Goal: Information Seeking & Learning: Learn about a topic

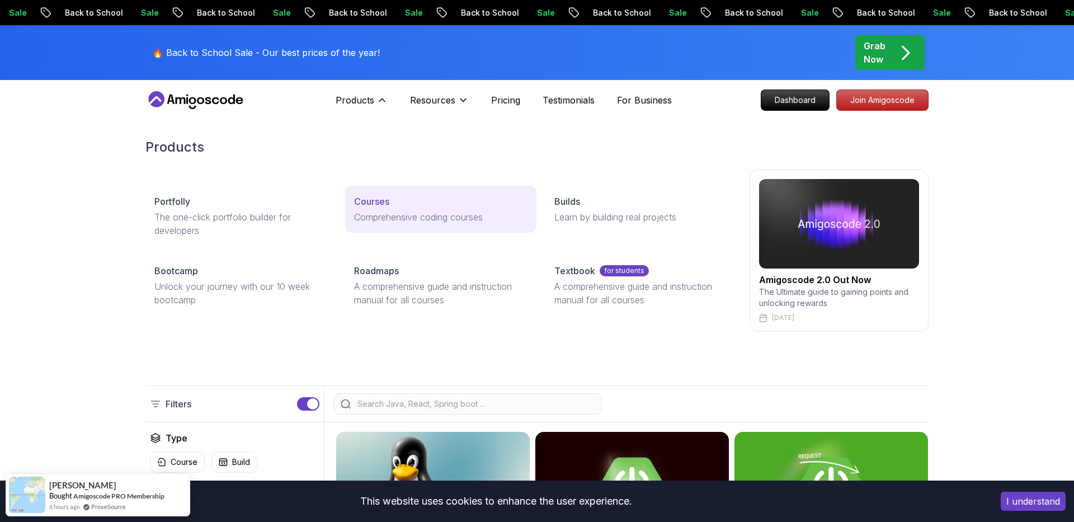
click at [392, 215] on p "Comprehensive coding courses" at bounding box center [440, 216] width 173 height 13
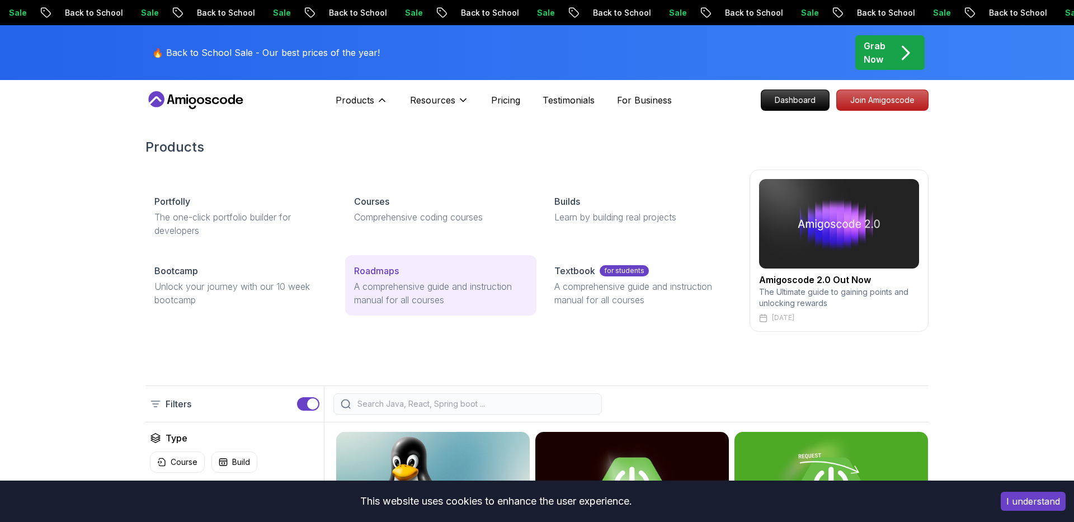
click at [414, 283] on p "A comprehensive guide and instruction manual for all courses" at bounding box center [440, 293] width 173 height 27
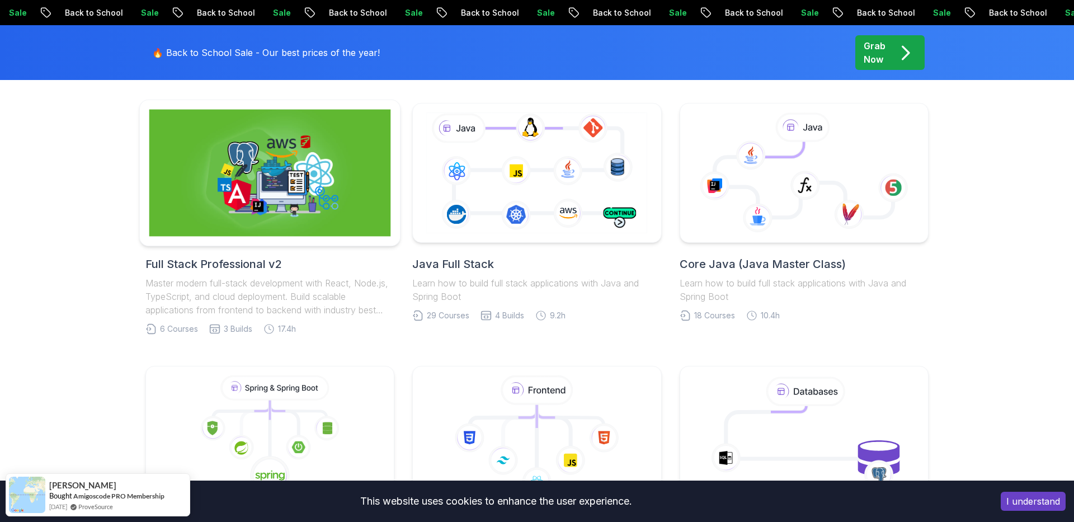
scroll to position [278, 0]
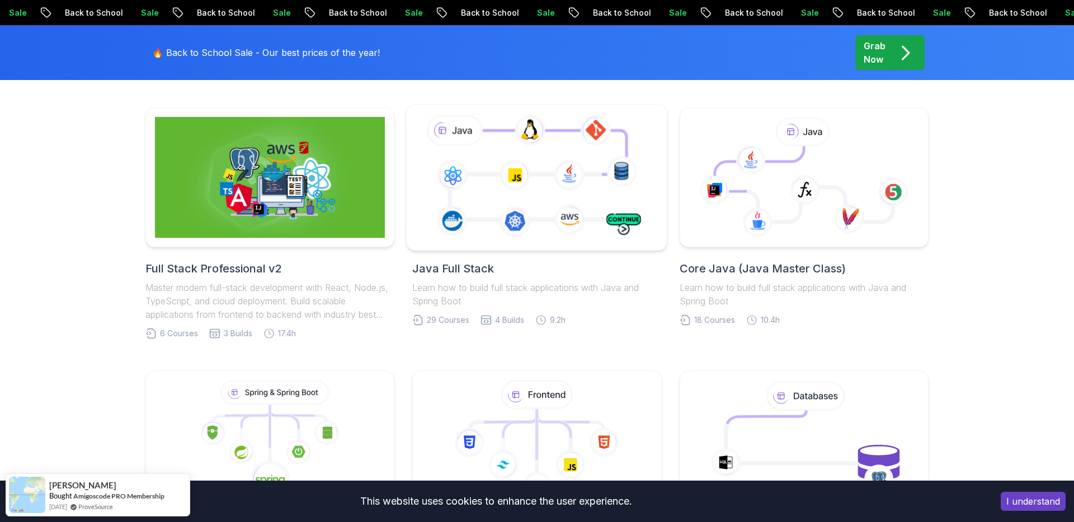
click at [519, 187] on icon at bounding box center [537, 177] width 237 height 132
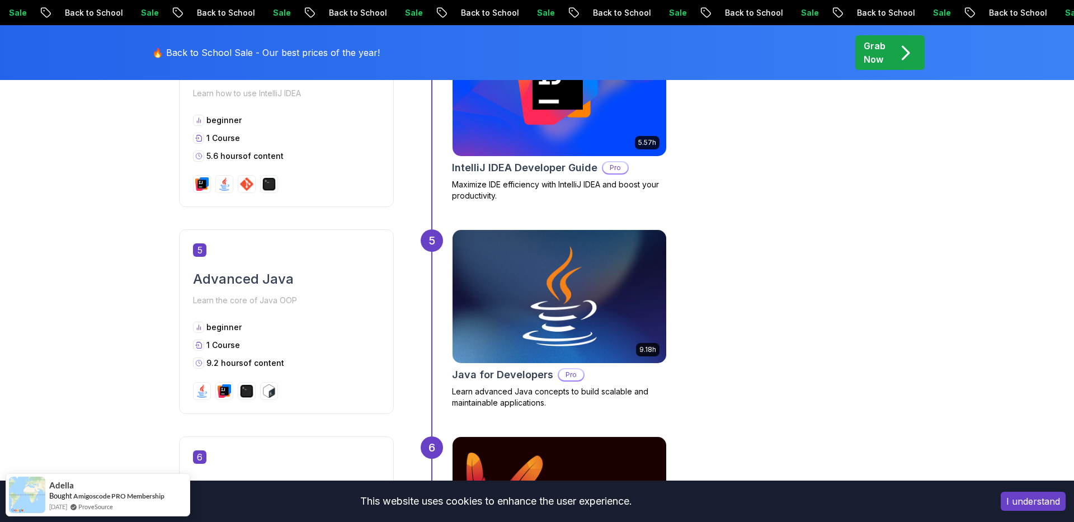
scroll to position [1444, 0]
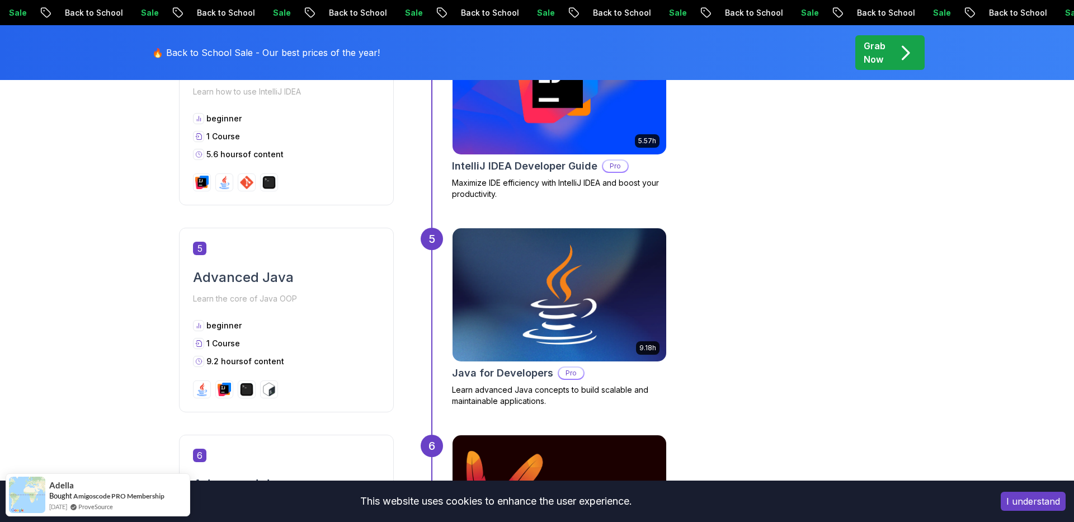
click at [553, 312] on img at bounding box center [559, 295] width 224 height 140
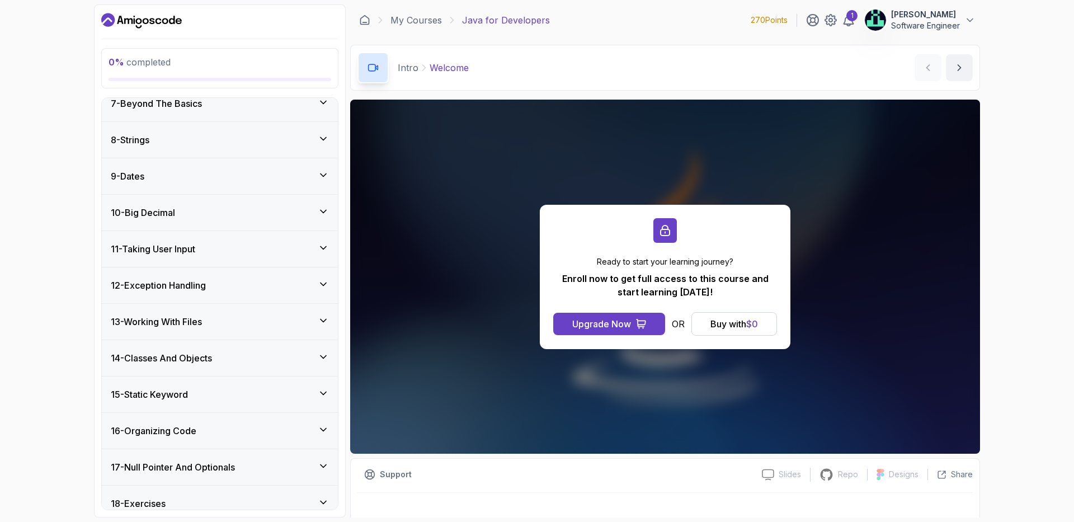
scroll to position [372, 0]
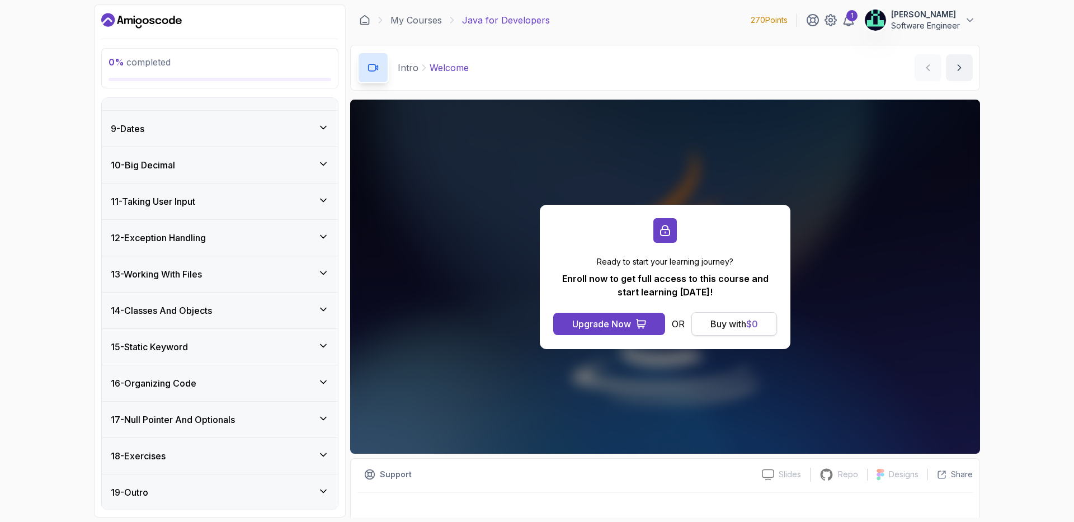
click at [735, 325] on div "Buy with $ 0" at bounding box center [735, 323] width 48 height 13
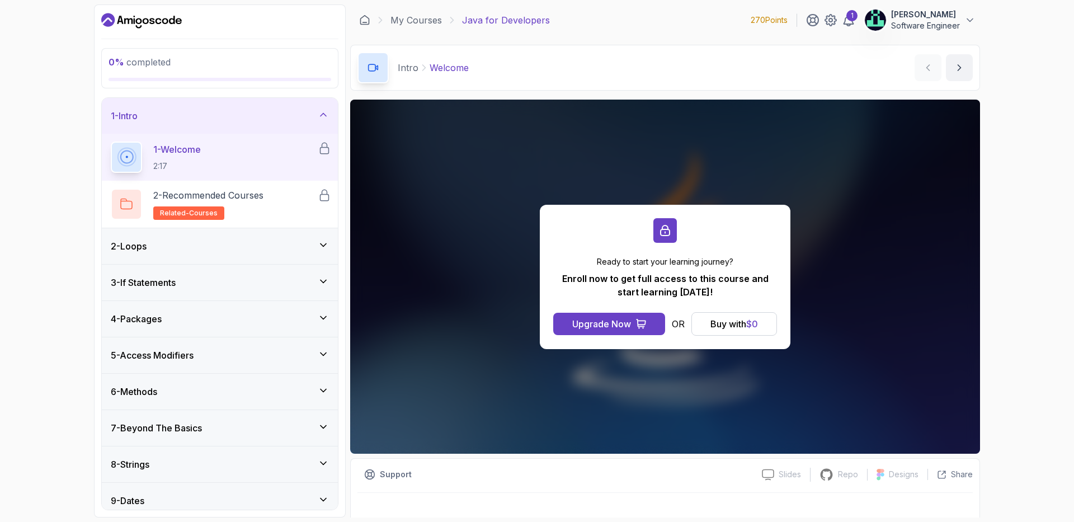
scroll to position [20, 0]
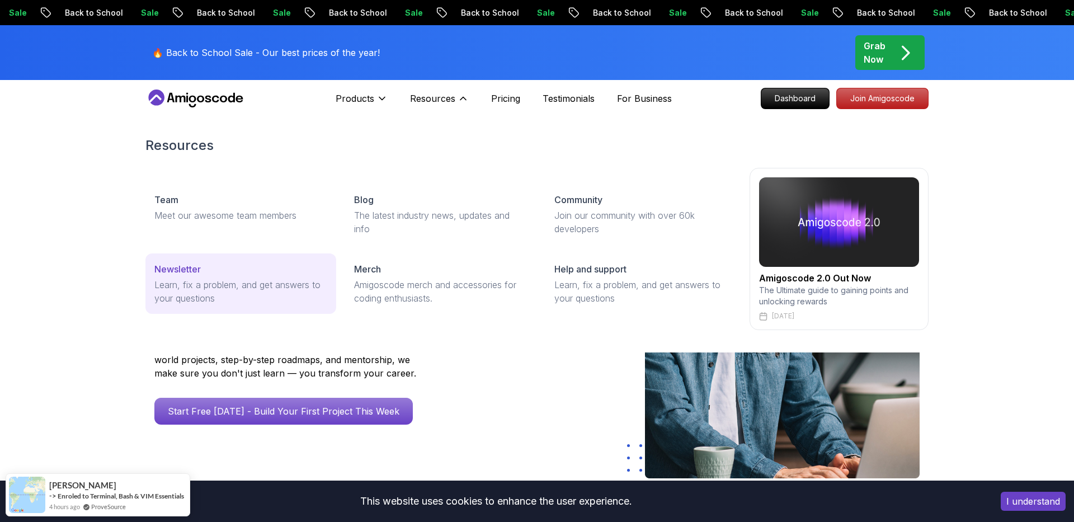
scroll to position [2, 0]
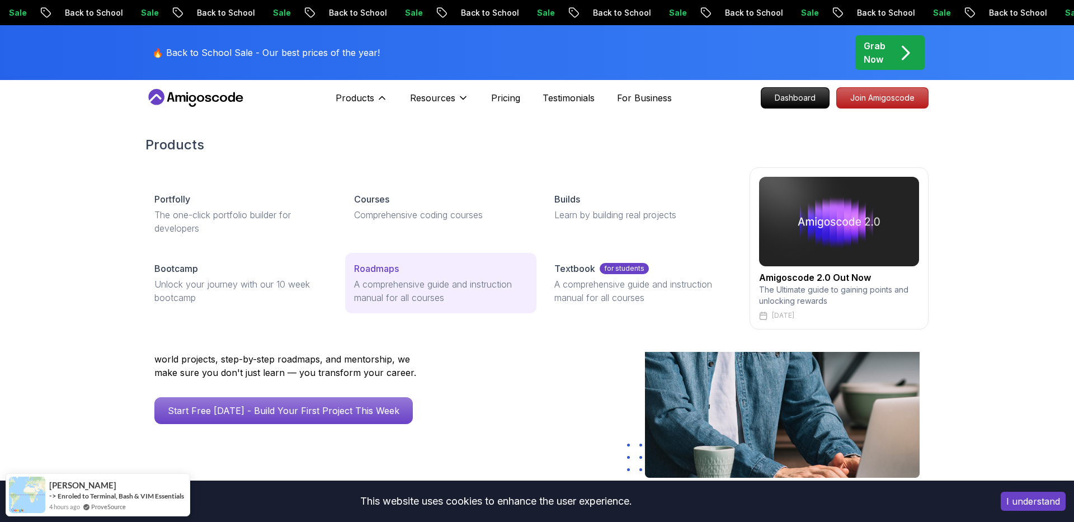
click at [365, 275] on p "Roadmaps" at bounding box center [376, 268] width 45 height 13
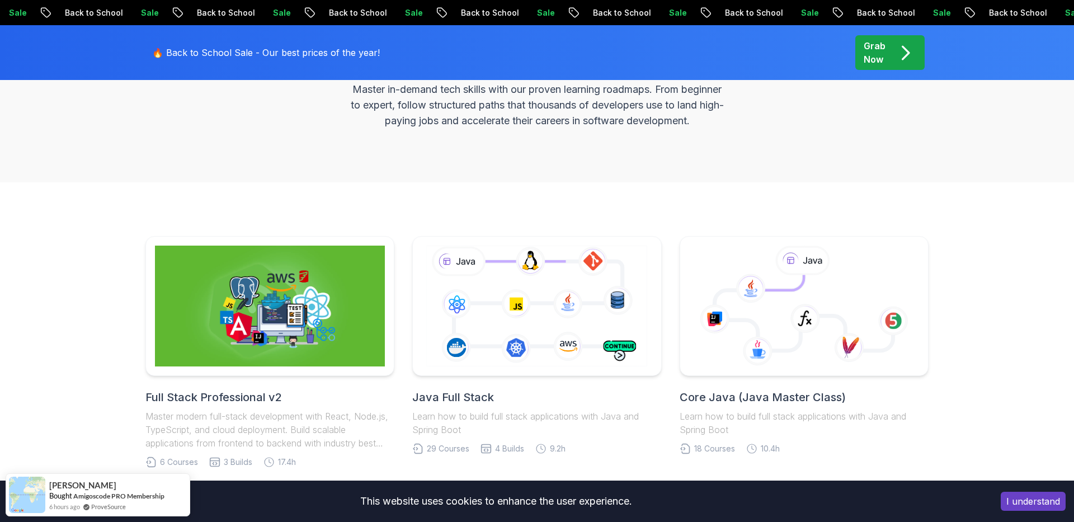
scroll to position [114, 0]
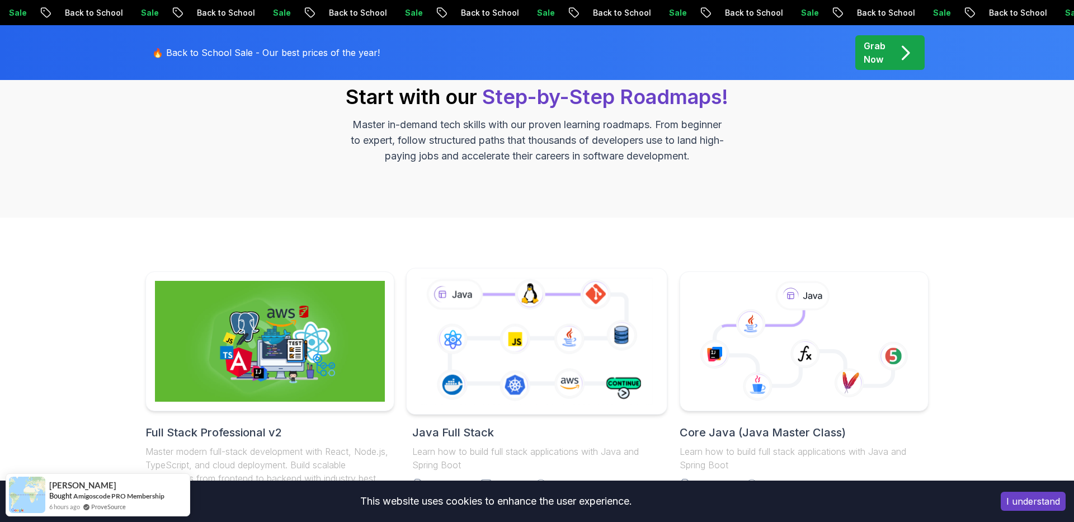
click at [513, 292] on icon at bounding box center [537, 341] width 237 height 132
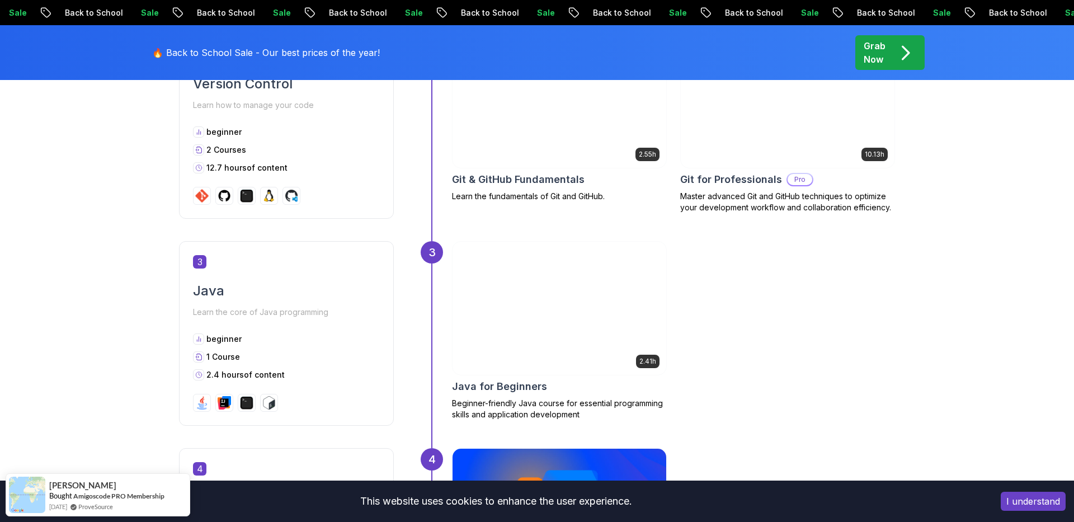
scroll to position [1025, 0]
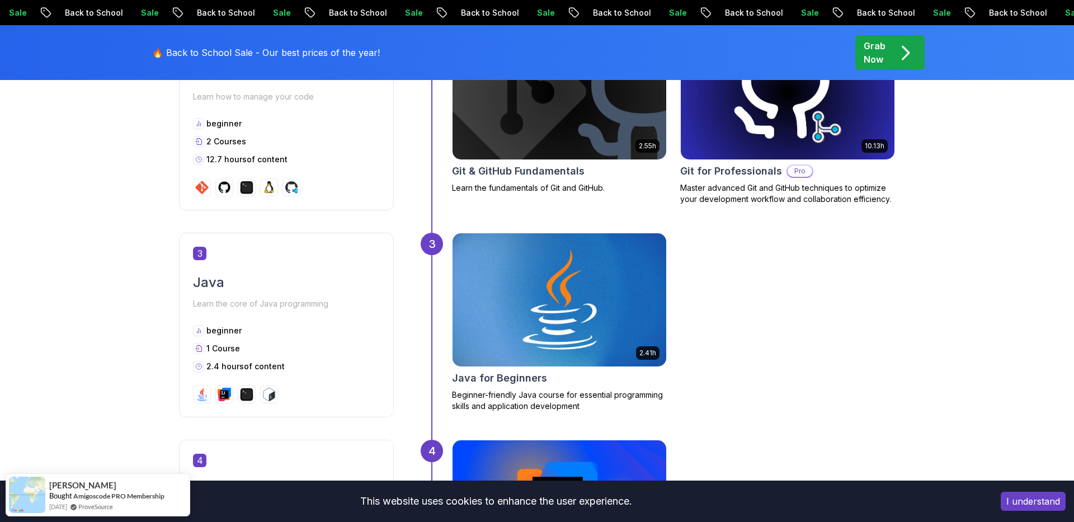
click at [569, 293] on img at bounding box center [559, 300] width 224 height 140
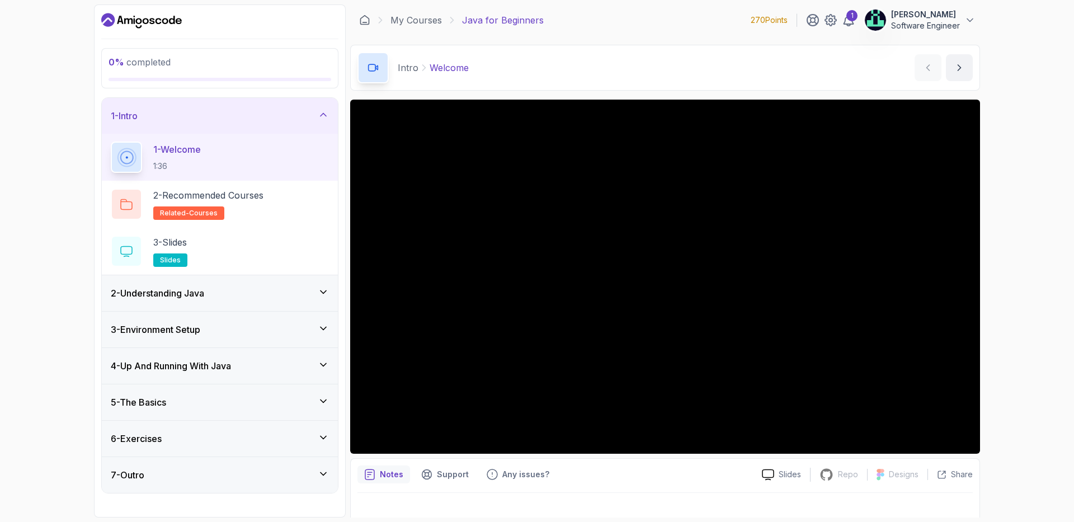
click at [185, 407] on div "5 - The Basics" at bounding box center [220, 402] width 218 height 13
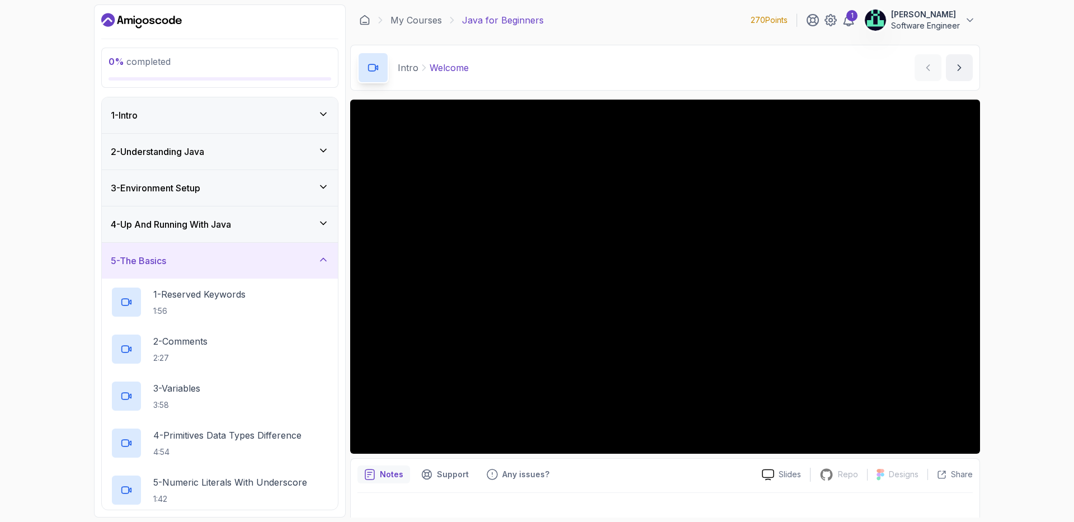
click at [205, 112] on div "1 - Intro" at bounding box center [220, 115] width 218 height 13
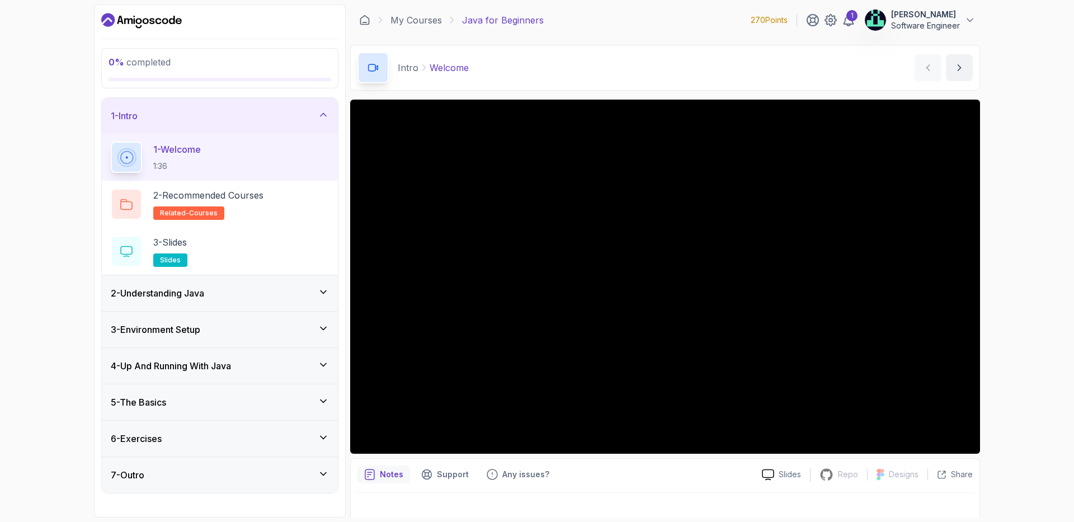
click at [167, 431] on div "6 - Exercises" at bounding box center [220, 439] width 236 height 36
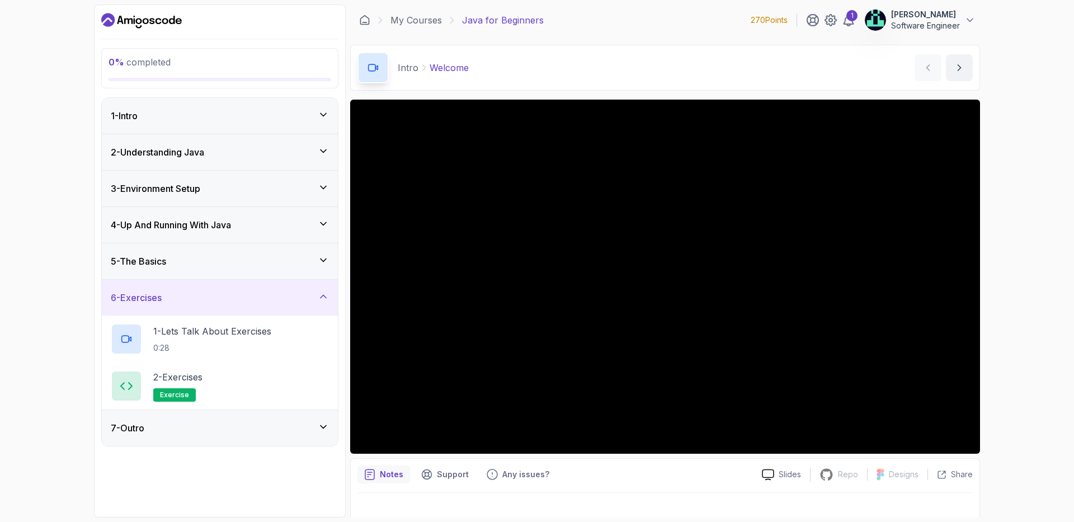
click at [208, 301] on div "6 - Exercises" at bounding box center [220, 297] width 218 height 13
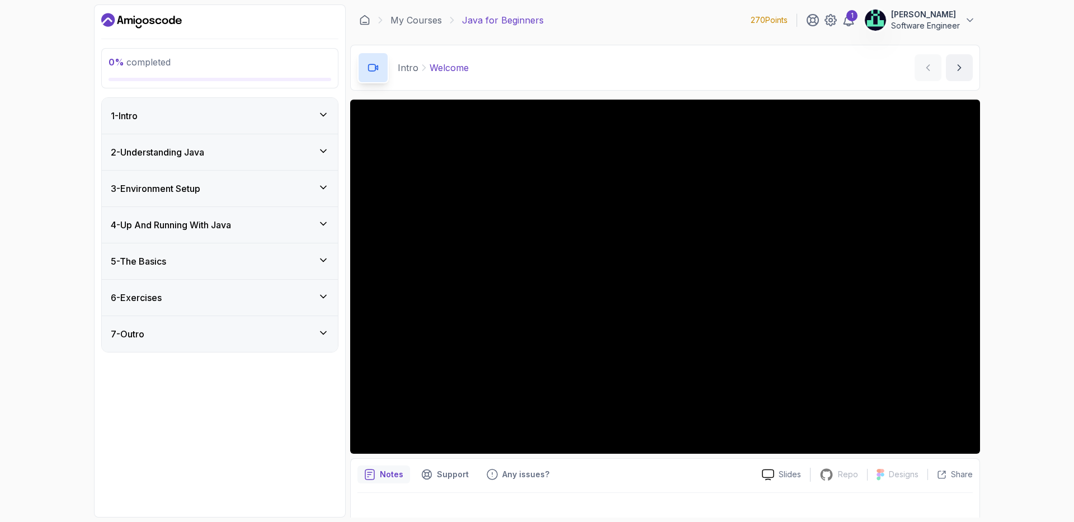
click at [243, 115] on div "1 - Intro" at bounding box center [220, 115] width 218 height 13
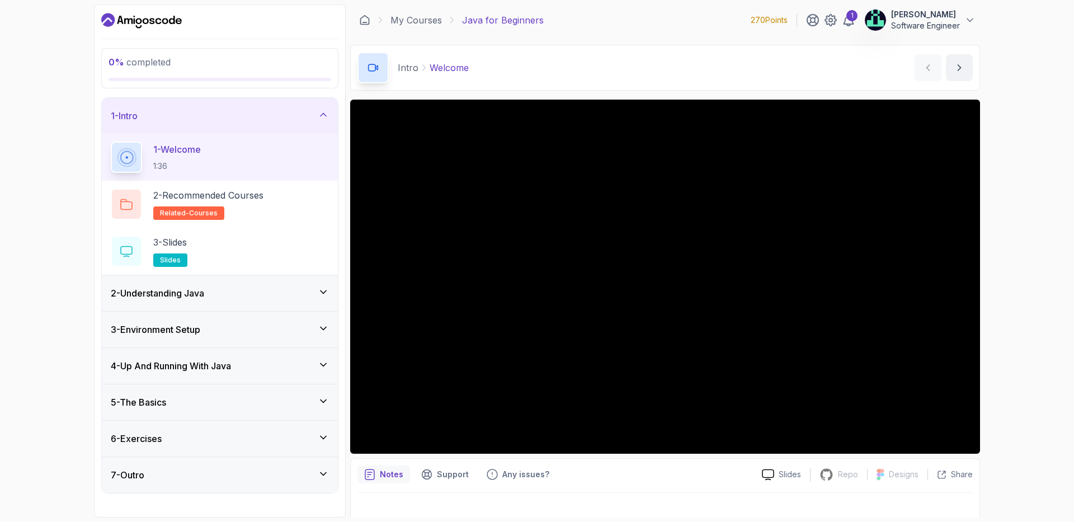
click at [204, 295] on h3 "2 - Understanding Java" at bounding box center [157, 293] width 93 height 13
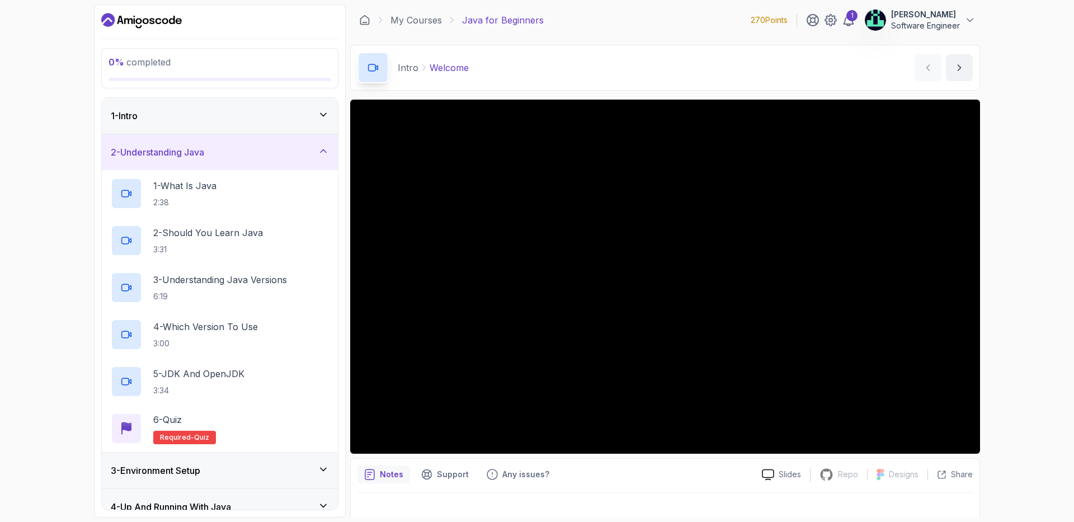
click at [185, 123] on div "1 - Intro" at bounding box center [220, 116] width 236 height 36
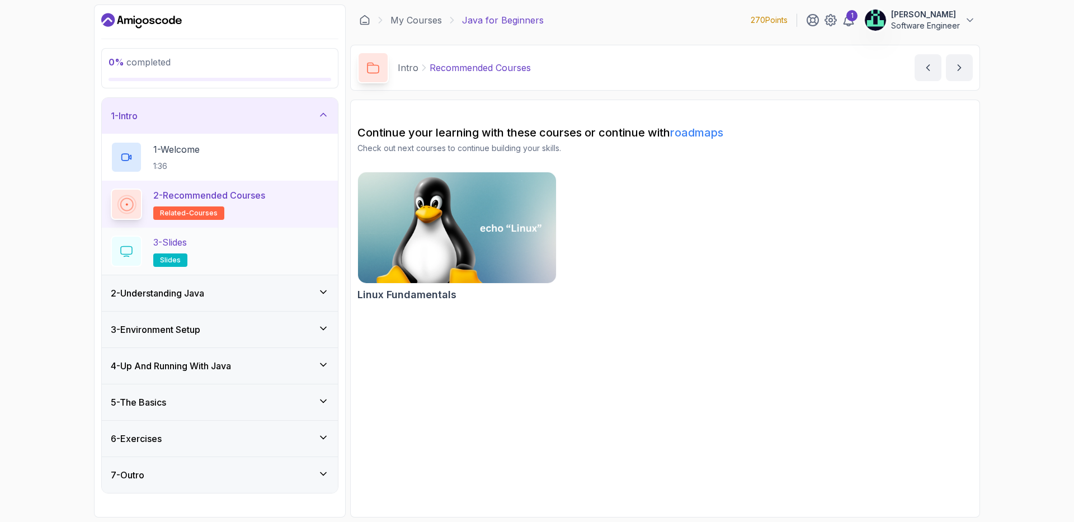
click at [209, 245] on div "3 - Slides slides" at bounding box center [220, 251] width 218 height 31
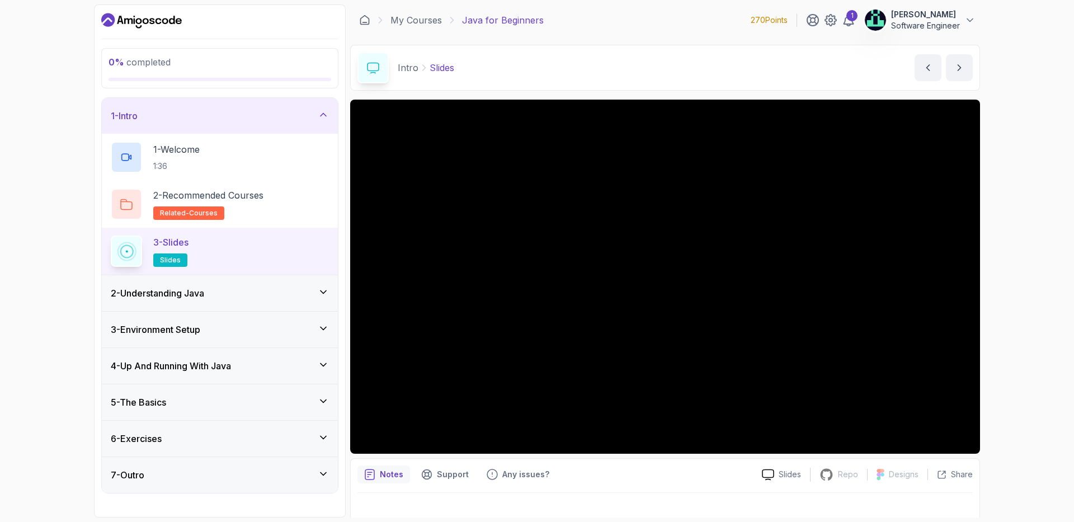
click at [288, 295] on div "2 - Understanding Java" at bounding box center [220, 293] width 218 height 13
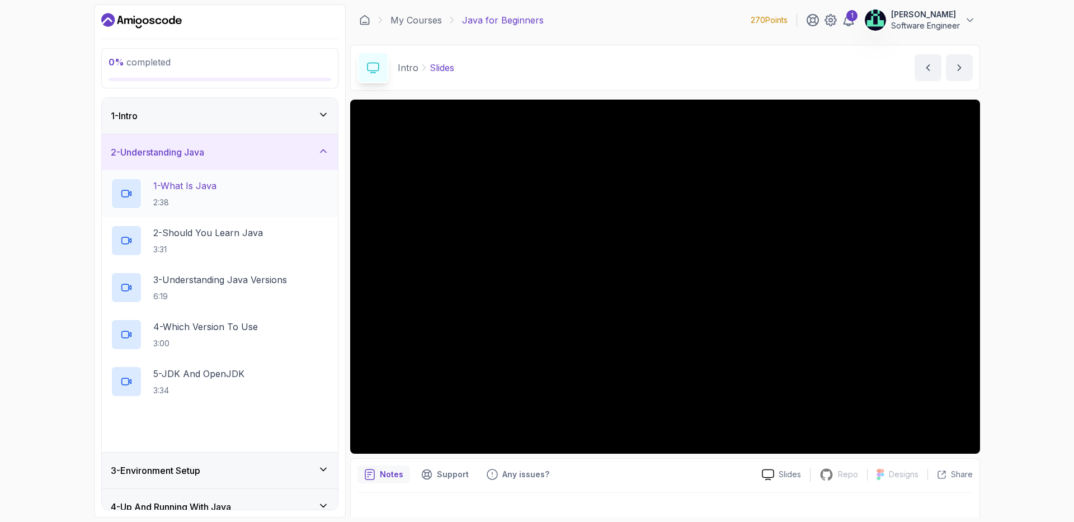
click at [190, 193] on h2 "1 - What Is Java 2:38" at bounding box center [184, 193] width 63 height 29
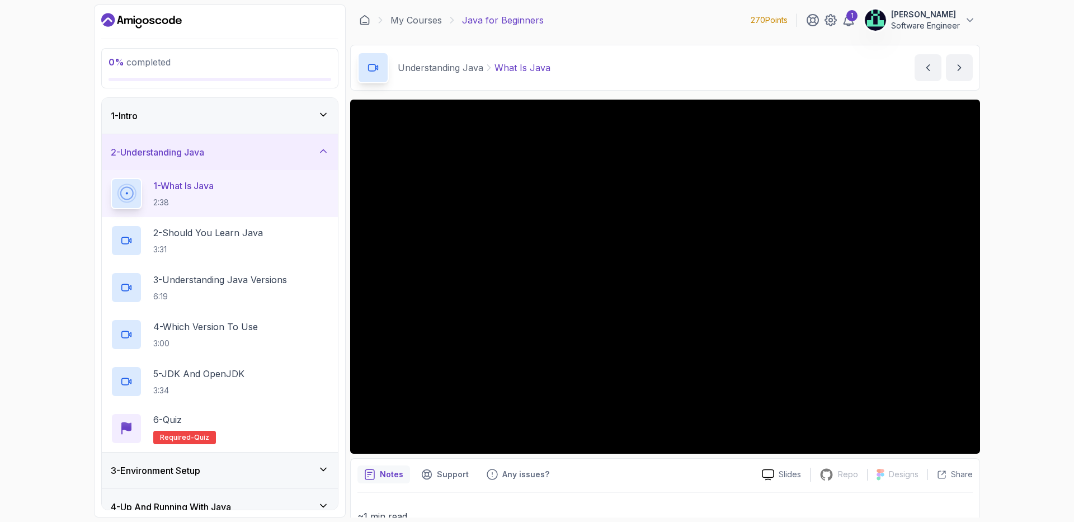
click at [237, 115] on div "1 - Intro" at bounding box center [220, 115] width 218 height 13
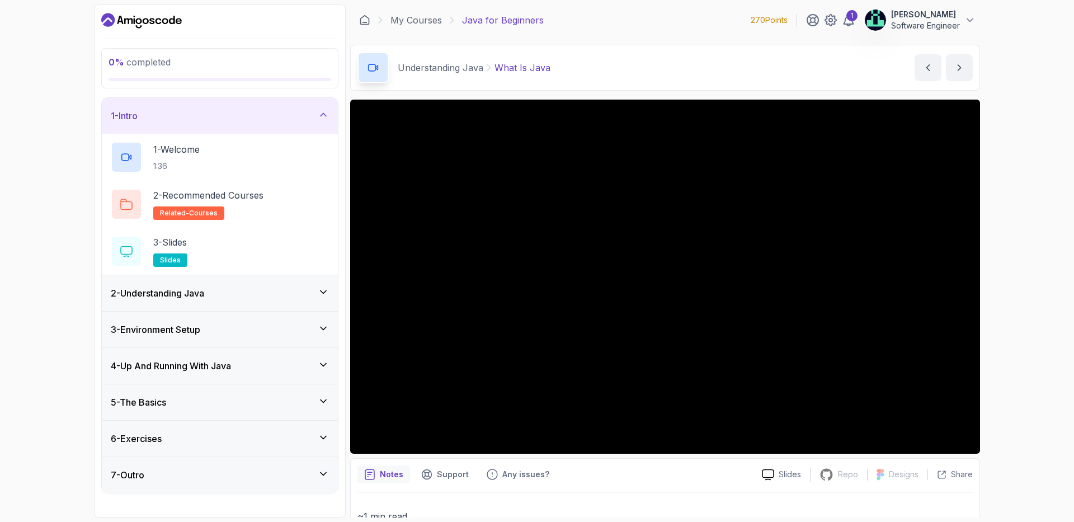
click at [218, 288] on div "2 - Understanding Java" at bounding box center [220, 293] width 218 height 13
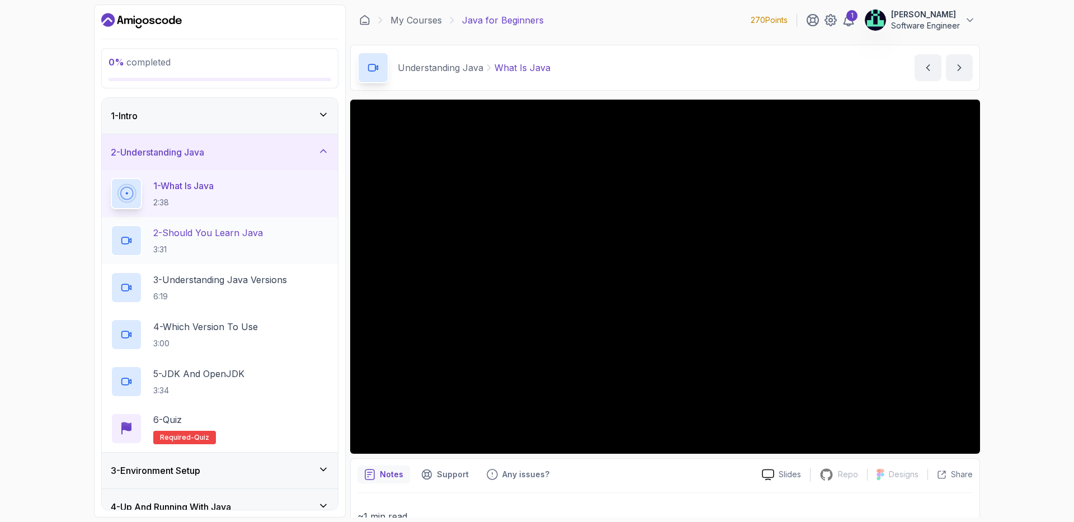
scroll to position [124, 0]
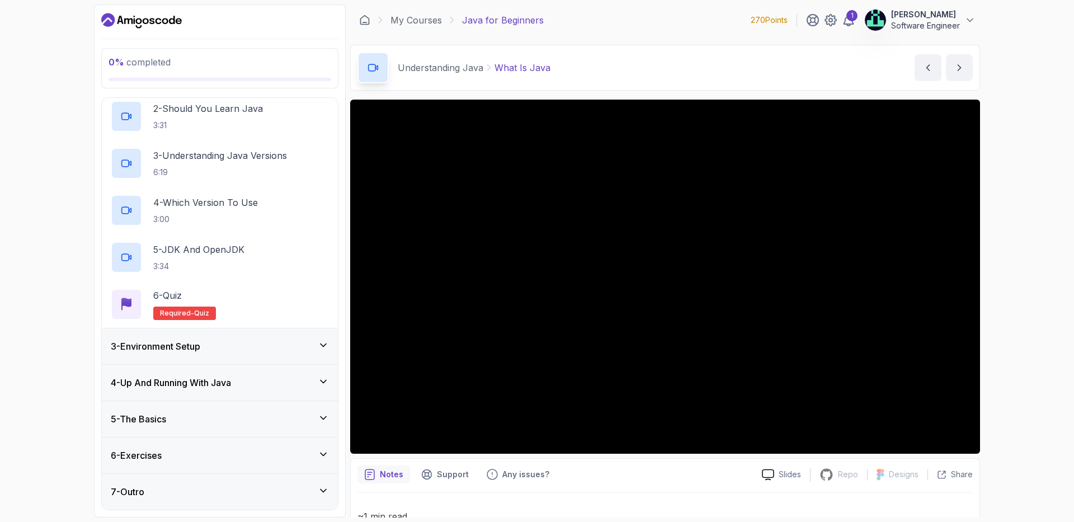
click at [263, 340] on div "3 - Environment Setup" at bounding box center [220, 346] width 218 height 13
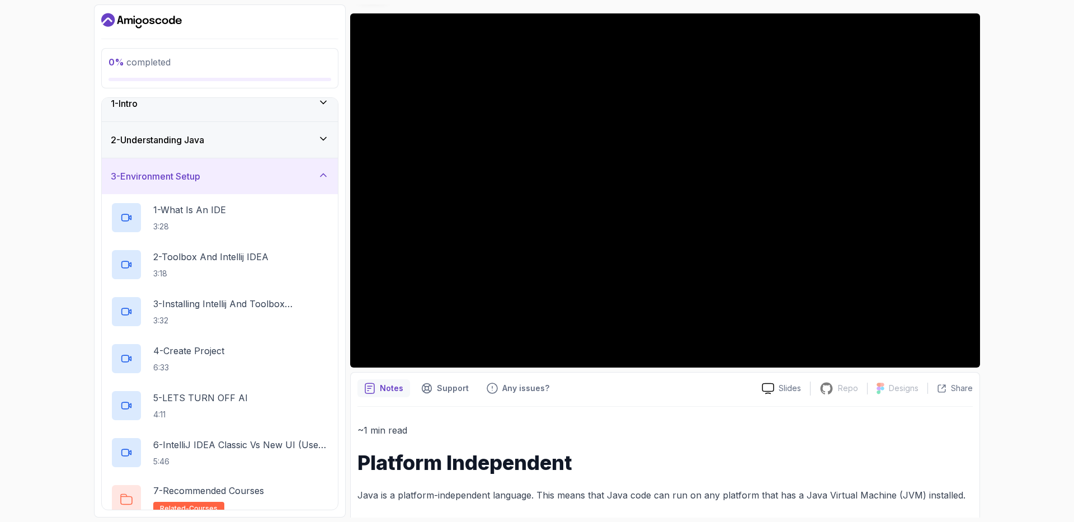
scroll to position [0, 0]
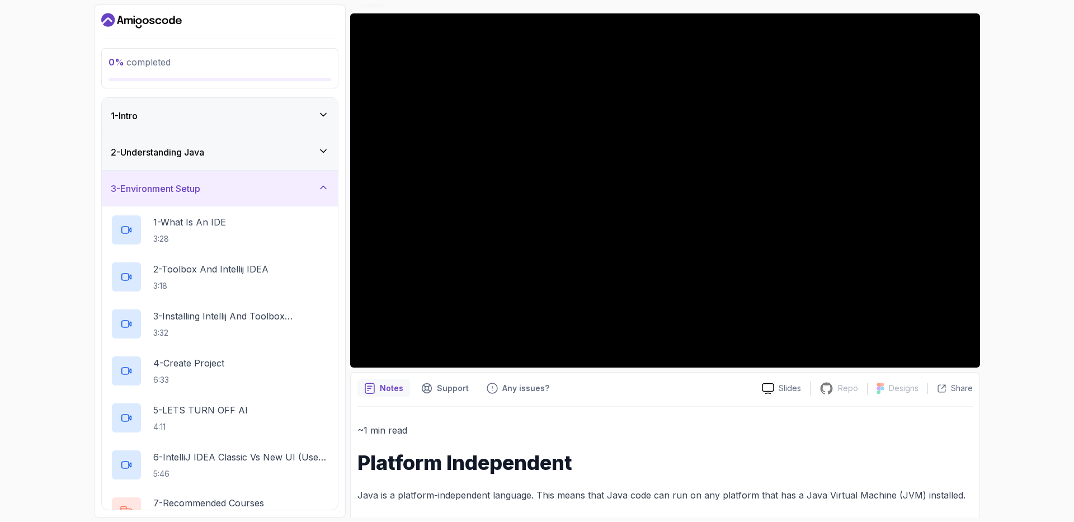
click at [211, 76] on div "0 % completed" at bounding box center [220, 68] width 223 height 26
click at [113, 16] on icon "Dashboard" at bounding box center [107, 19] width 13 height 13
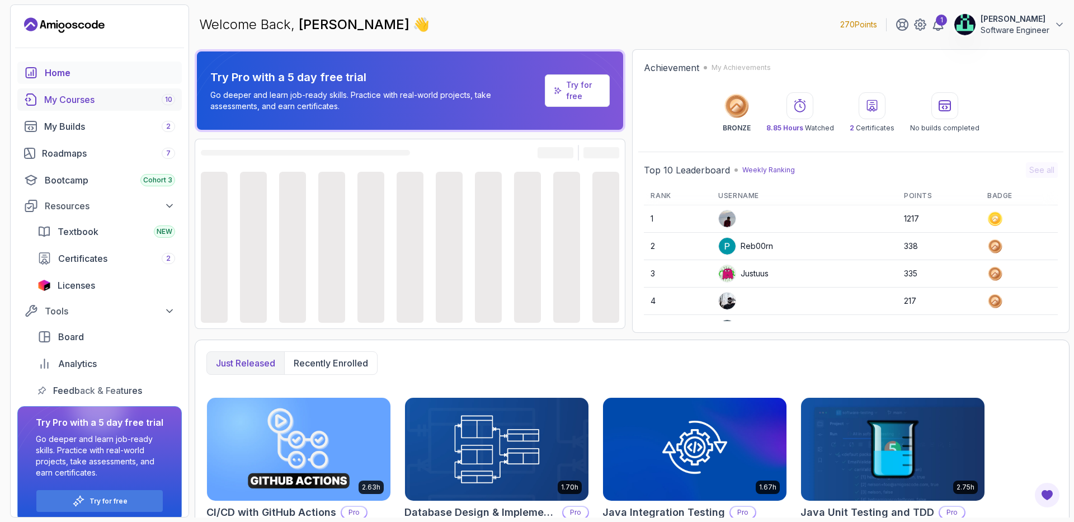
click at [74, 95] on div "My Courses 10" at bounding box center [109, 99] width 131 height 13
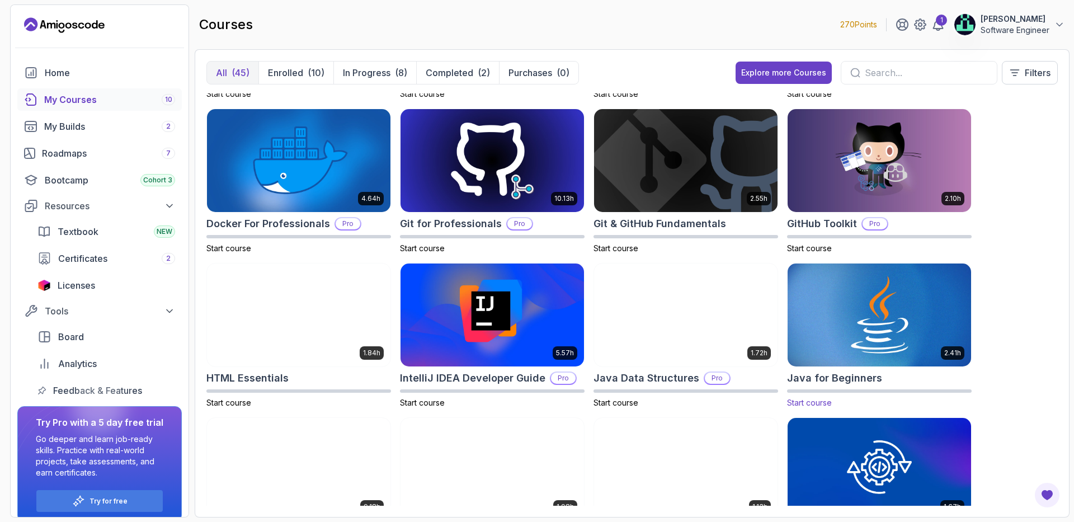
scroll to position [299, 0]
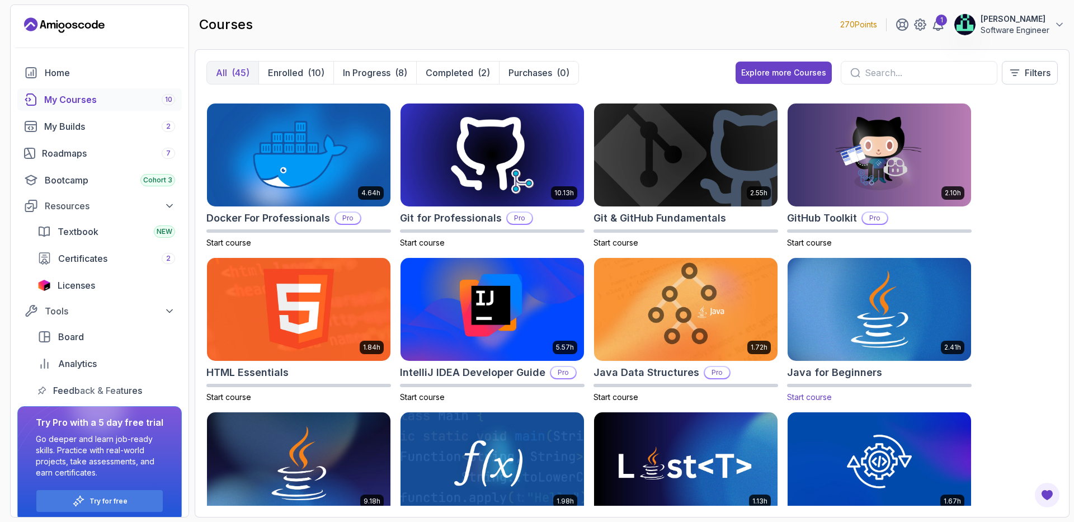
click at [841, 303] on img at bounding box center [879, 309] width 193 height 108
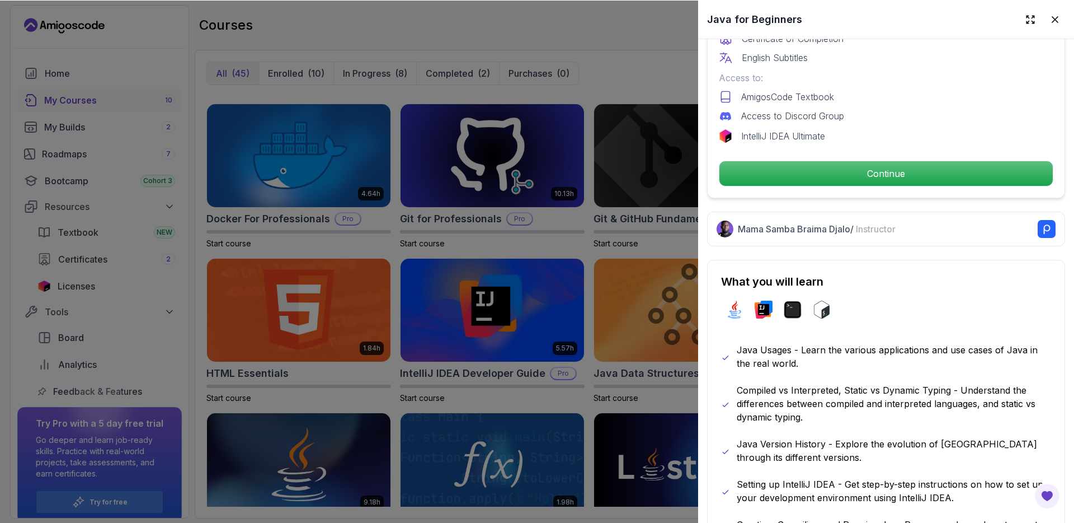
scroll to position [376, 0]
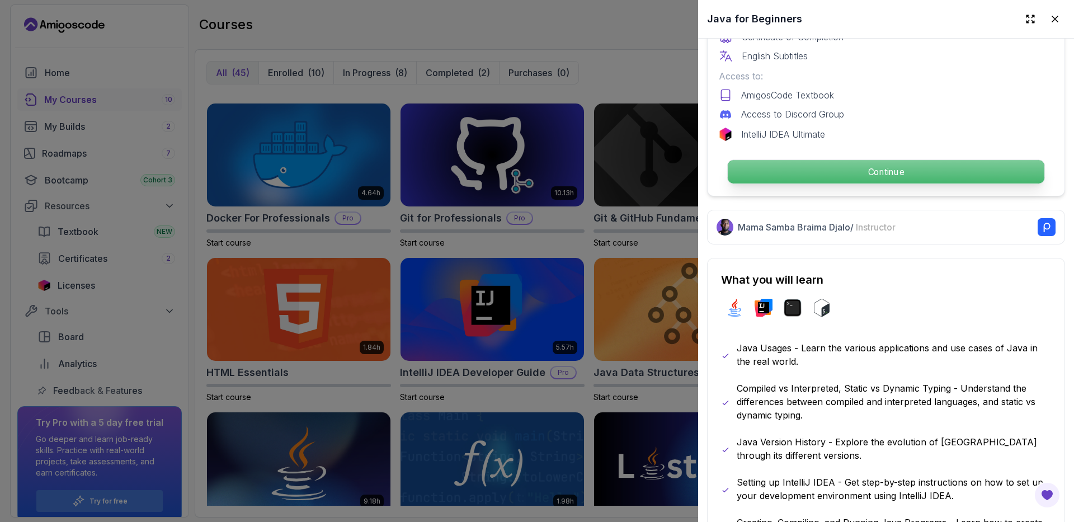
click at [881, 178] on p "Continue" at bounding box center [886, 172] width 317 height 24
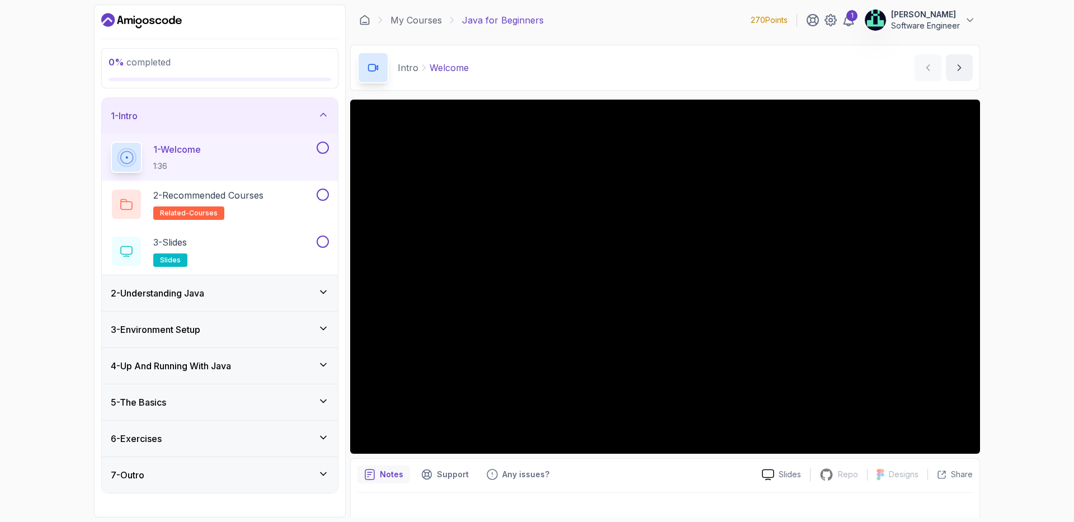
click at [327, 149] on button at bounding box center [323, 148] width 12 height 12
click at [322, 197] on button at bounding box center [323, 195] width 12 height 12
click at [322, 240] on button at bounding box center [323, 242] width 12 height 12
click at [229, 300] on div "2 - Understanding Java" at bounding box center [220, 293] width 236 height 36
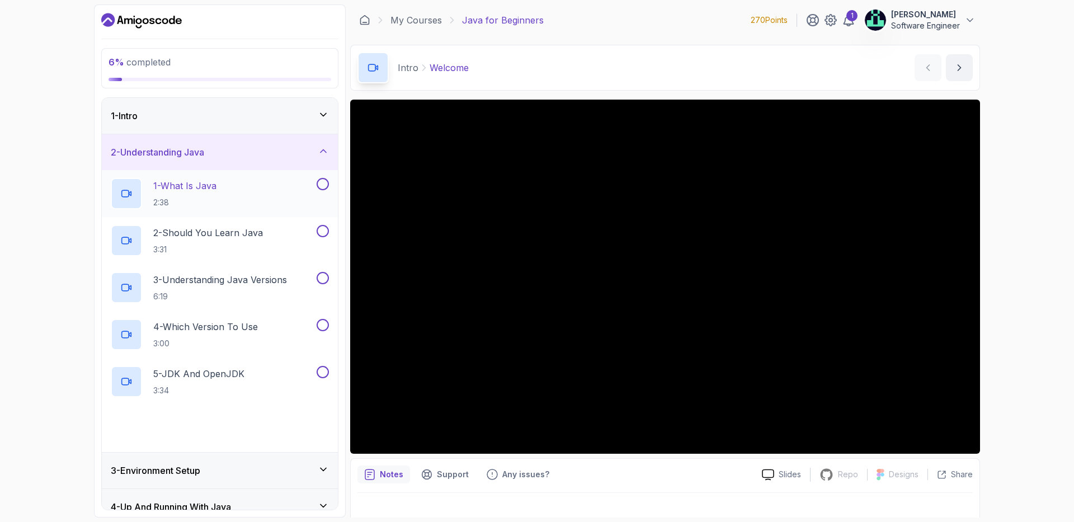
click at [215, 190] on p "1 - What Is Java" at bounding box center [184, 185] width 63 height 13
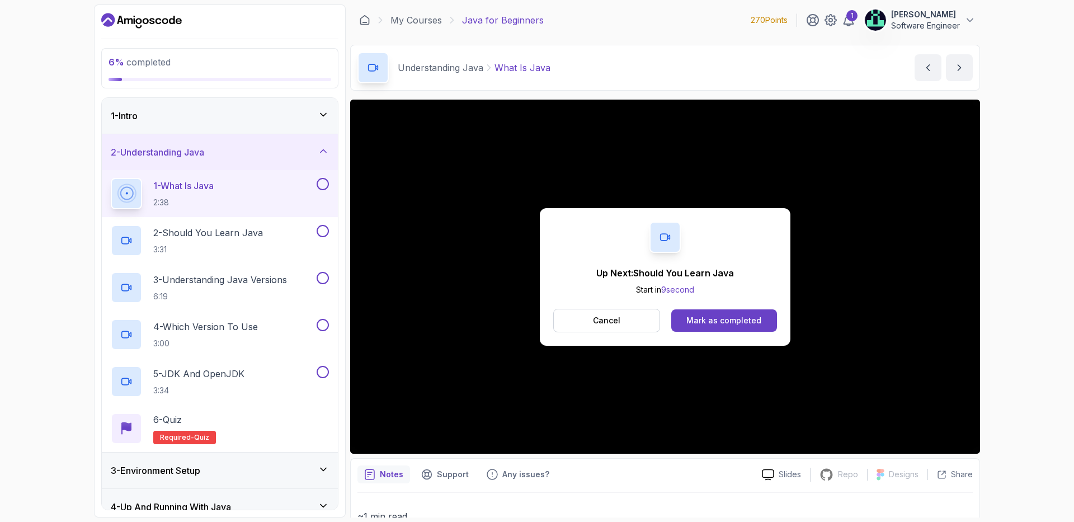
click at [323, 182] on button at bounding box center [323, 184] width 12 height 12
click at [226, 239] on p "2 - Should You Learn Java" at bounding box center [208, 232] width 110 height 13
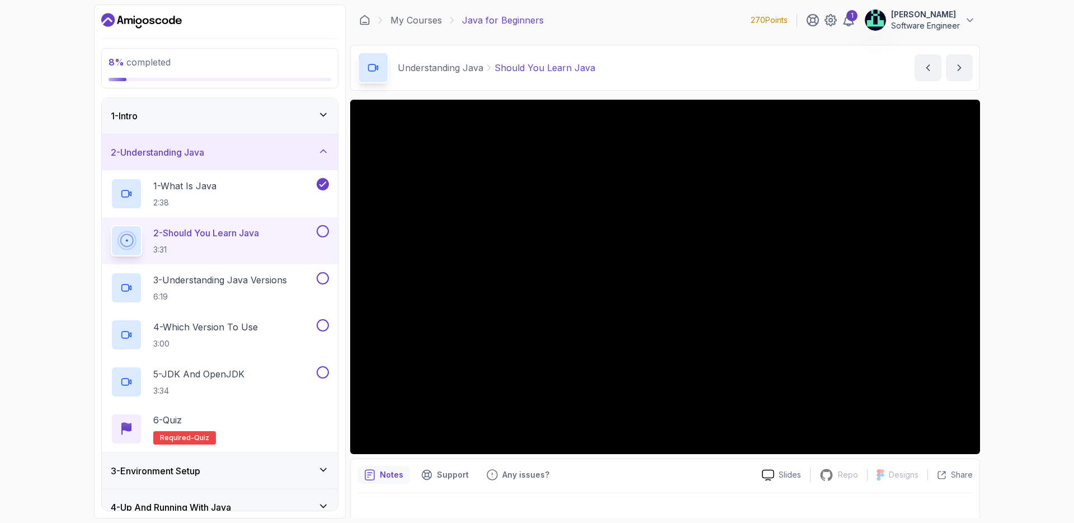
scroll to position [81, 0]
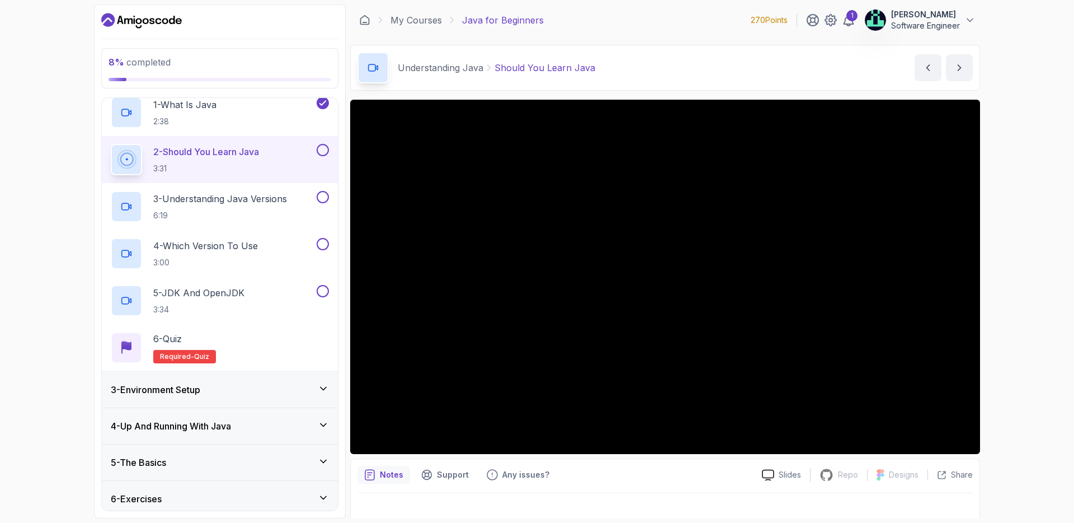
click at [194, 383] on h3 "3 - Environment Setup" at bounding box center [156, 389] width 90 height 13
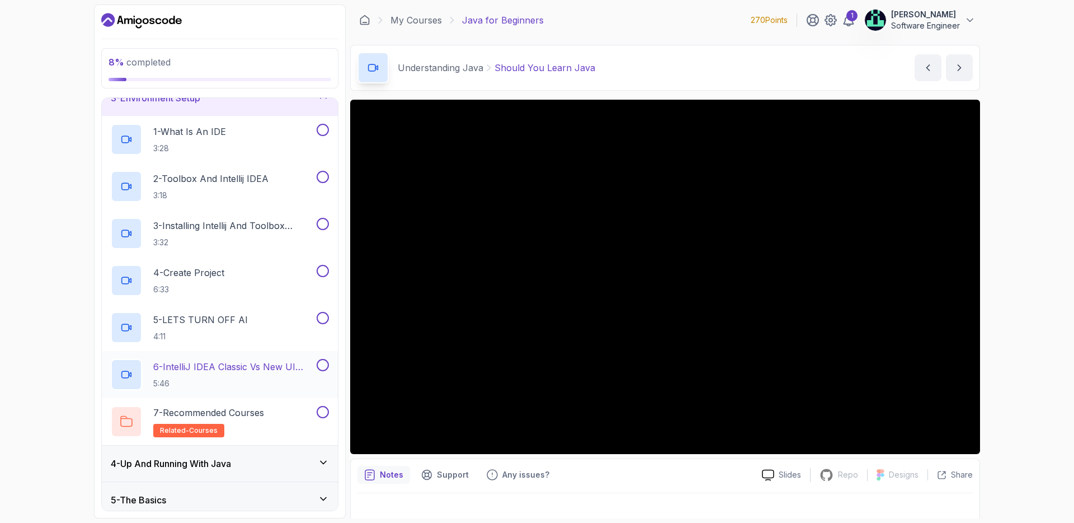
scroll to position [0, 0]
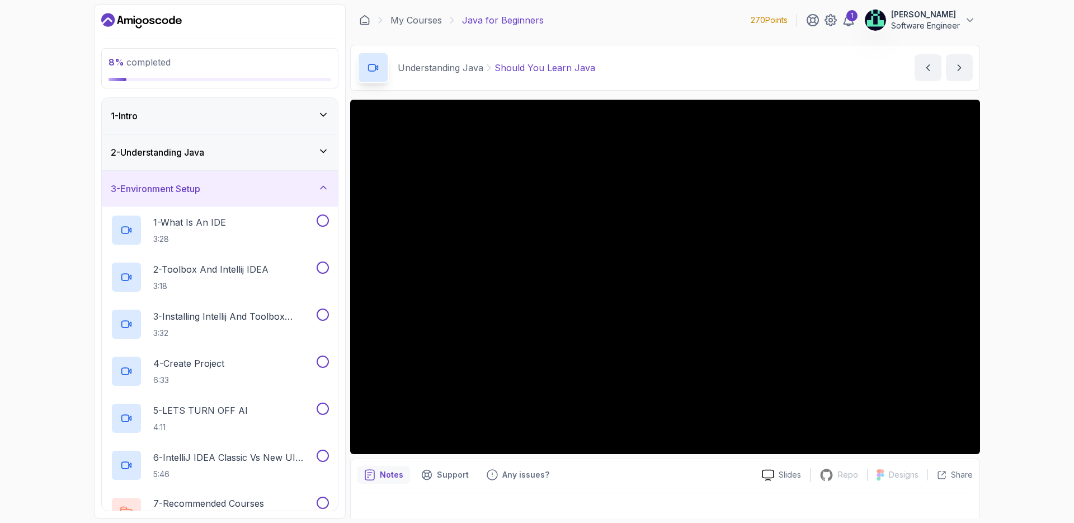
click at [311, 195] on div "3 - Environment Setup" at bounding box center [220, 188] width 218 height 13
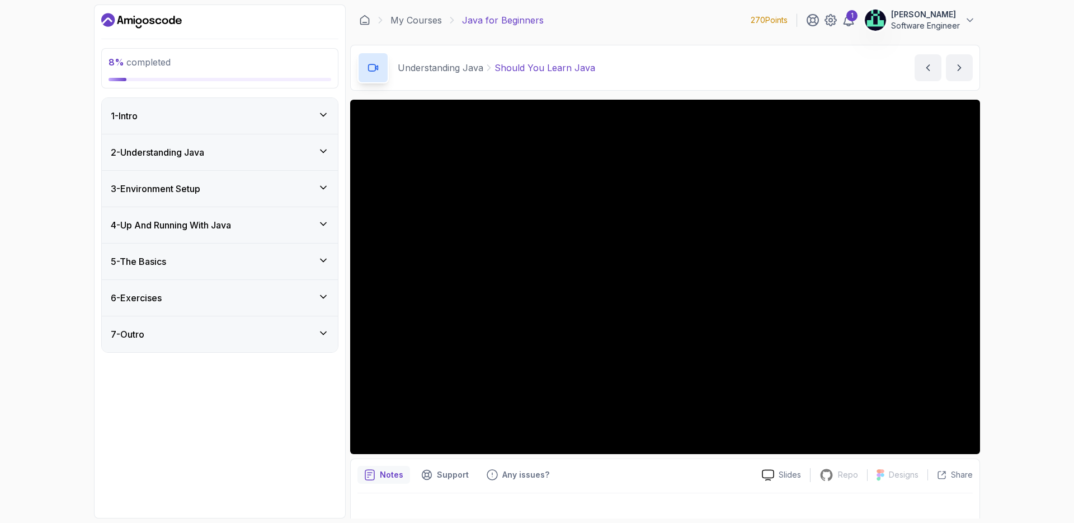
click at [260, 144] on div "2 - Understanding Java" at bounding box center [220, 152] width 236 height 36
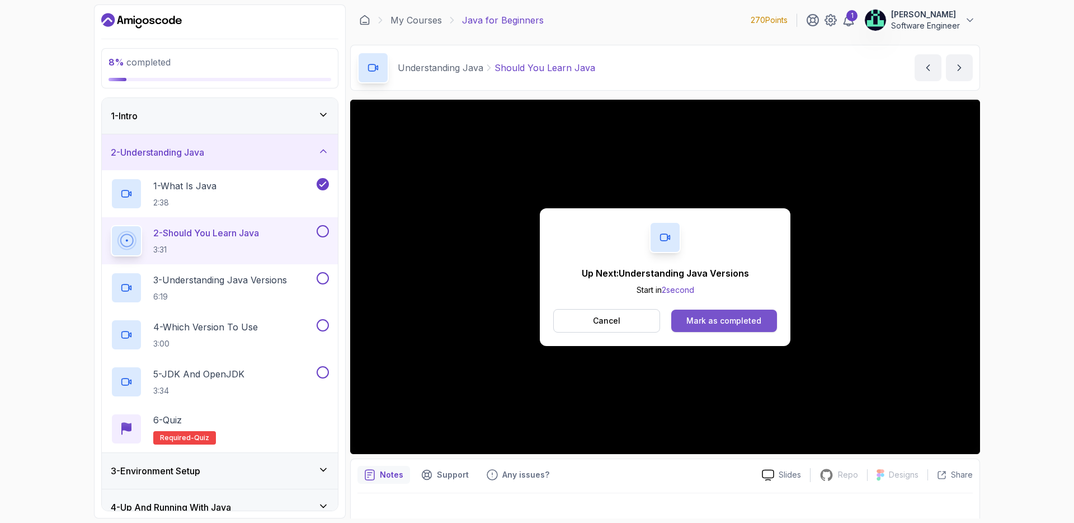
click at [710, 317] on div "Mark as completed" at bounding box center [724, 320] width 75 height 11
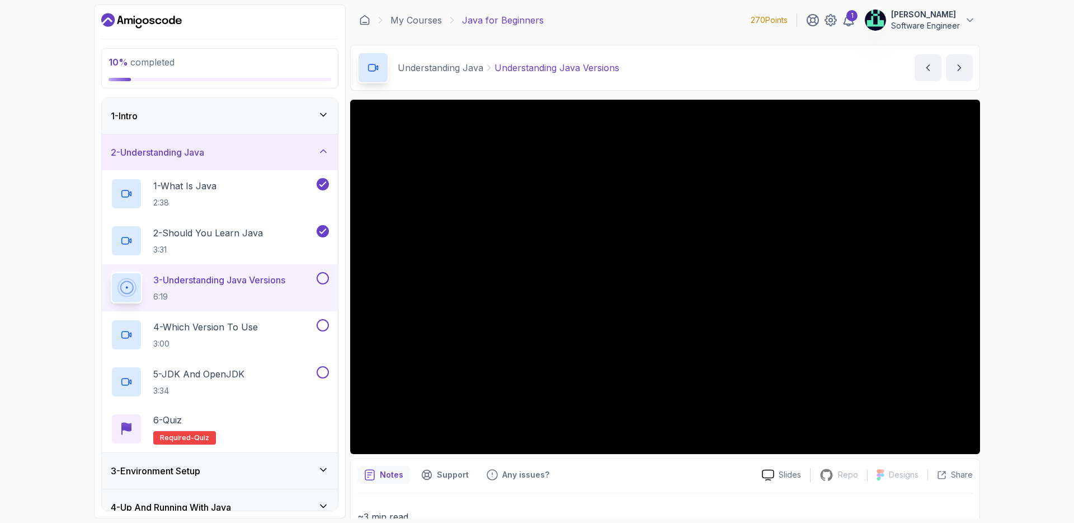
click at [295, 118] on div "1 - Intro" at bounding box center [220, 115] width 218 height 13
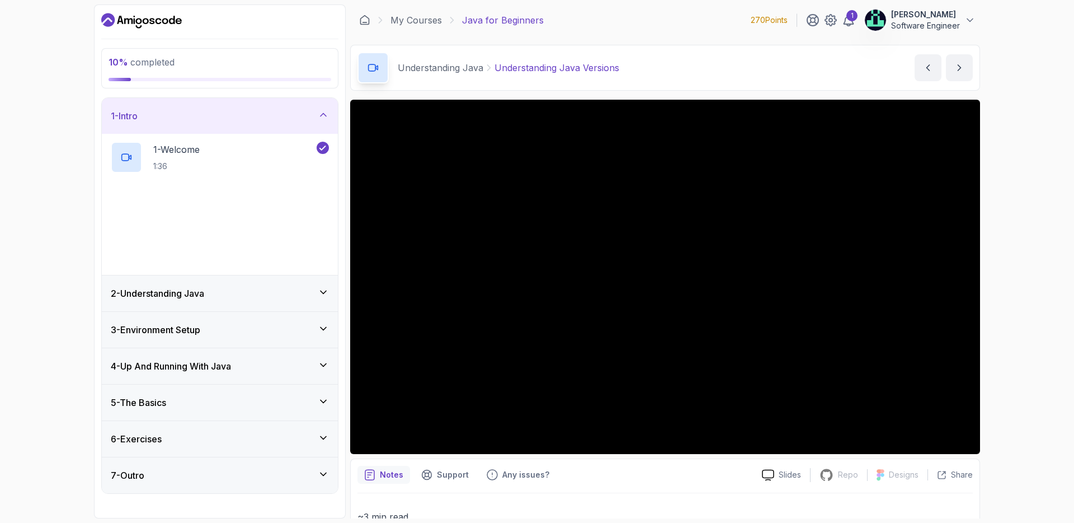
click at [295, 114] on div "1 - Intro" at bounding box center [220, 115] width 218 height 13
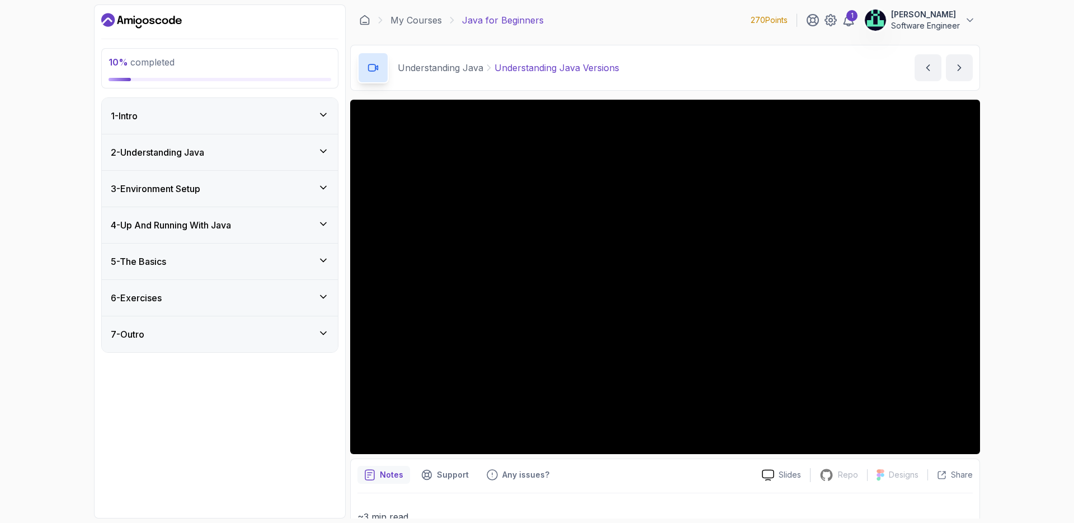
click at [269, 150] on div "2 - Understanding Java" at bounding box center [220, 151] width 218 height 13
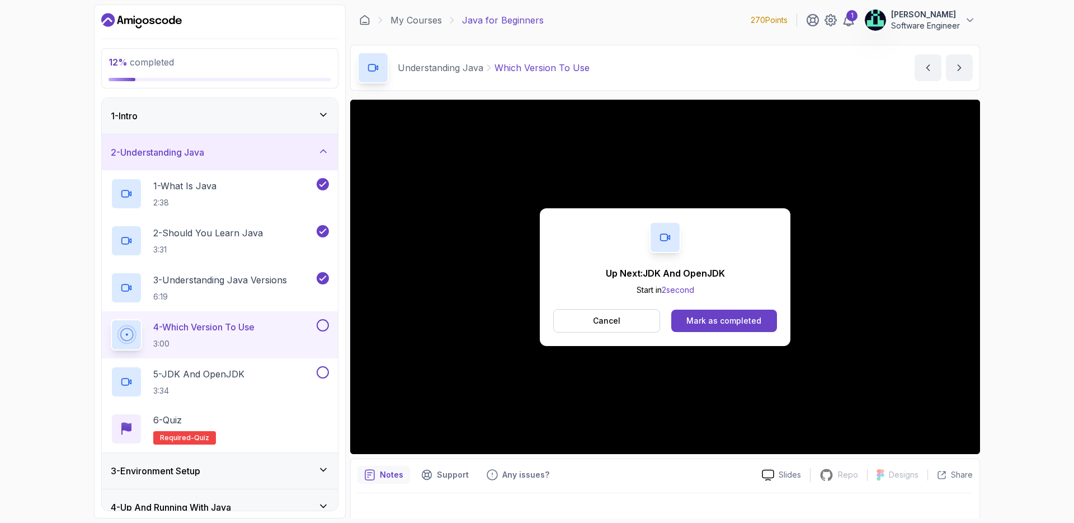
click at [319, 321] on button at bounding box center [323, 325] width 12 height 12
click at [748, 318] on div "Mark as completed" at bounding box center [724, 320] width 75 height 11
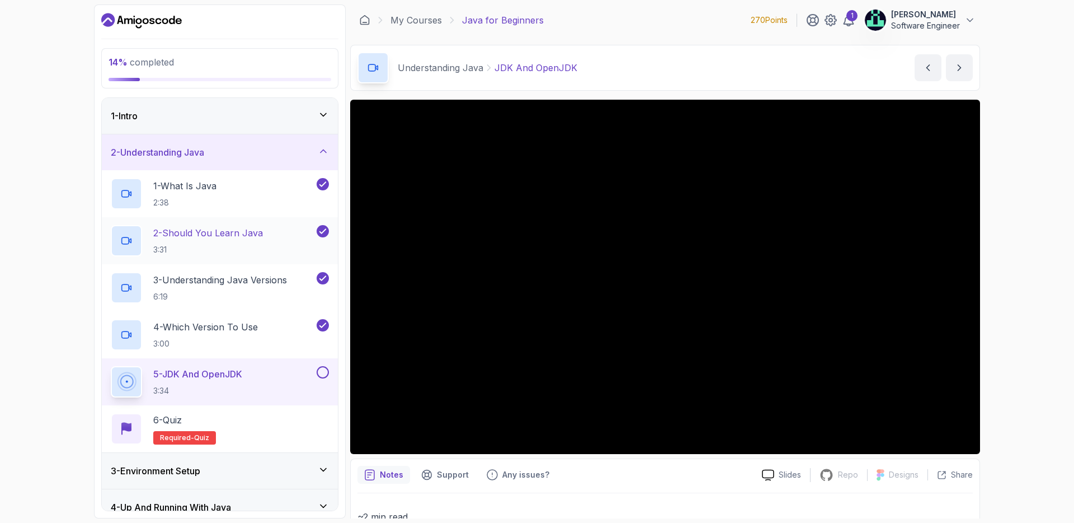
scroll to position [124, 0]
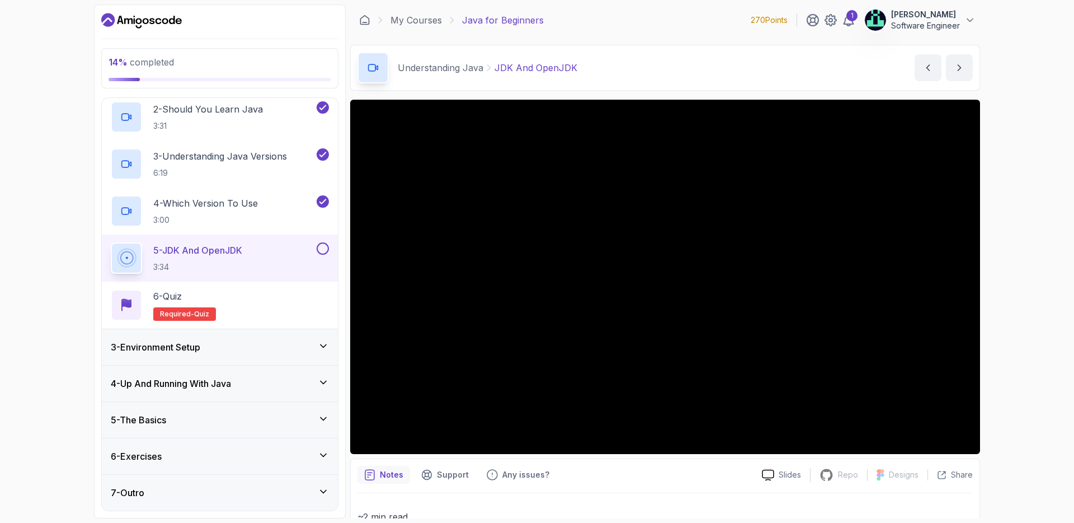
click at [174, 421] on div "5 - The Basics" at bounding box center [220, 419] width 218 height 13
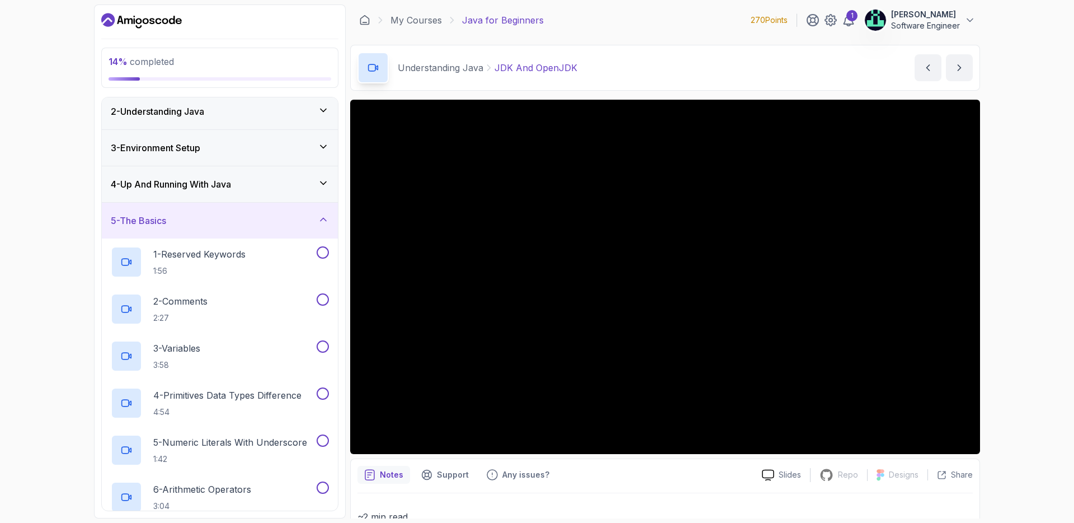
scroll to position [0, 0]
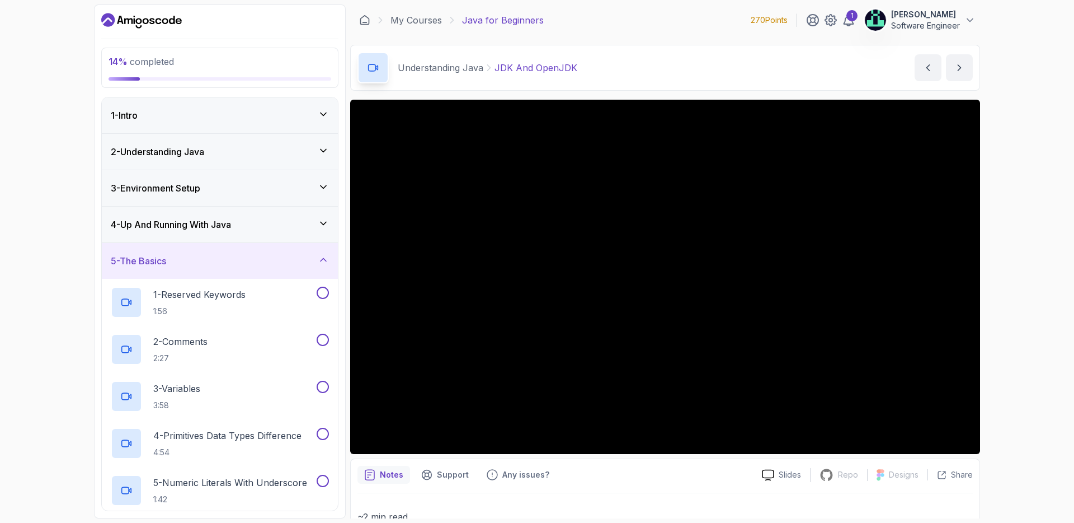
click at [236, 257] on div "5 - The Basics" at bounding box center [220, 260] width 218 height 13
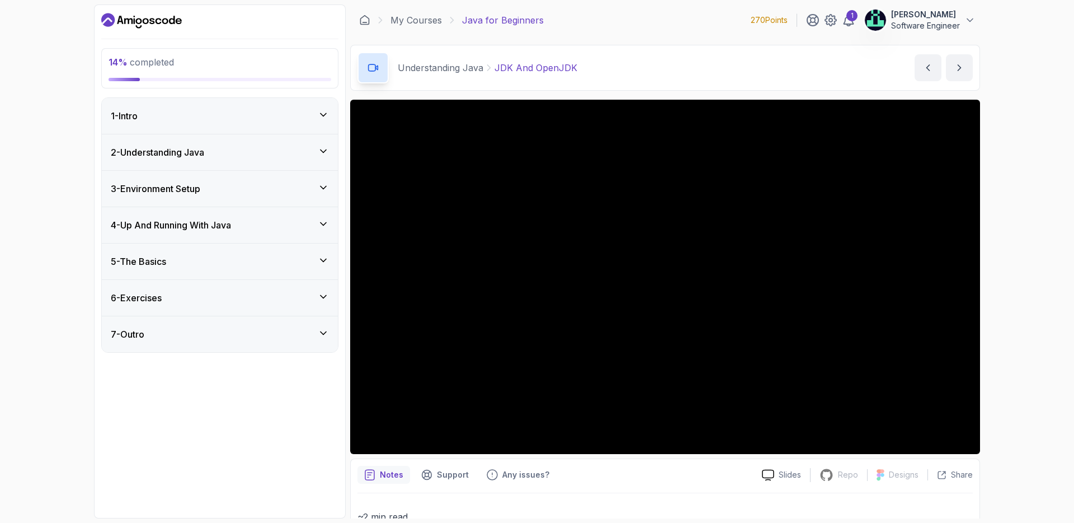
click at [240, 154] on div "2 - Understanding Java" at bounding box center [220, 151] width 218 height 13
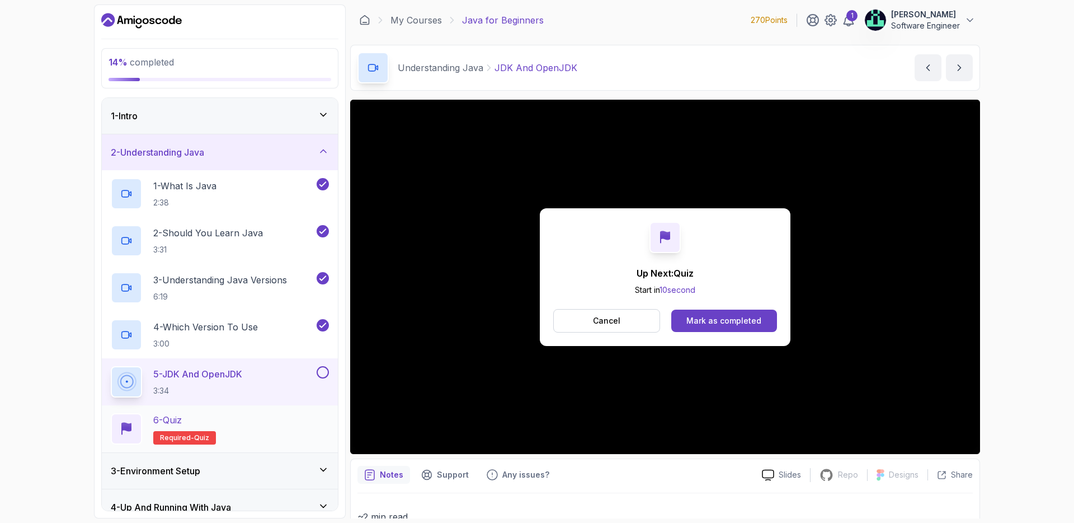
click at [254, 421] on div "6 - Quiz Required- quiz" at bounding box center [220, 428] width 218 height 31
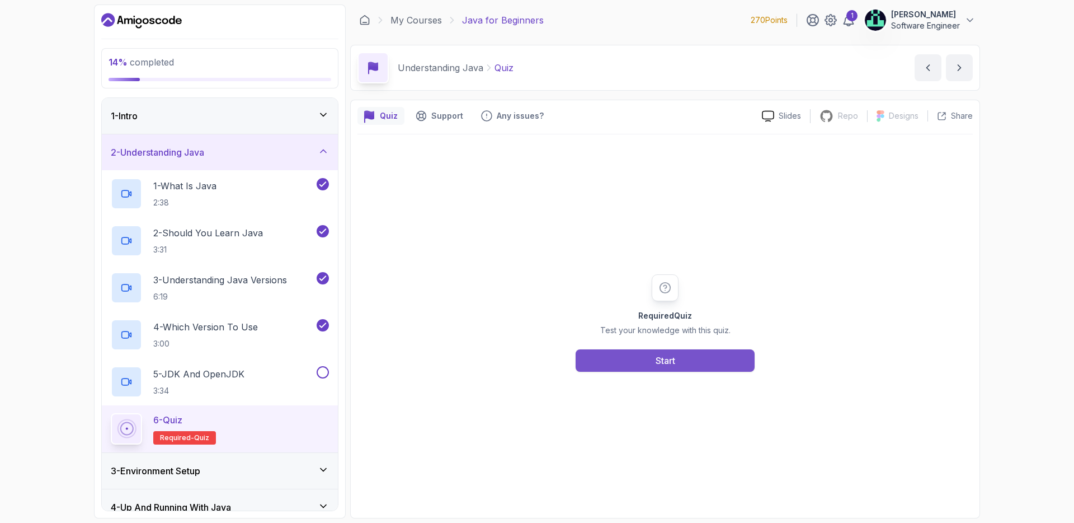
click at [628, 360] on button "Start" at bounding box center [665, 360] width 179 height 22
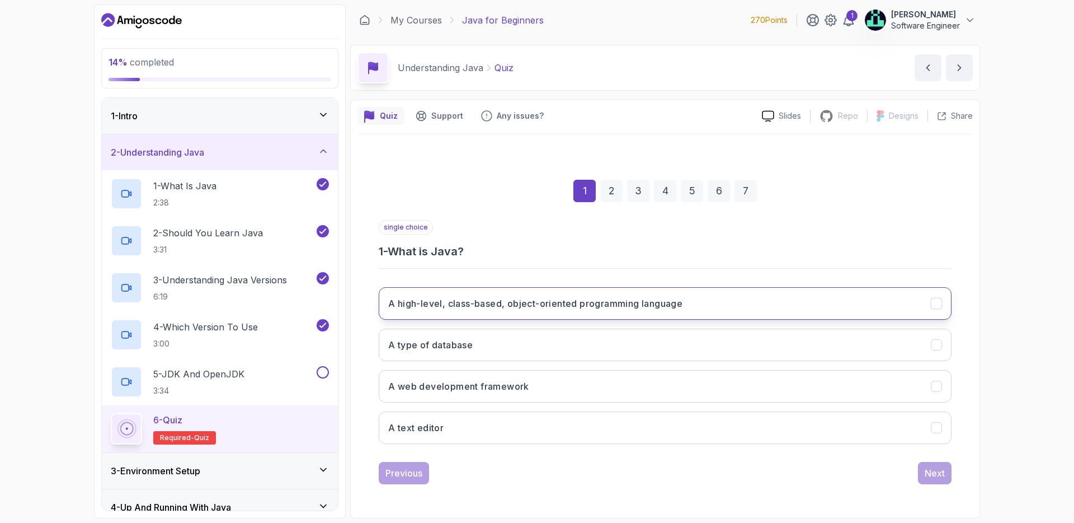
click at [494, 305] on h3 "A high-level, class-based, object-oriented programming language" at bounding box center [535, 303] width 294 height 13
click at [927, 468] on div "Next" at bounding box center [935, 472] width 20 height 13
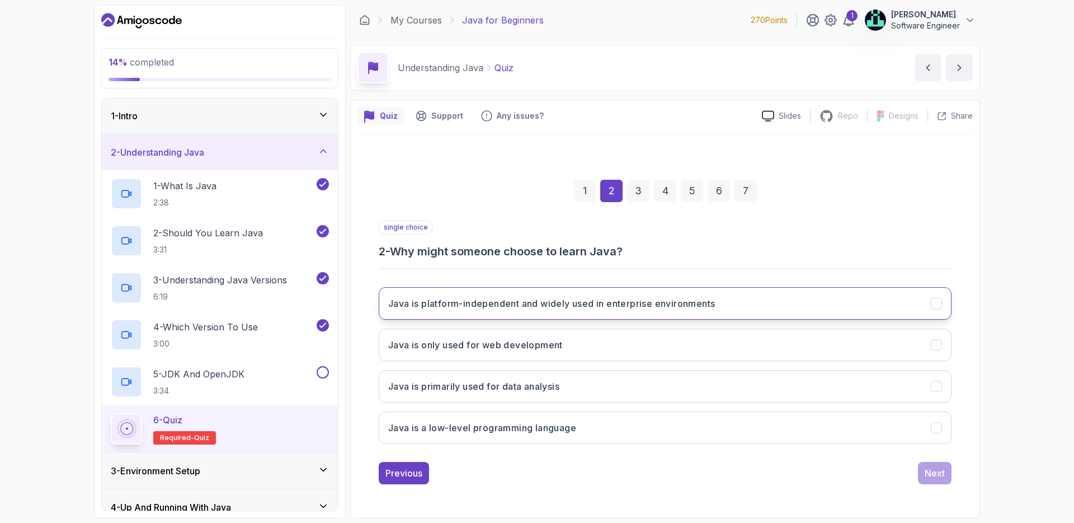
click at [444, 301] on h3 "Java is platform-independent and widely used in enterprise environments" at bounding box center [551, 303] width 327 height 13
click at [949, 473] on button "Next" at bounding box center [935, 473] width 34 height 22
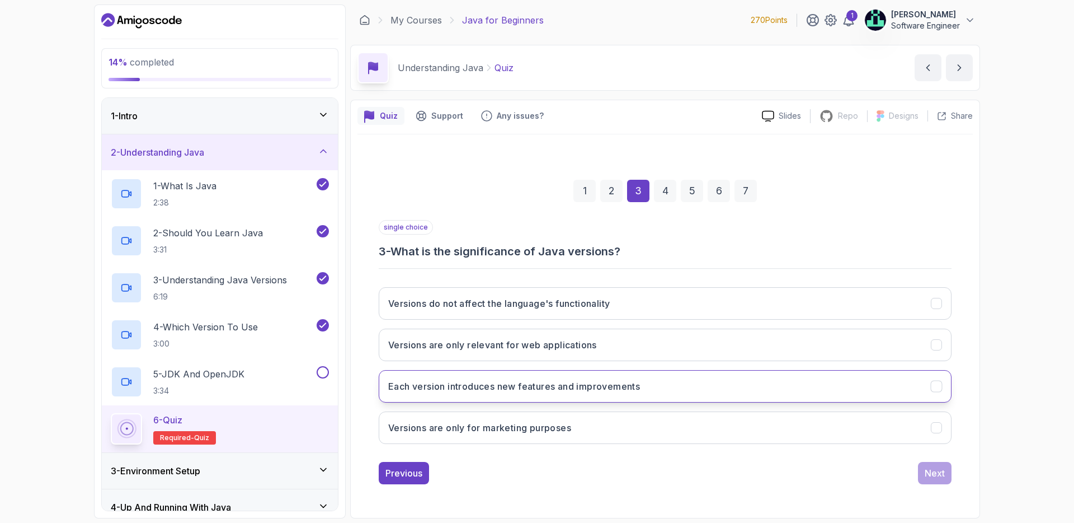
click at [453, 397] on button "Each version introduces new features and improvements" at bounding box center [665, 386] width 573 height 32
click at [935, 468] on div "Next" at bounding box center [935, 472] width 20 height 13
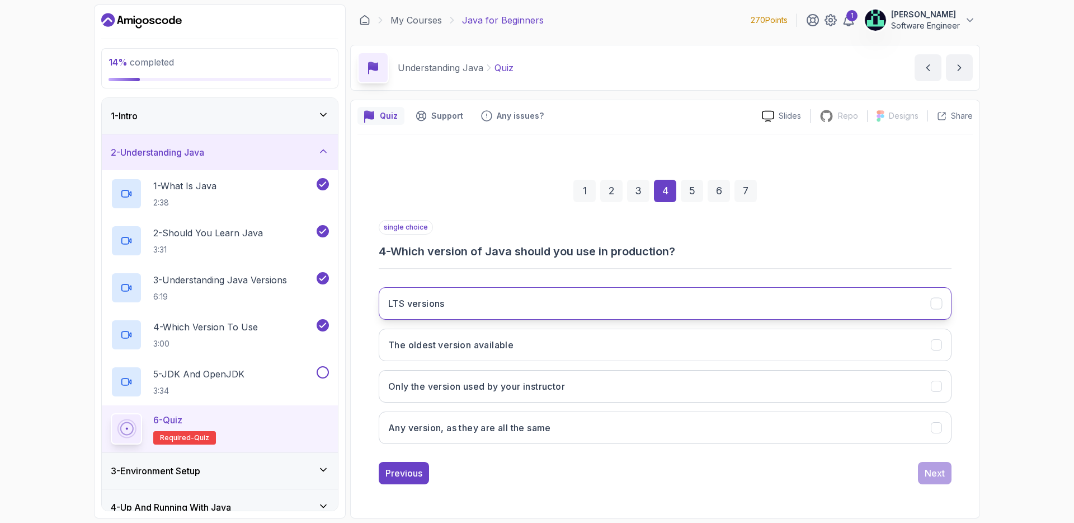
click at [442, 310] on button "LTS versions" at bounding box center [665, 303] width 573 height 32
click at [919, 470] on button "Next" at bounding box center [935, 473] width 34 height 22
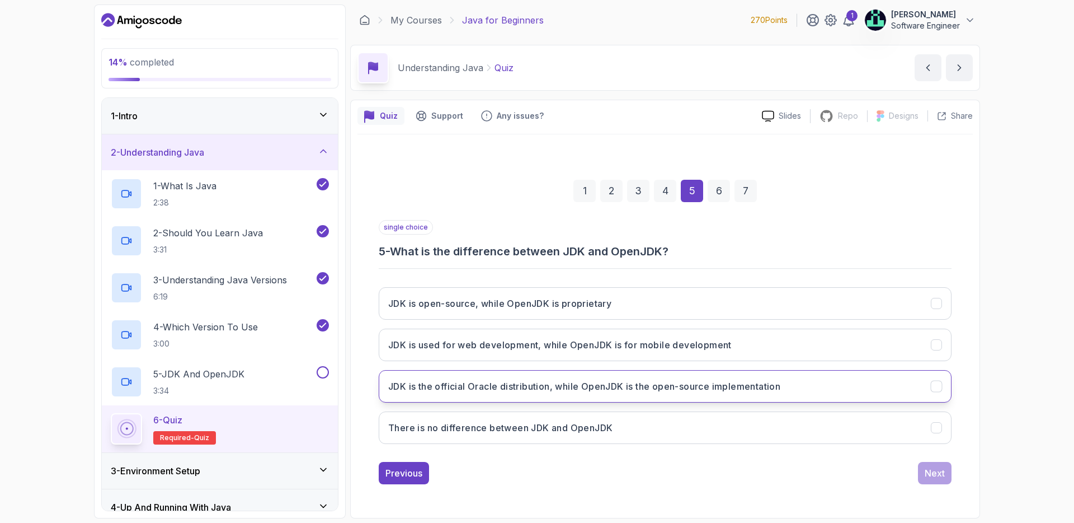
click at [425, 389] on h3 "JDK is the official Oracle distribution, while OpenJDK is the open-source imple…" at bounding box center [584, 385] width 392 height 13
click at [725, 194] on div "6" at bounding box center [719, 191] width 22 height 22
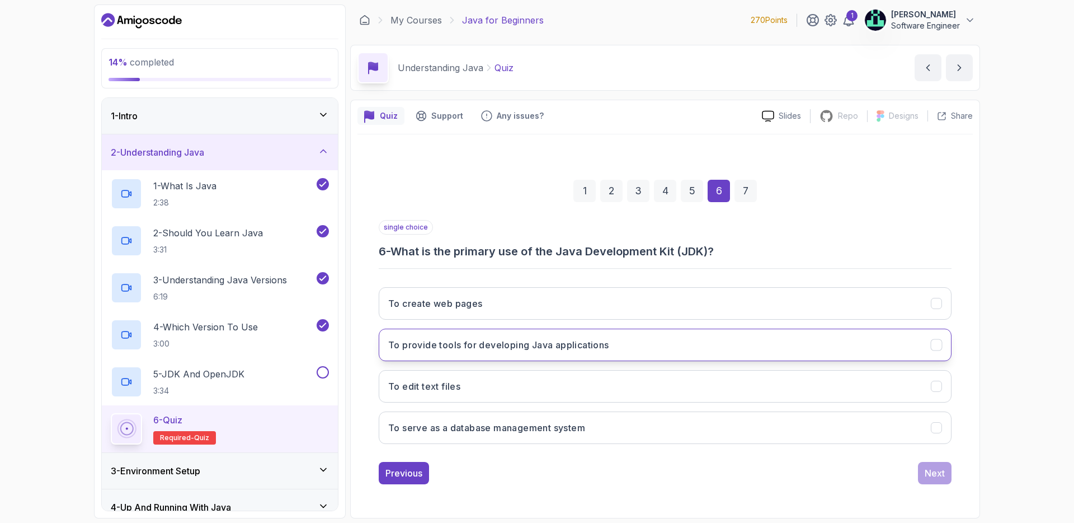
click at [431, 338] on h3 "To provide tools for developing Java applications" at bounding box center [498, 344] width 221 height 13
click at [743, 184] on div "7" at bounding box center [746, 191] width 22 height 22
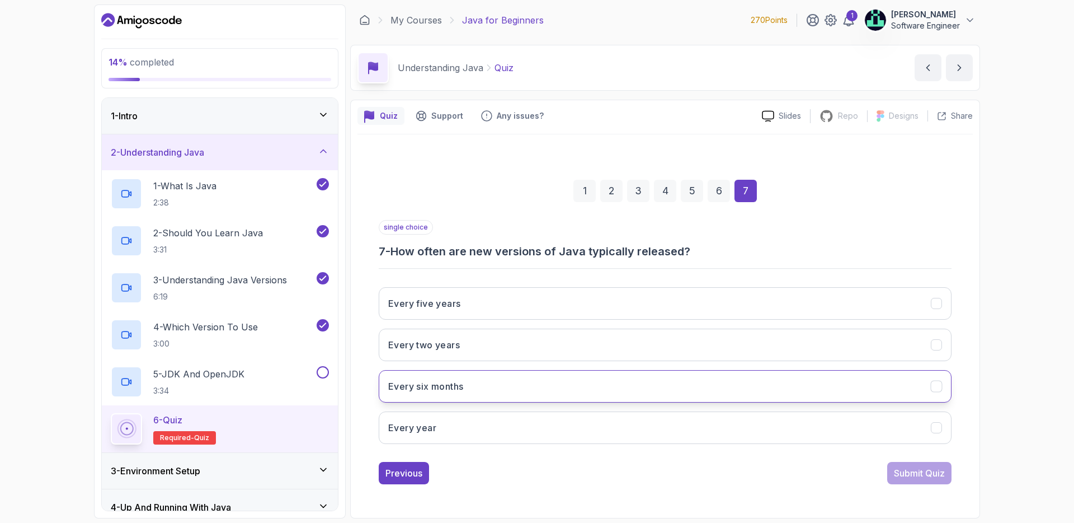
click at [439, 391] on h3 "Every six months" at bounding box center [425, 385] width 75 height 13
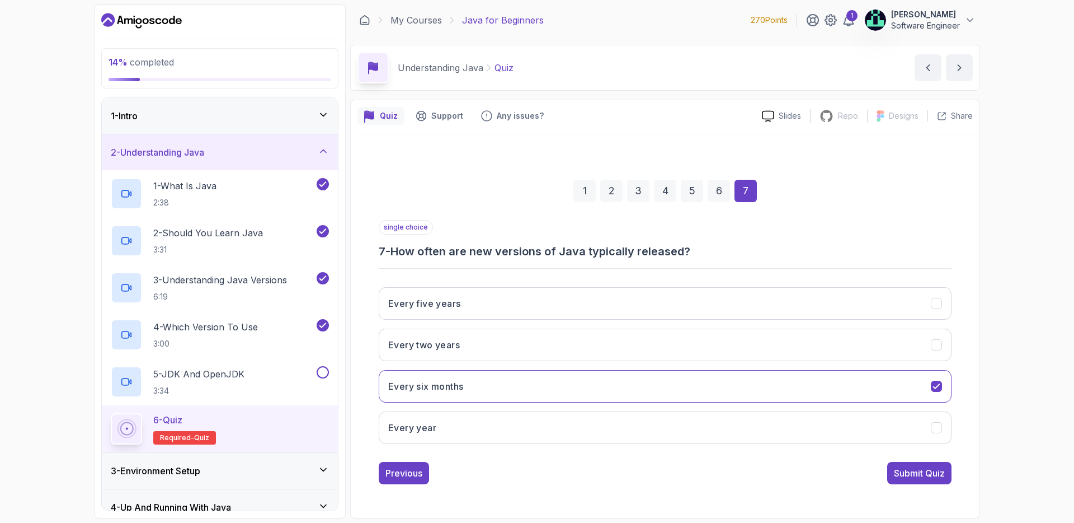
click at [593, 188] on div "1" at bounding box center [585, 191] width 22 height 22
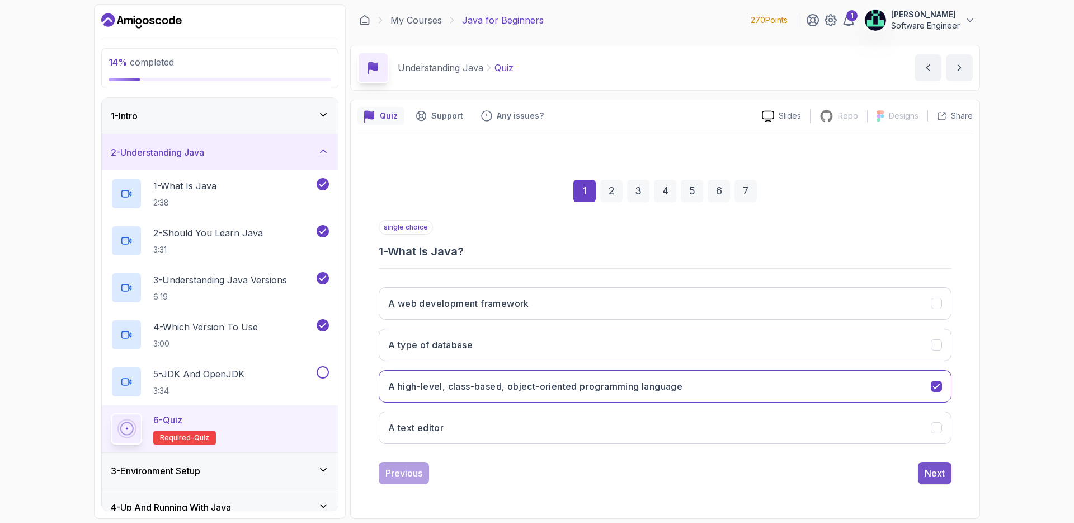
click at [941, 475] on div "Next" at bounding box center [935, 472] width 20 height 13
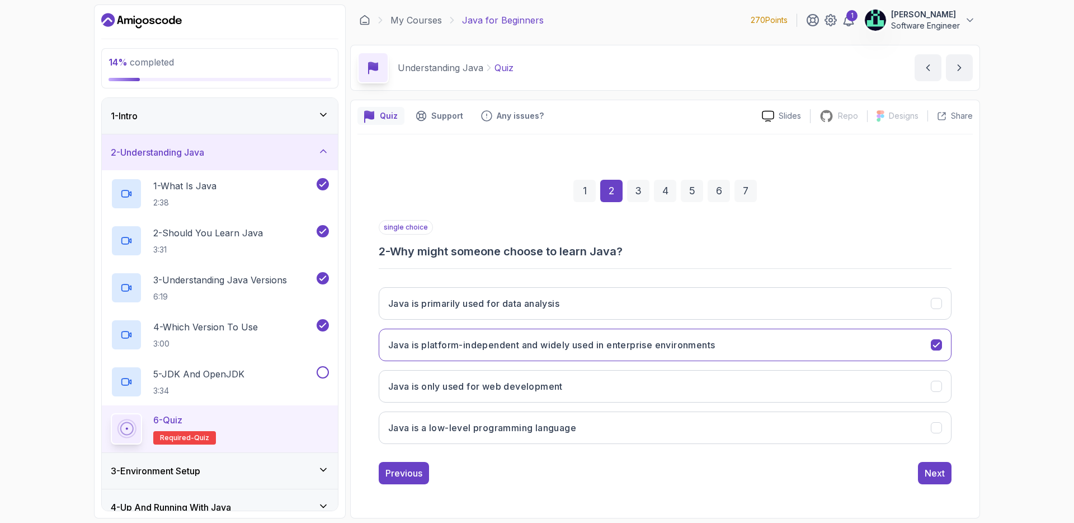
click at [941, 475] on div "Next" at bounding box center [935, 472] width 20 height 13
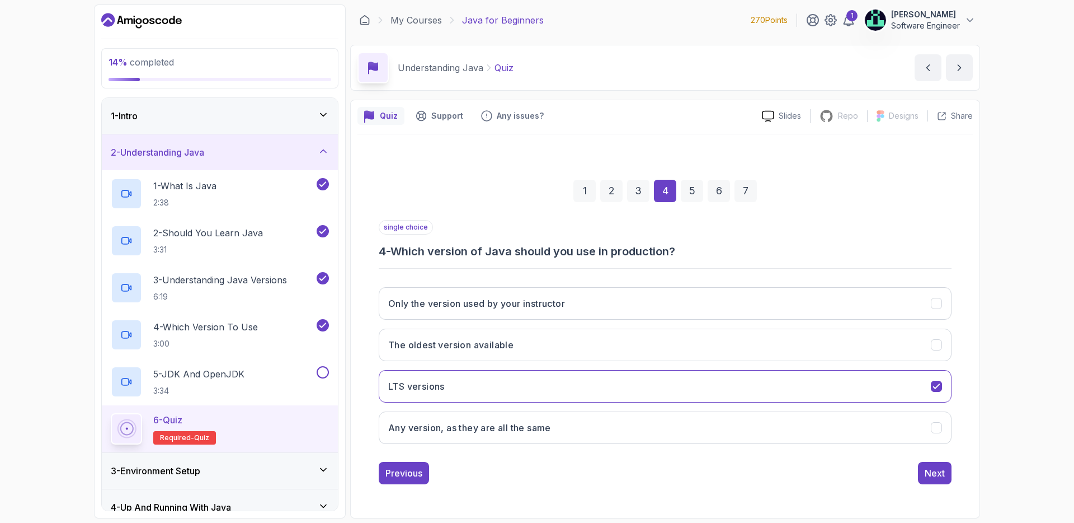
click at [941, 475] on div "Next" at bounding box center [935, 472] width 20 height 13
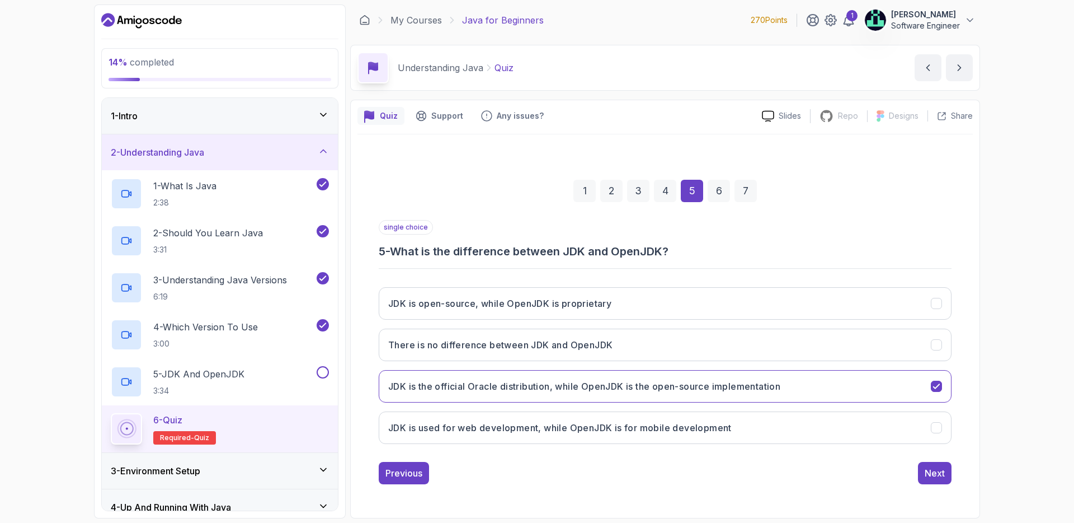
click at [941, 475] on div "Next" at bounding box center [935, 472] width 20 height 13
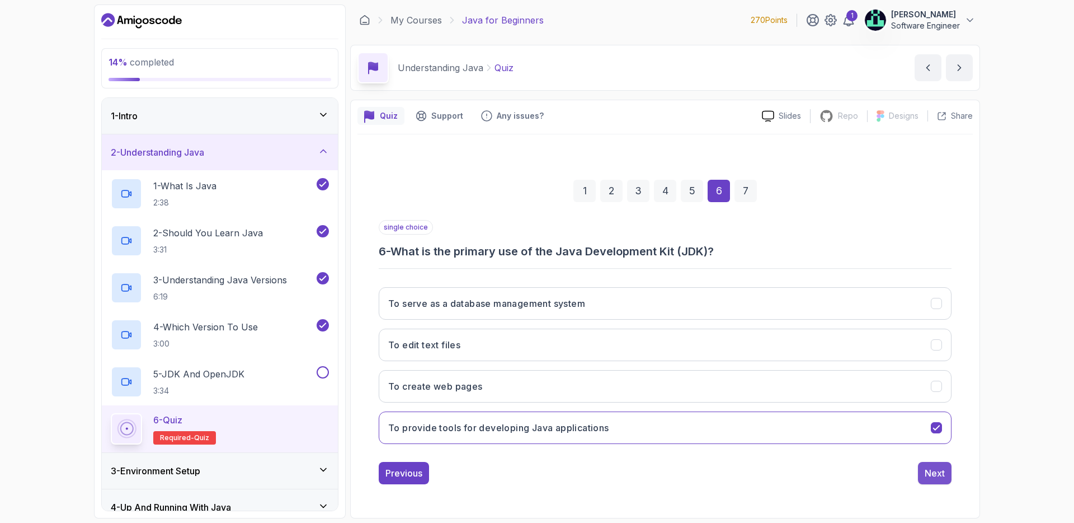
click at [925, 466] on div "Next" at bounding box center [935, 472] width 20 height 13
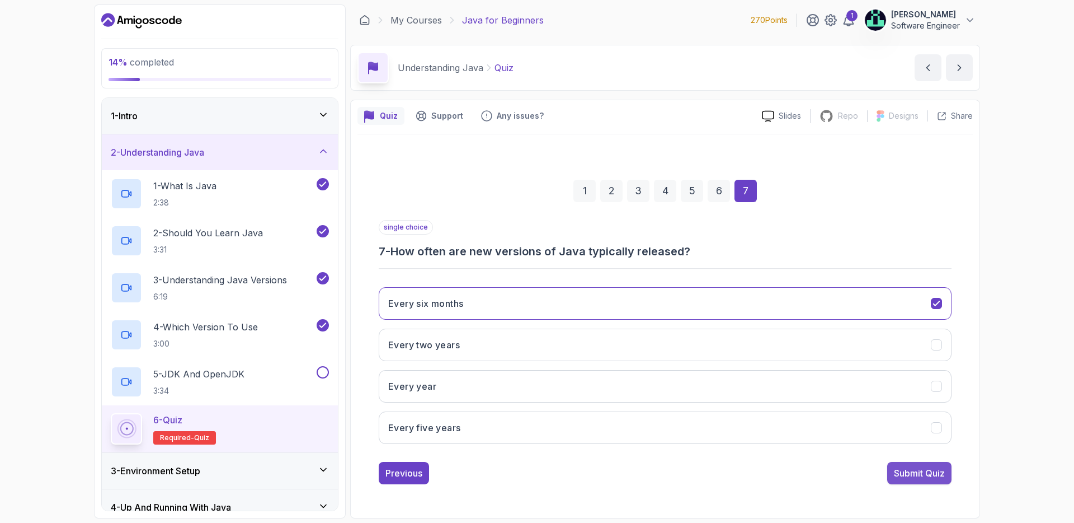
click at [913, 478] on div "Submit Quiz" at bounding box center [919, 472] width 51 height 13
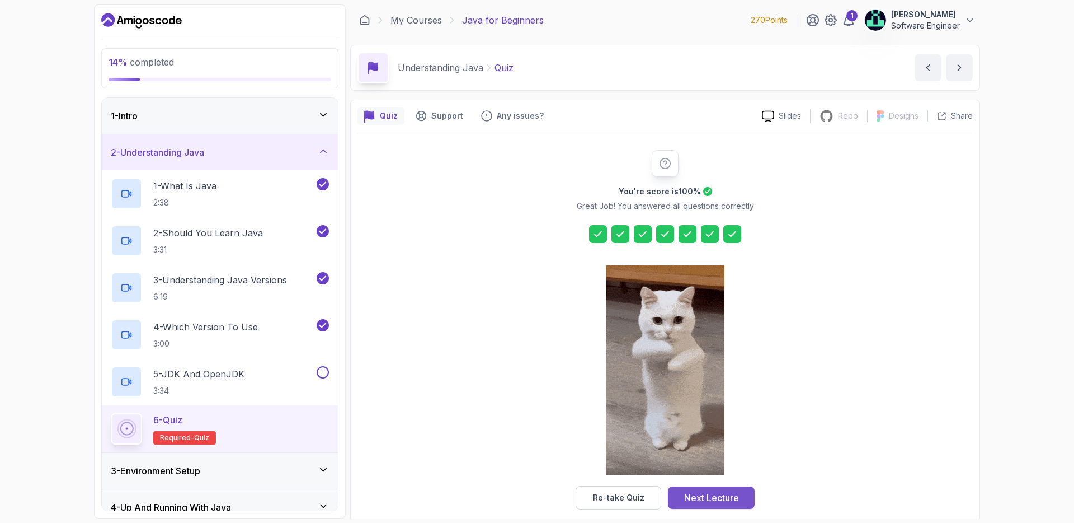
click at [727, 497] on div "Next Lecture" at bounding box center [711, 497] width 55 height 13
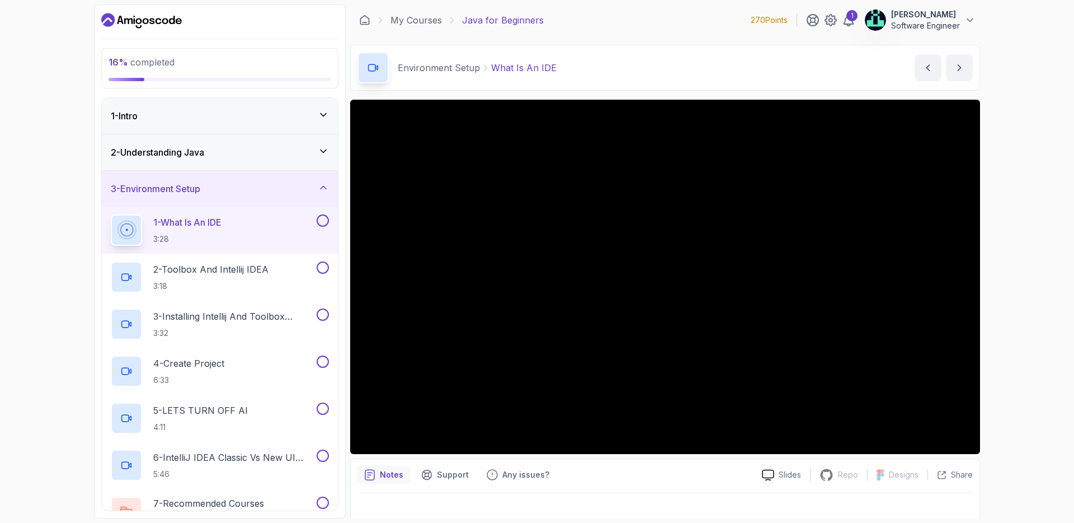
click at [316, 216] on div at bounding box center [321, 220] width 15 height 12
click at [321, 218] on button at bounding box center [323, 220] width 12 height 12
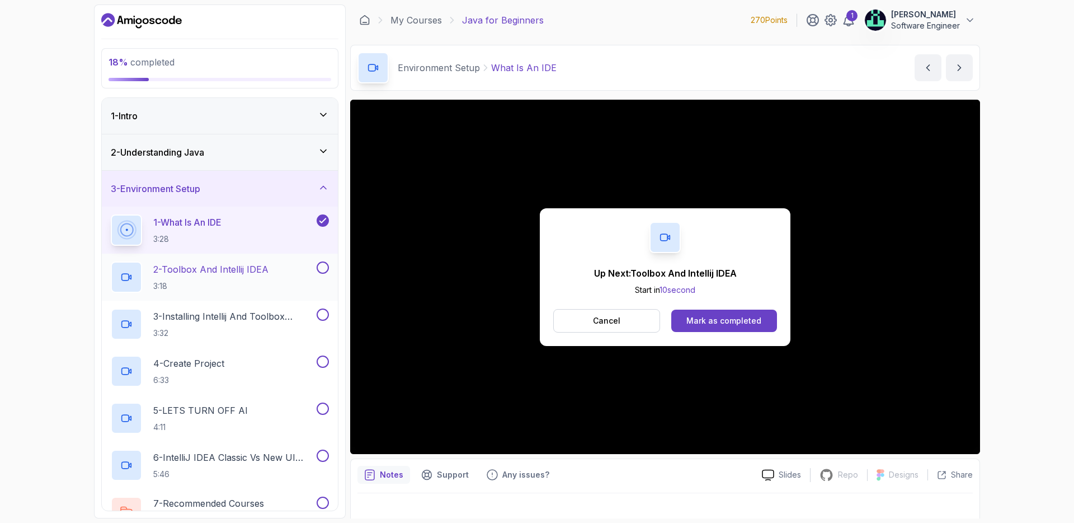
click at [274, 275] on div "2 - Toolbox And Intellij IDEA 3:18" at bounding box center [213, 276] width 204 height 31
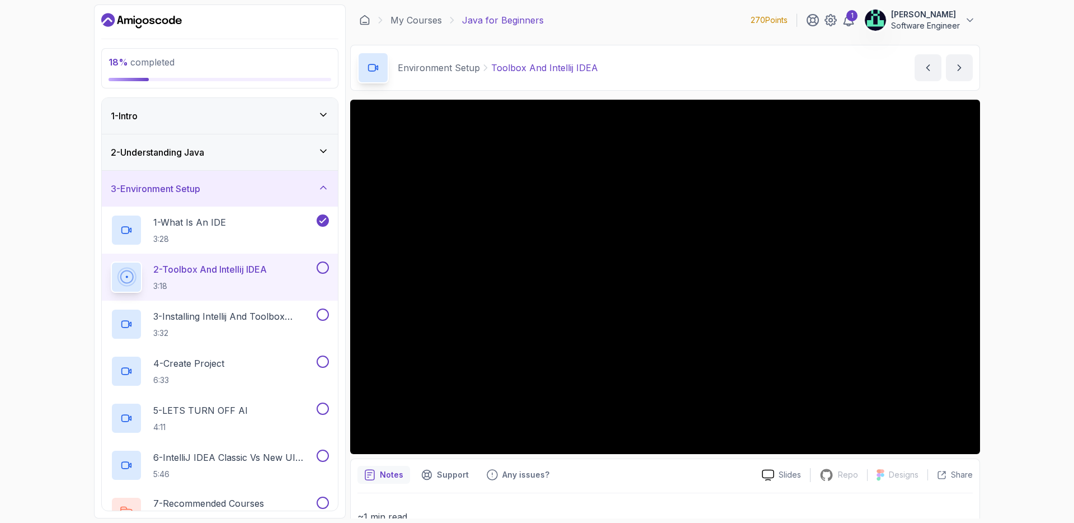
click at [232, 147] on div "2 - Understanding Java" at bounding box center [220, 151] width 218 height 13
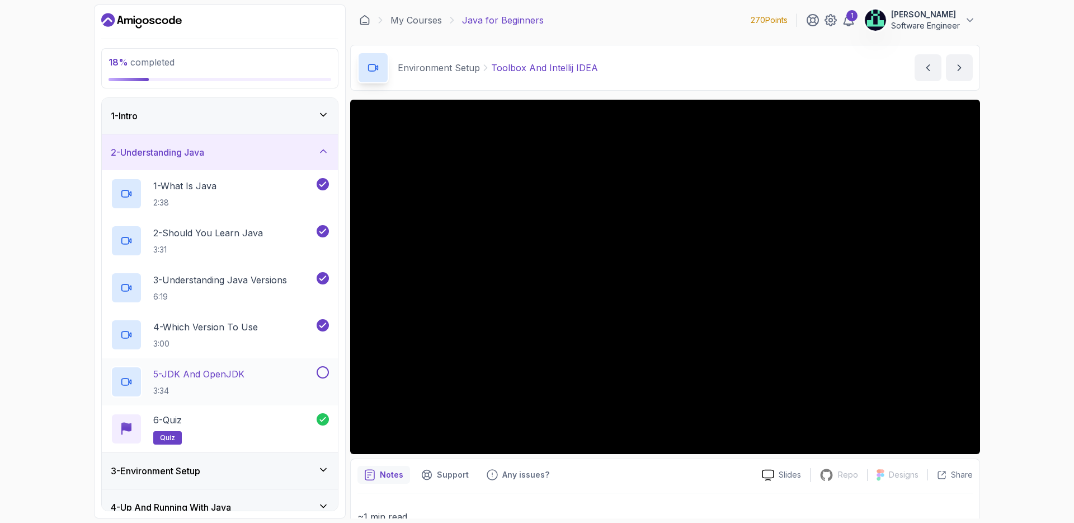
click at [321, 372] on button at bounding box center [323, 372] width 12 height 12
click at [299, 116] on div "1 - Intro" at bounding box center [220, 115] width 218 height 13
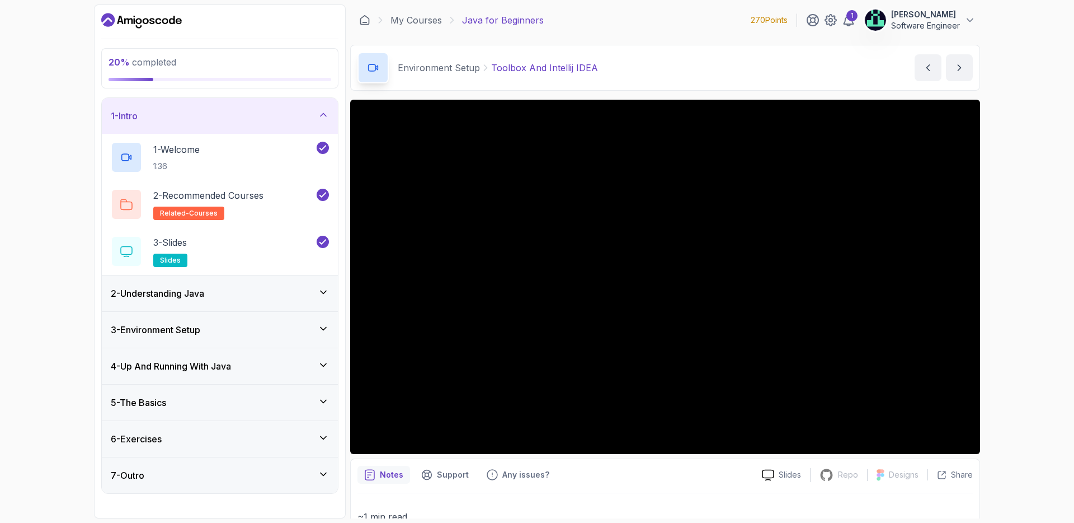
click at [298, 119] on div "1 - Intro" at bounding box center [220, 115] width 218 height 13
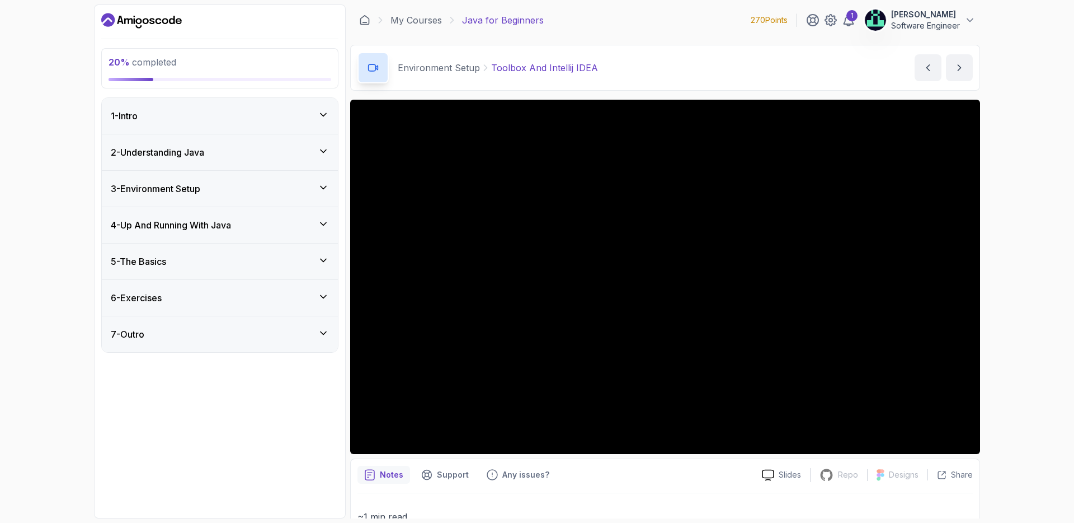
click at [293, 197] on div "3 - Environment Setup" at bounding box center [220, 189] width 236 height 36
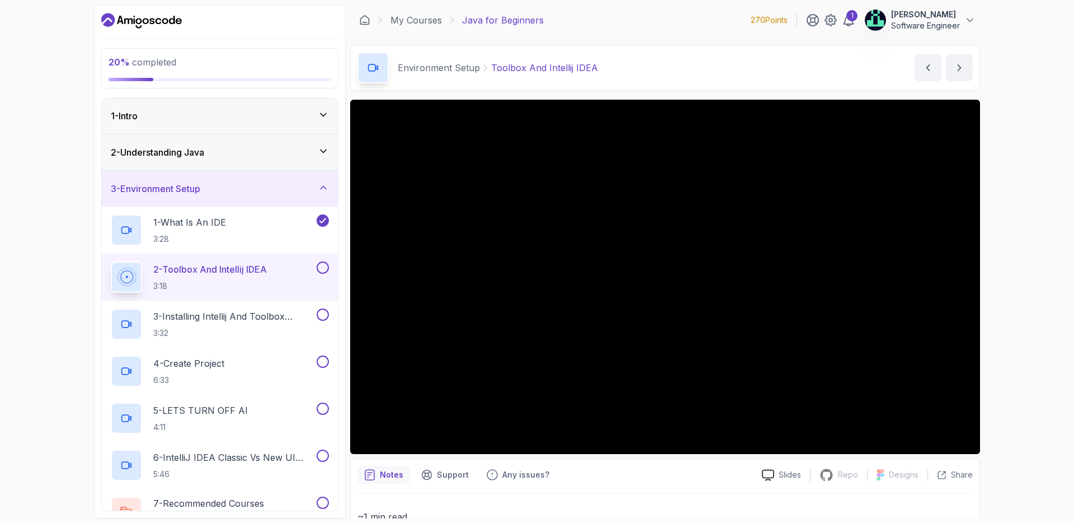
scroll to position [78, 0]
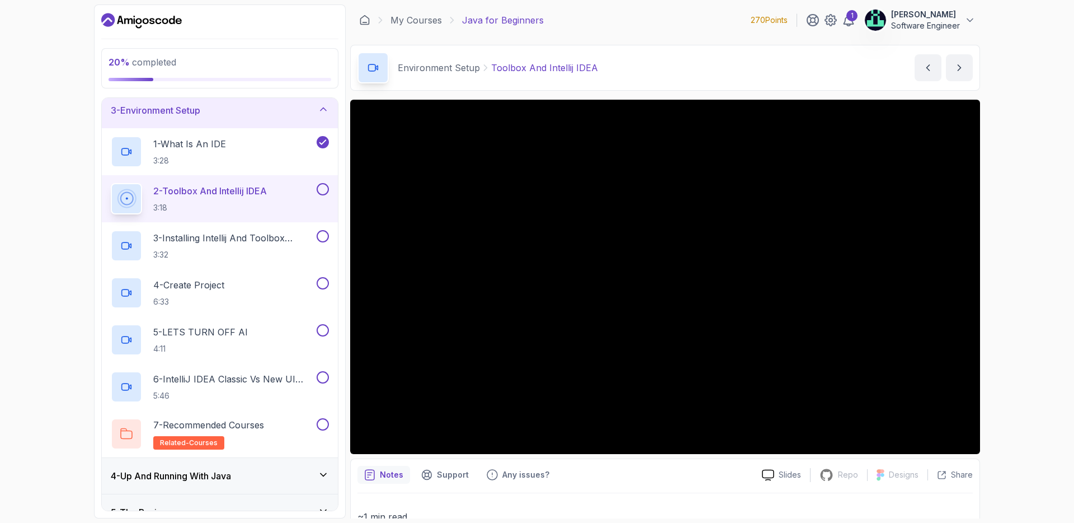
click at [321, 190] on button at bounding box center [323, 189] width 12 height 12
click at [204, 237] on p "3 - Installing Intellij And Toolbox Configuration" at bounding box center [233, 237] width 161 height 13
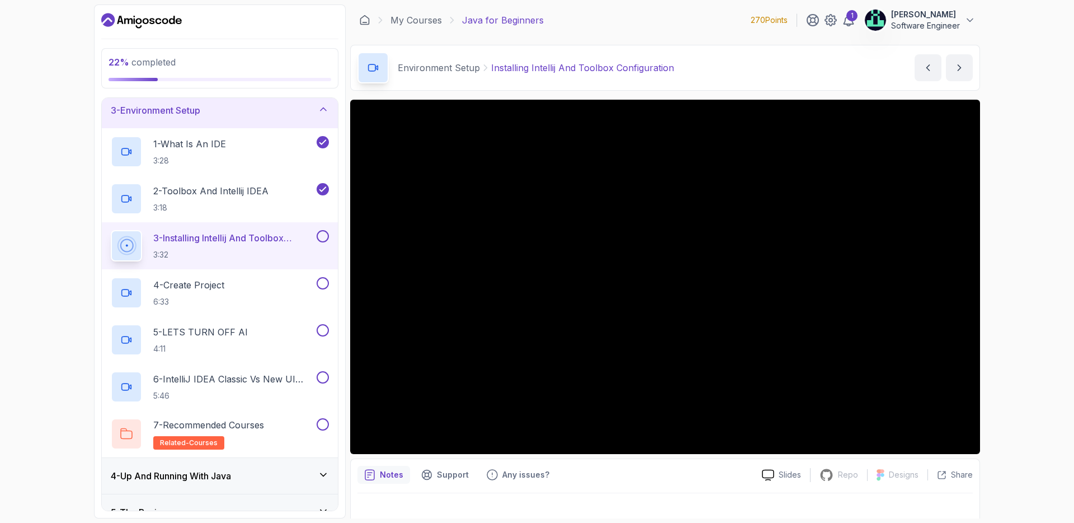
click at [326, 234] on button at bounding box center [323, 236] width 12 height 12
click at [235, 295] on div "4 - Create Project 6:33" at bounding box center [213, 292] width 204 height 31
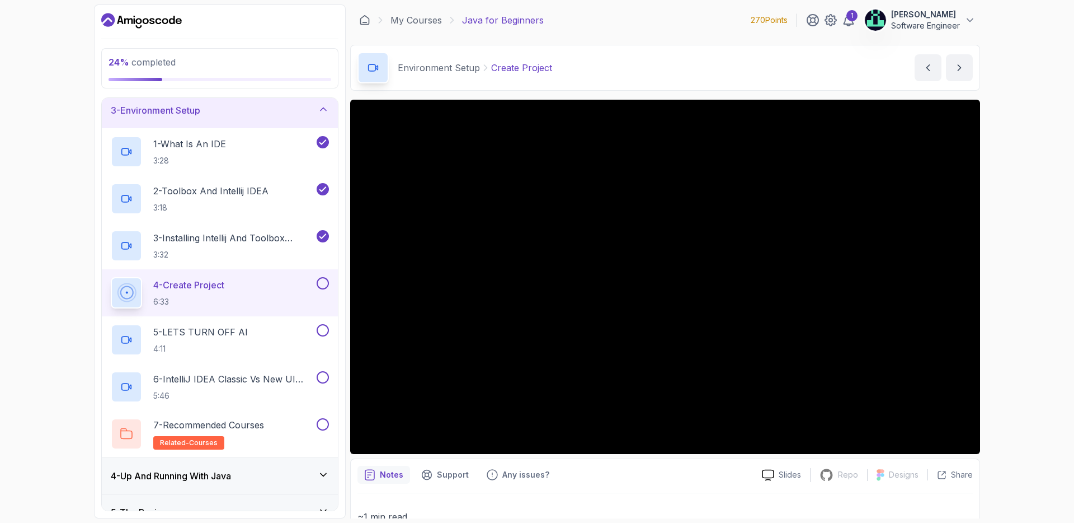
click at [325, 281] on button at bounding box center [323, 283] width 12 height 12
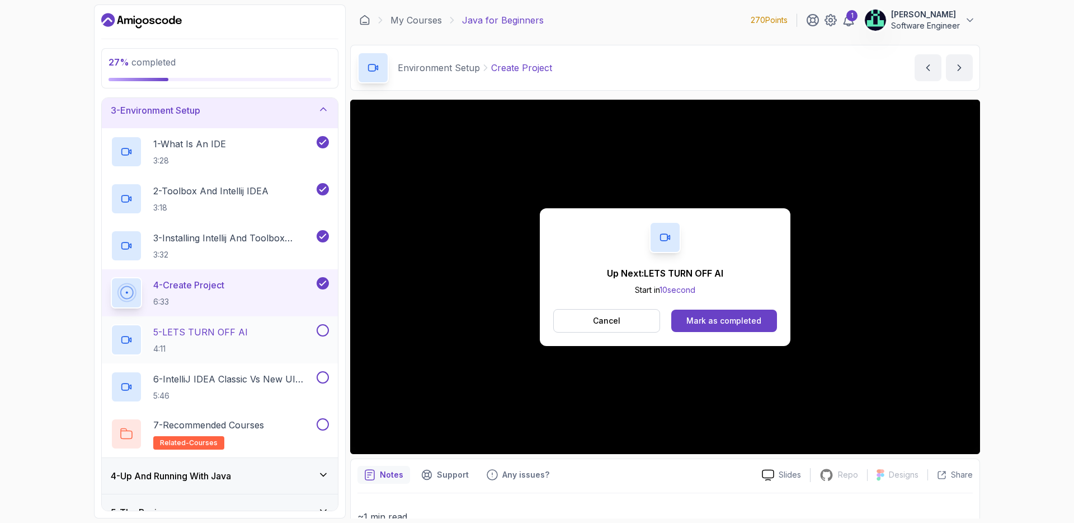
click at [324, 327] on button at bounding box center [323, 330] width 12 height 12
click at [152, 382] on div "6 - IntelliJ IDEA Classic Vs New UI (User Interface) 5:46" at bounding box center [213, 386] width 204 height 31
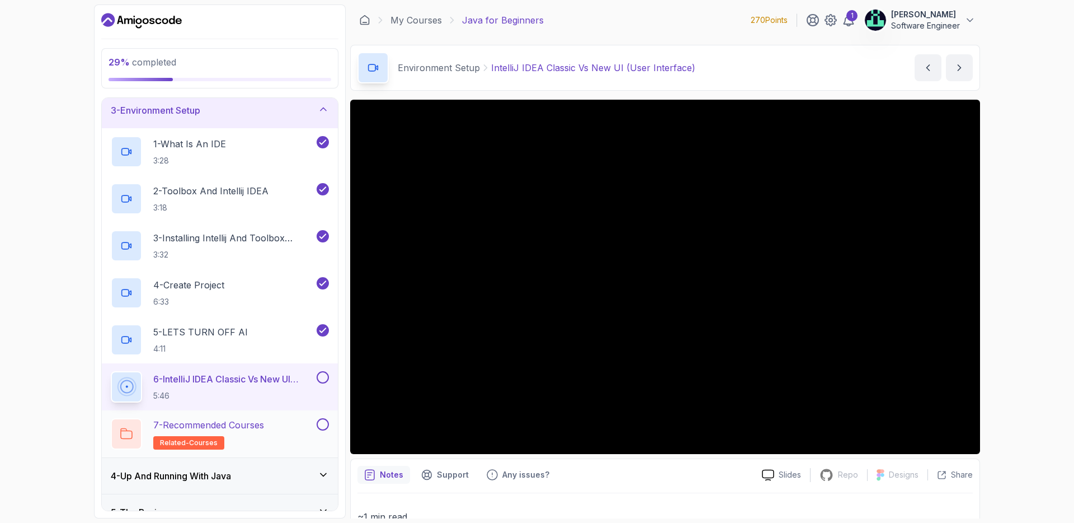
click at [323, 422] on button at bounding box center [323, 424] width 12 height 12
click at [328, 375] on button at bounding box center [323, 377] width 12 height 12
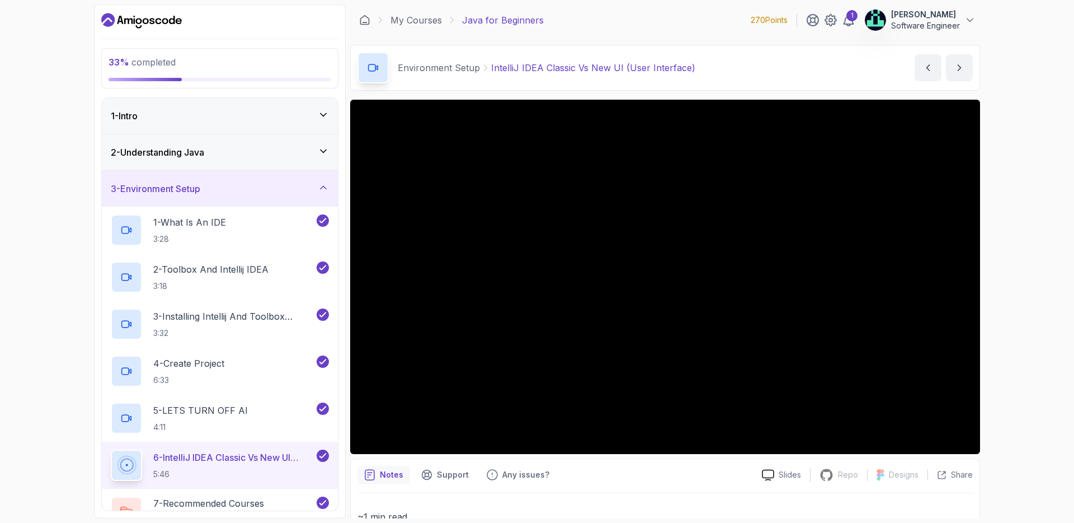
click at [265, 190] on div "3 - Environment Setup" at bounding box center [220, 188] width 218 height 13
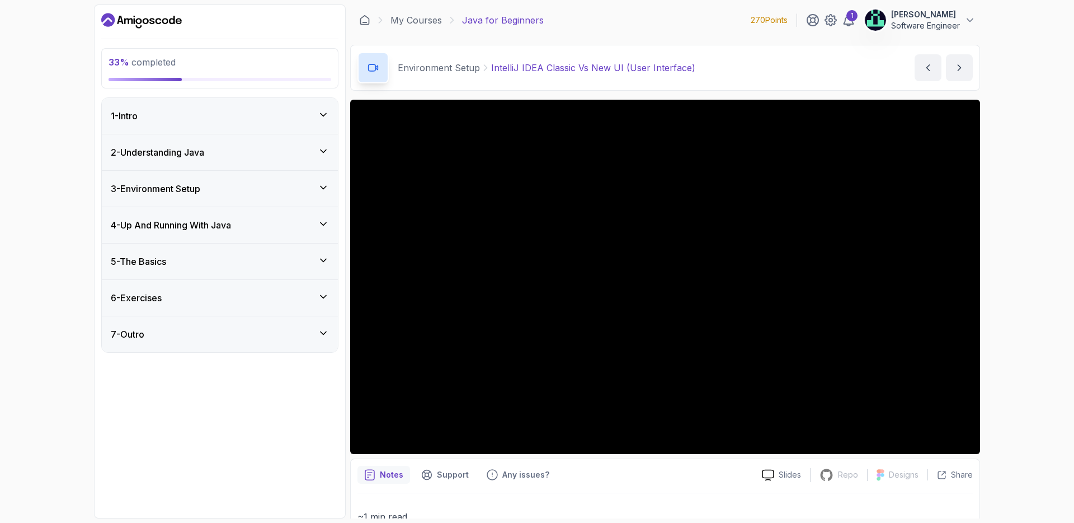
click at [191, 230] on h3 "4 - Up And Running With Java" at bounding box center [171, 224] width 120 height 13
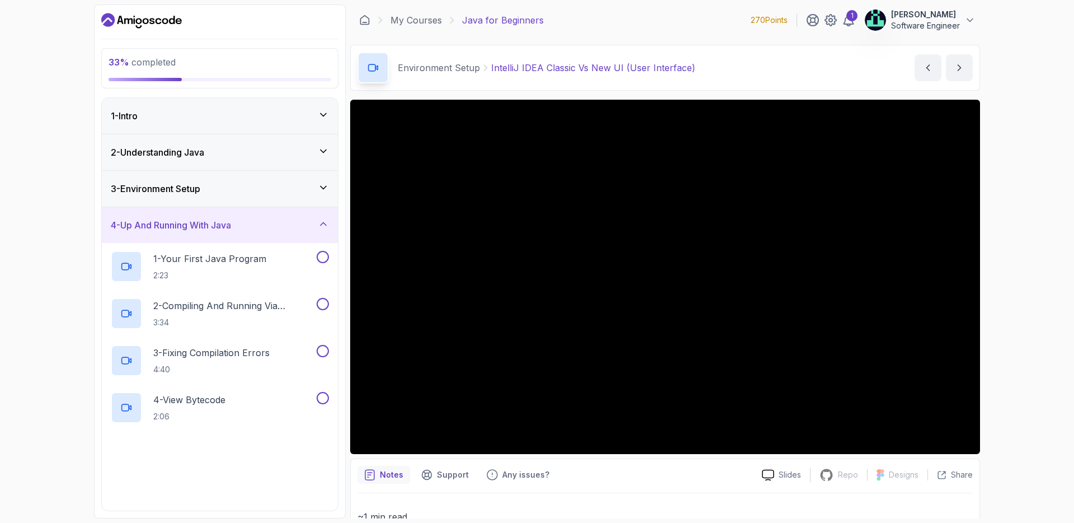
click at [203, 175] on div "3 - Environment Setup" at bounding box center [220, 189] width 236 height 36
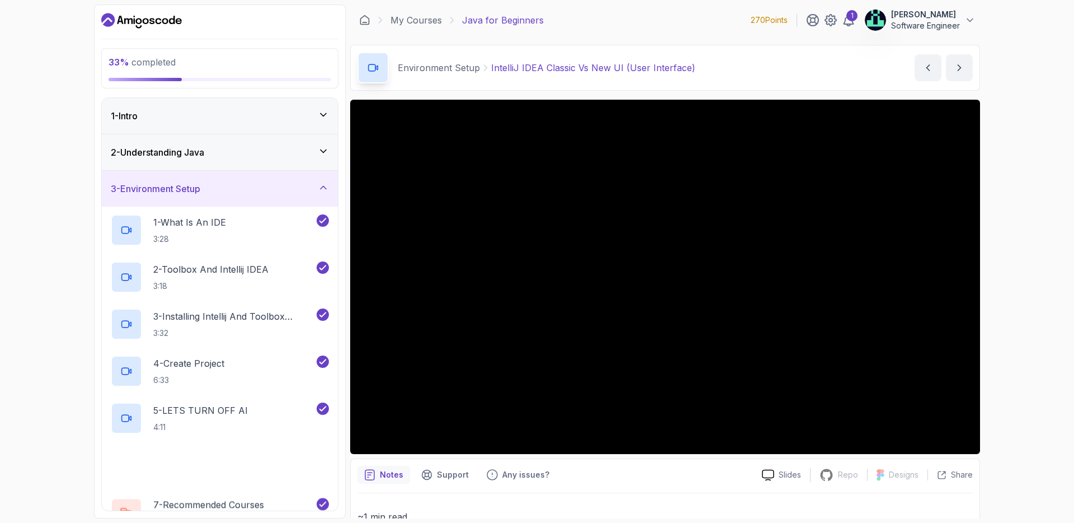
click at [203, 177] on div "3 - Environment Setup" at bounding box center [220, 189] width 236 height 36
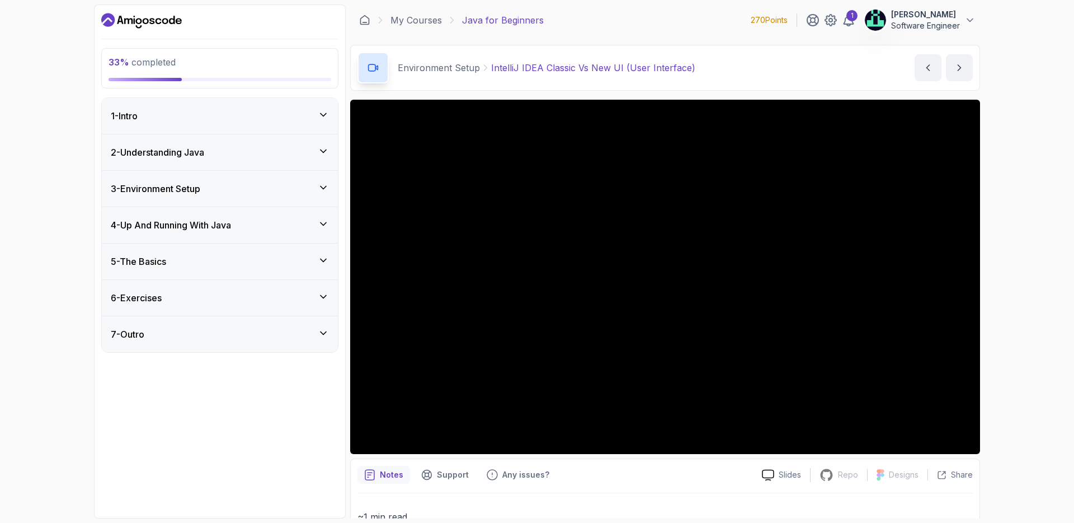
click at [209, 222] on h3 "4 - Up And Running With Java" at bounding box center [171, 224] width 120 height 13
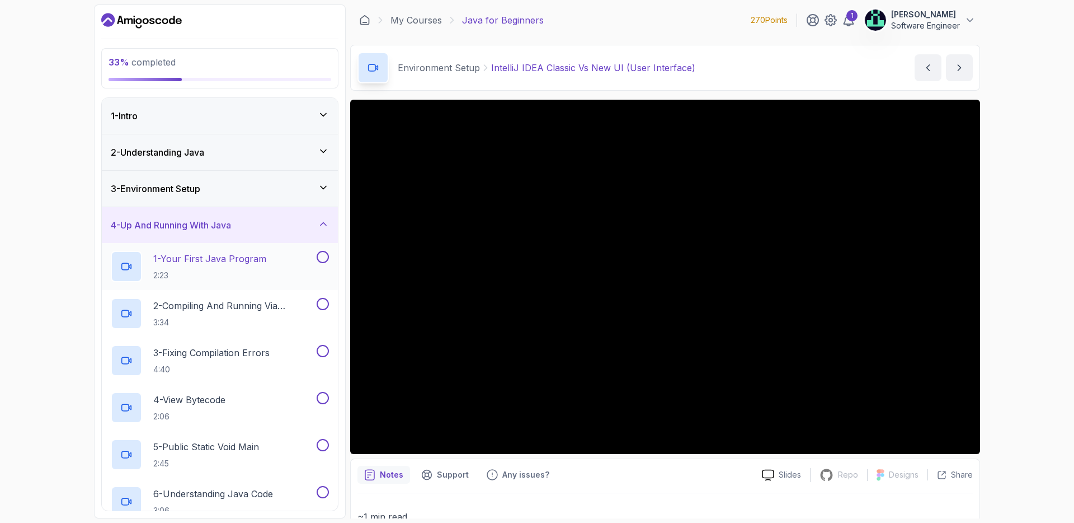
click at [209, 265] on p "1 - Your First Java Program" at bounding box center [209, 258] width 113 height 13
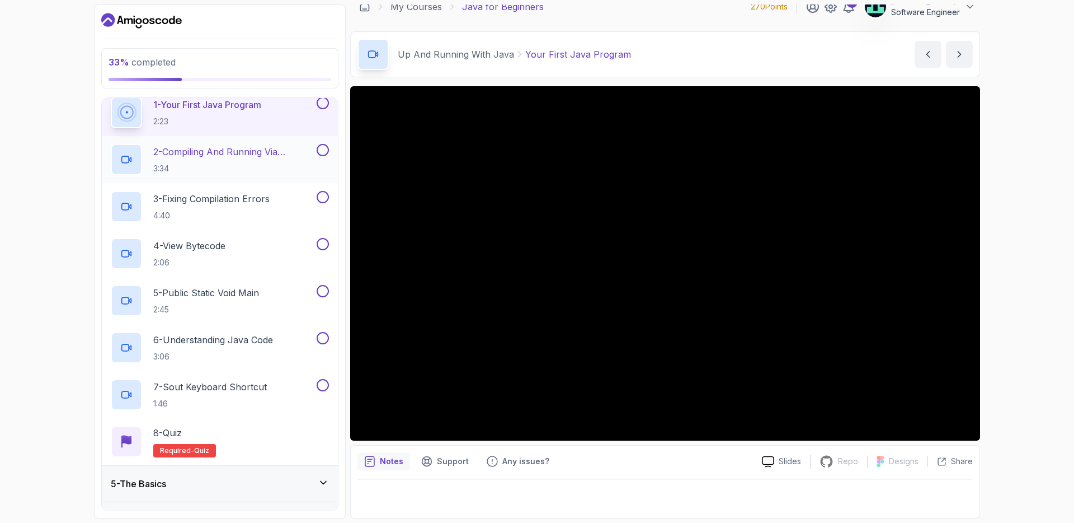
scroll to position [13, 0]
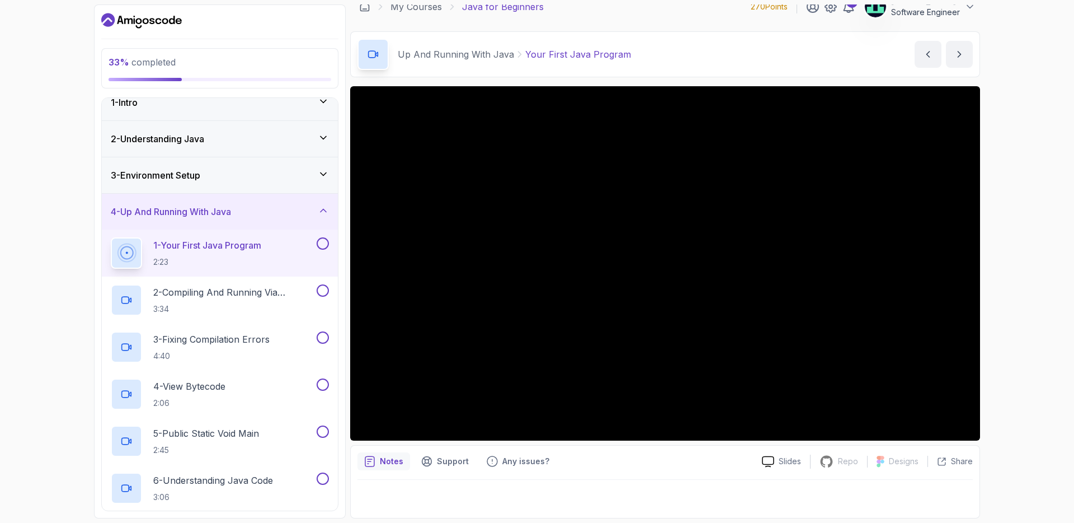
click at [327, 243] on button at bounding box center [323, 243] width 12 height 12
click at [262, 294] on p "2 - Compiling And Running Via Terminal" at bounding box center [233, 291] width 161 height 13
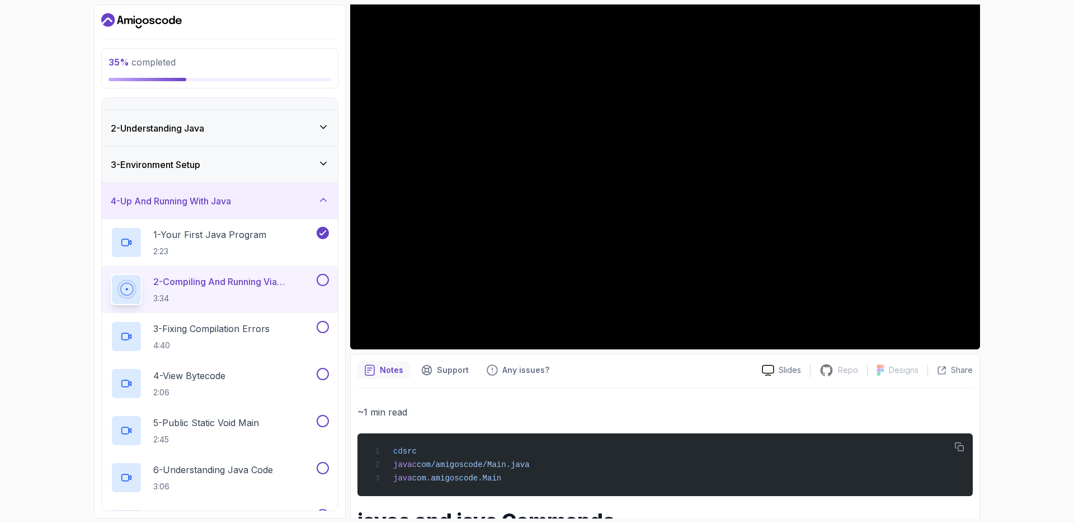
scroll to position [22, 0]
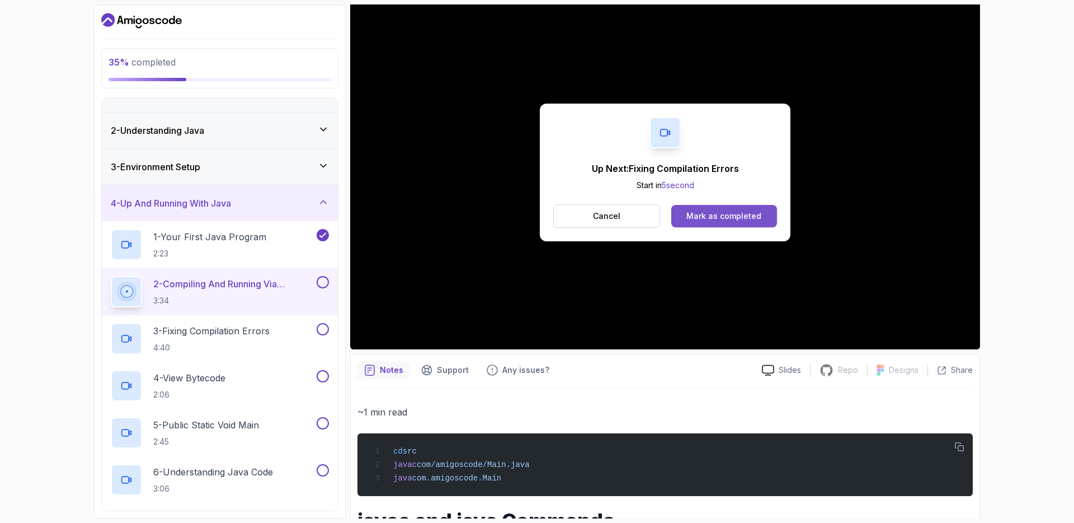
click at [715, 214] on div "Mark as completed" at bounding box center [724, 215] width 75 height 11
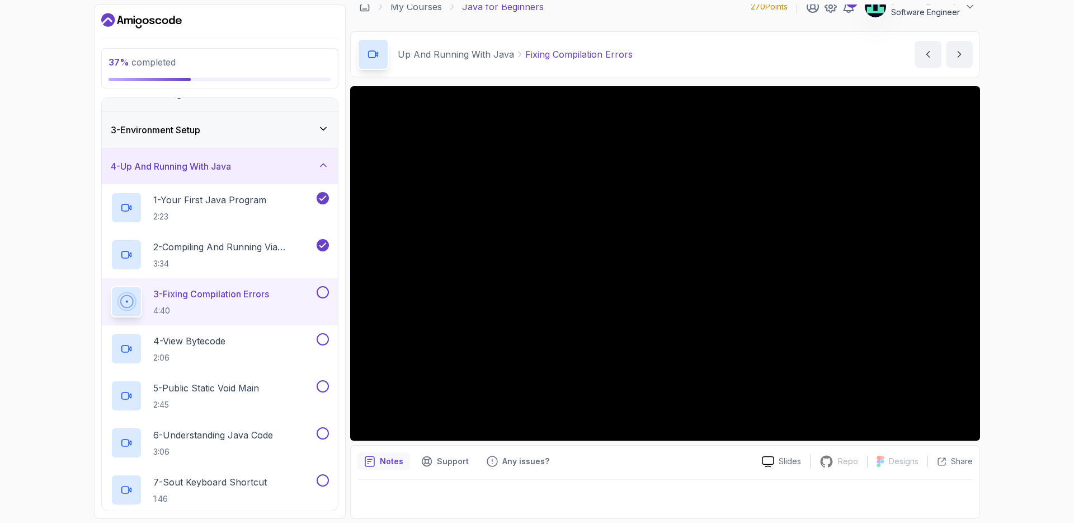
scroll to position [84, 0]
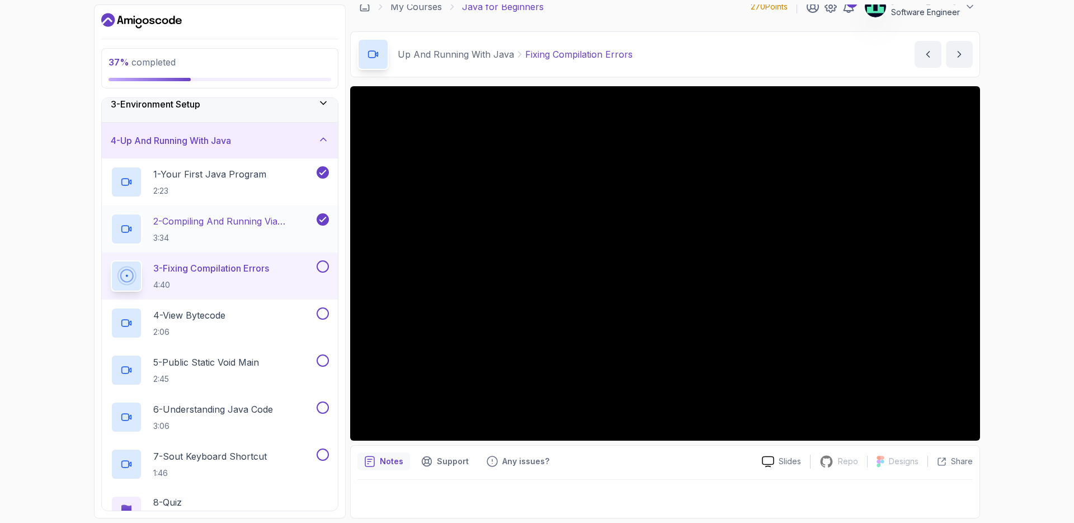
click at [256, 222] on p "2 - Compiling And Running Via Terminal" at bounding box center [233, 220] width 161 height 13
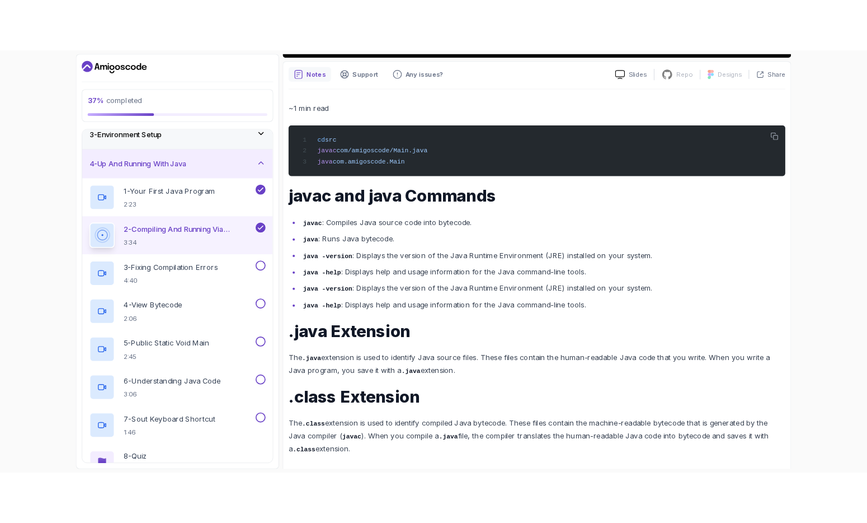
scroll to position [448, 0]
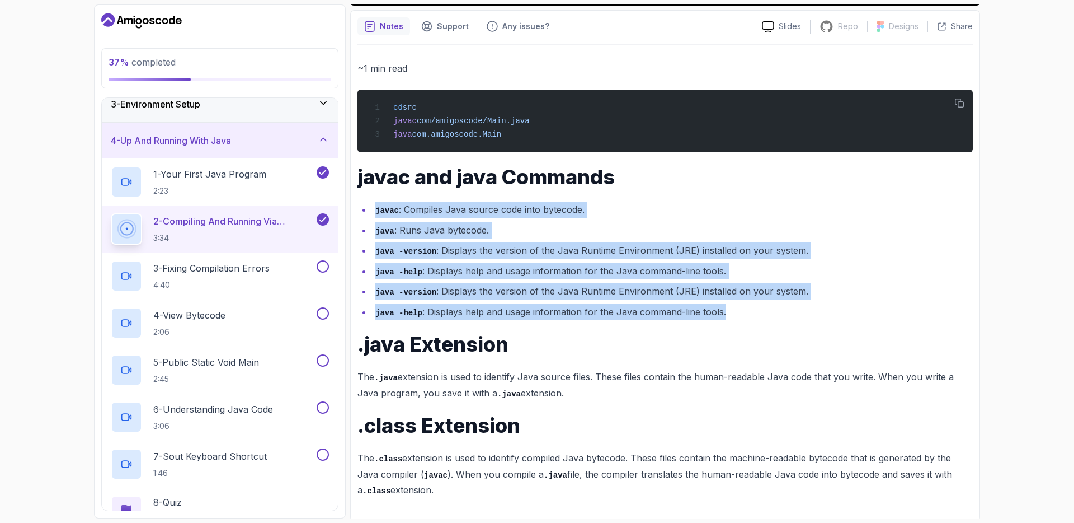
drag, startPoint x: 727, startPoint y: 312, endPoint x: 375, endPoint y: 213, distance: 365.7
click at [375, 213] on ul "javac : Compiles Java source code into bytecode. java : Runs Java bytecode. jav…" at bounding box center [666, 260] width 616 height 118
copy ul "javac : Compiles Java source code into bytecode. java : Runs Java bytecode. jav…"
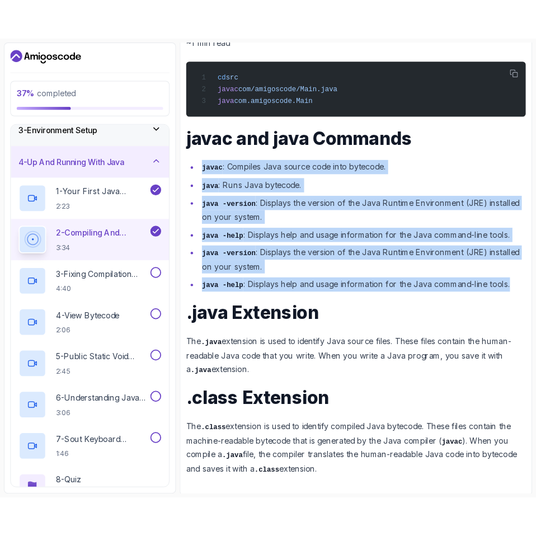
scroll to position [395, 0]
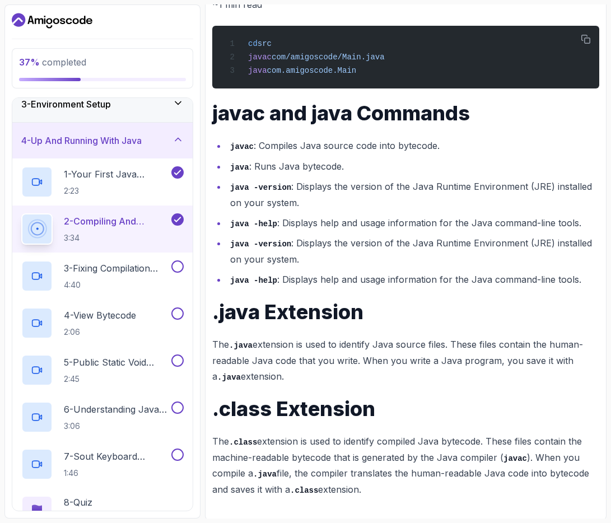
click at [234, 353] on p "The .java extension is used to identify Java source files. These files contain …" at bounding box center [405, 360] width 387 height 48
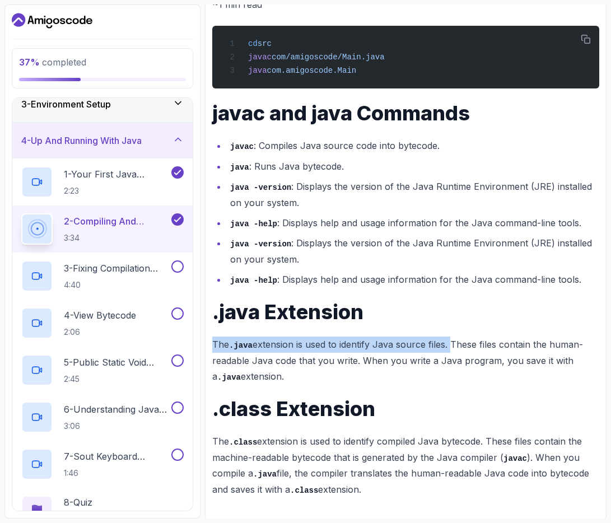
drag, startPoint x: 212, startPoint y: 343, endPoint x: 451, endPoint y: 349, distance: 239.6
click at [451, 349] on div "Notes Support Any issues? Slides Repo Repository not available Designs Design n…" at bounding box center [405, 227] width 401 height 585
copy p "The .java extension is used to identify Java source files."
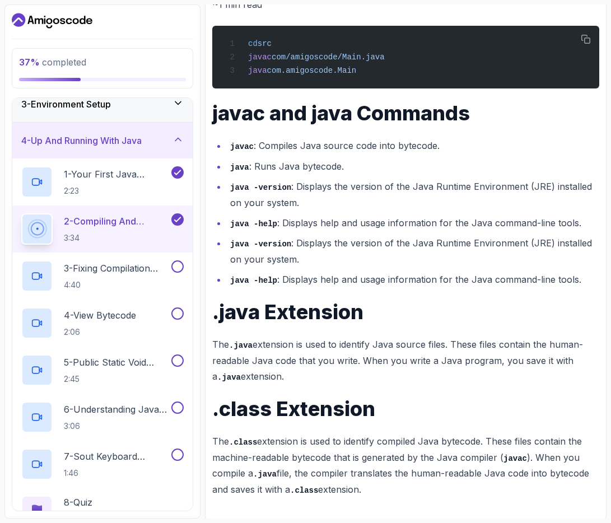
click at [402, 391] on div "~1 min read cd src javac com/amigoscode/Main.java java com.amigoscode.Main java…" at bounding box center [405, 247] width 387 height 500
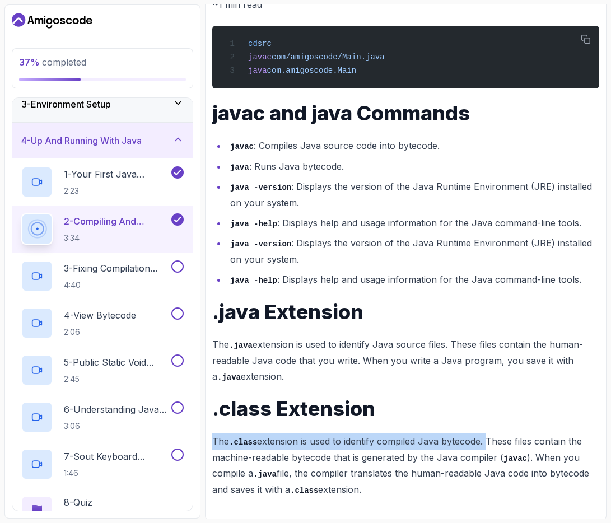
drag, startPoint x: 212, startPoint y: 441, endPoint x: 489, endPoint y: 436, distance: 277.0
click at [489, 436] on p "The .class extension is used to identify compiled Java bytecode. These files co…" at bounding box center [405, 465] width 387 height 64
copy p "The .class extension is used to identify compiled Java bytecode."
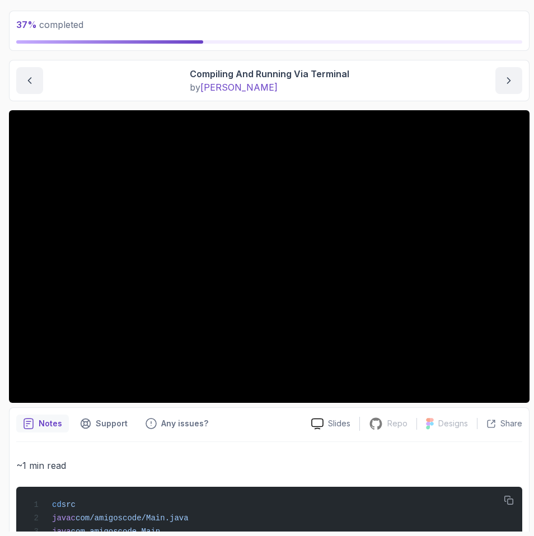
scroll to position [0, 0]
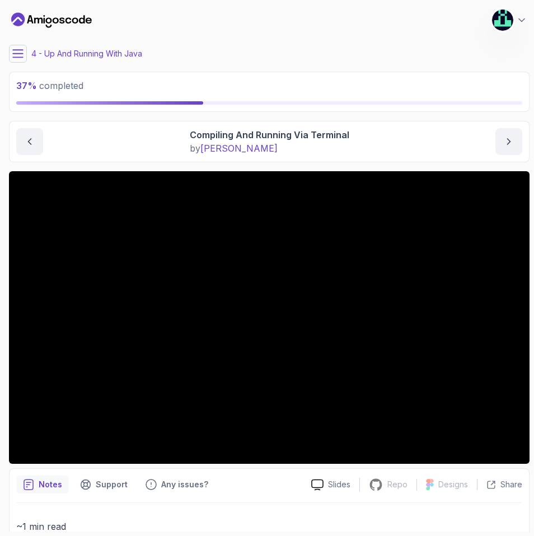
click at [21, 64] on main "My Courses Java for Beginners 270 Points 1 Charles Software Engineer 4 - Up And…" at bounding box center [269, 267] width 520 height 527
click at [20, 55] on icon at bounding box center [17, 53] width 11 height 11
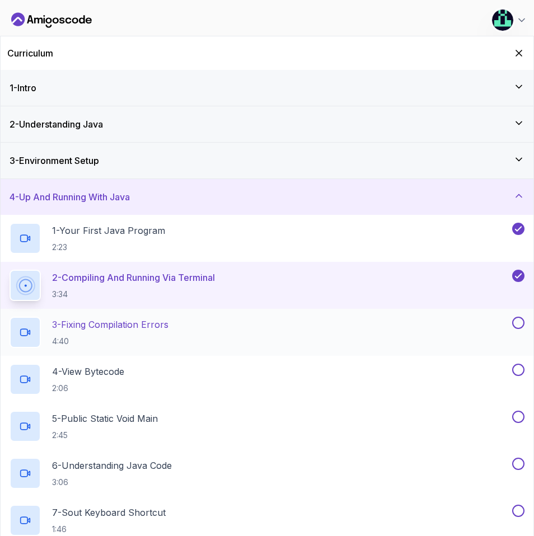
click at [148, 336] on p "4:40" at bounding box center [110, 341] width 116 height 11
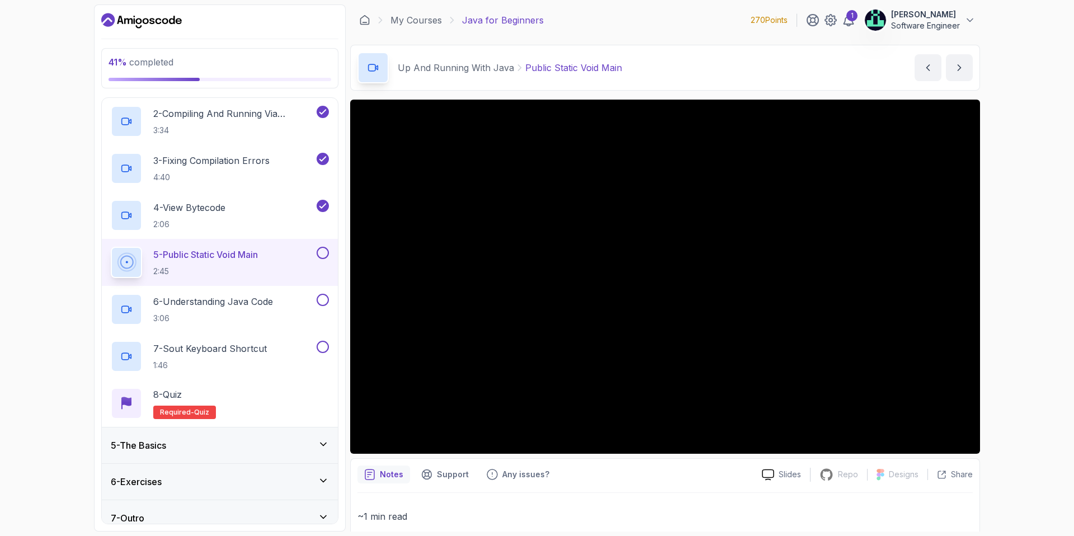
scroll to position [204, 0]
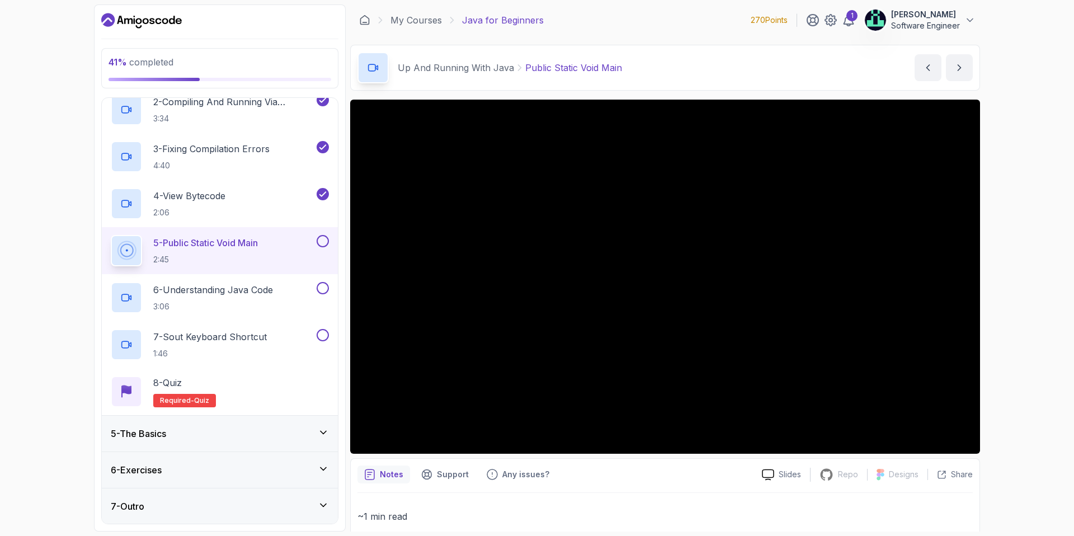
click at [187, 436] on div "5 - The Basics" at bounding box center [220, 433] width 218 height 13
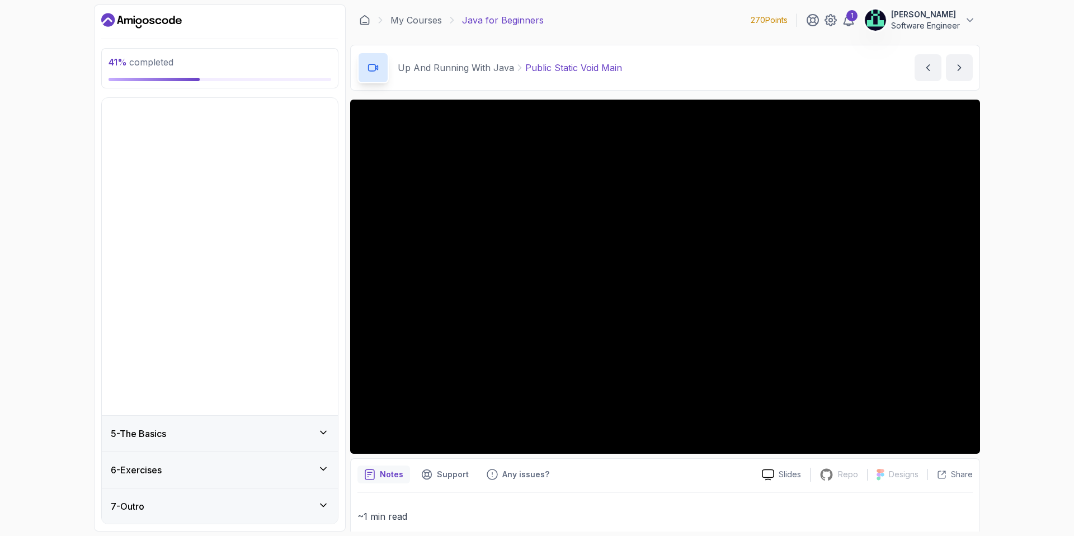
scroll to position [0, 0]
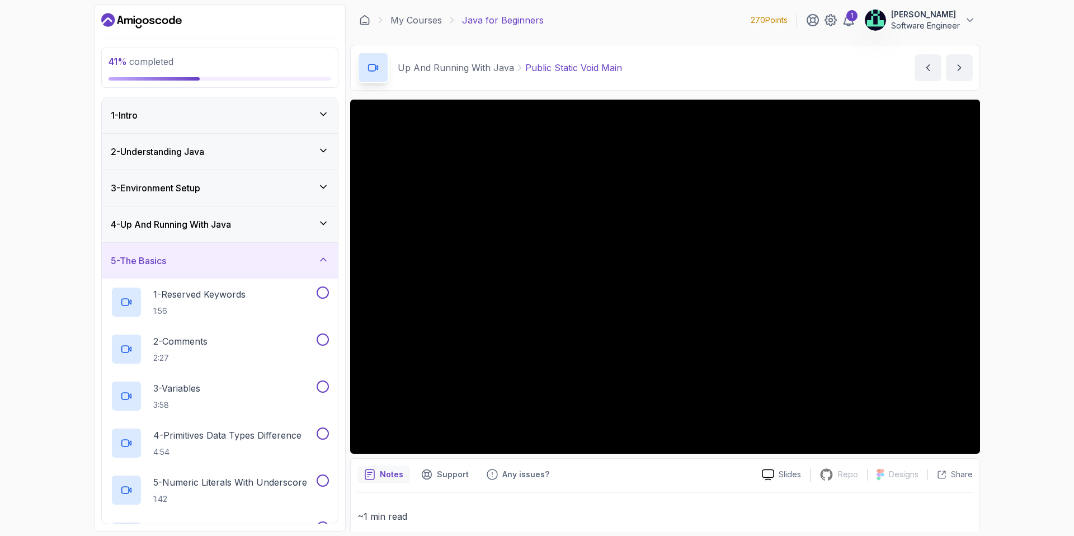
click at [233, 259] on div "5 - The Basics" at bounding box center [220, 260] width 218 height 13
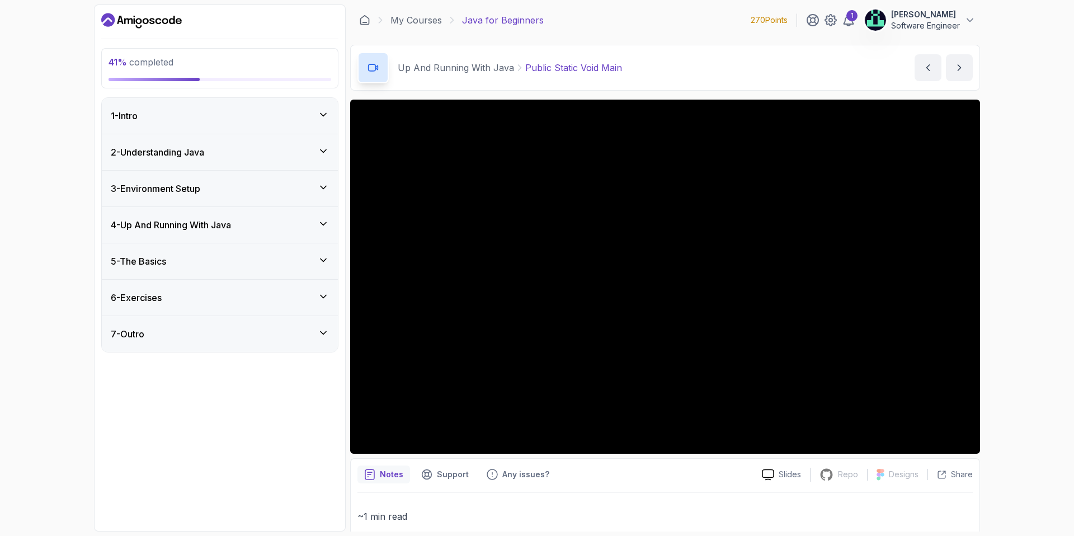
click at [205, 222] on h3 "4 - Up And Running With Java" at bounding box center [171, 224] width 120 height 13
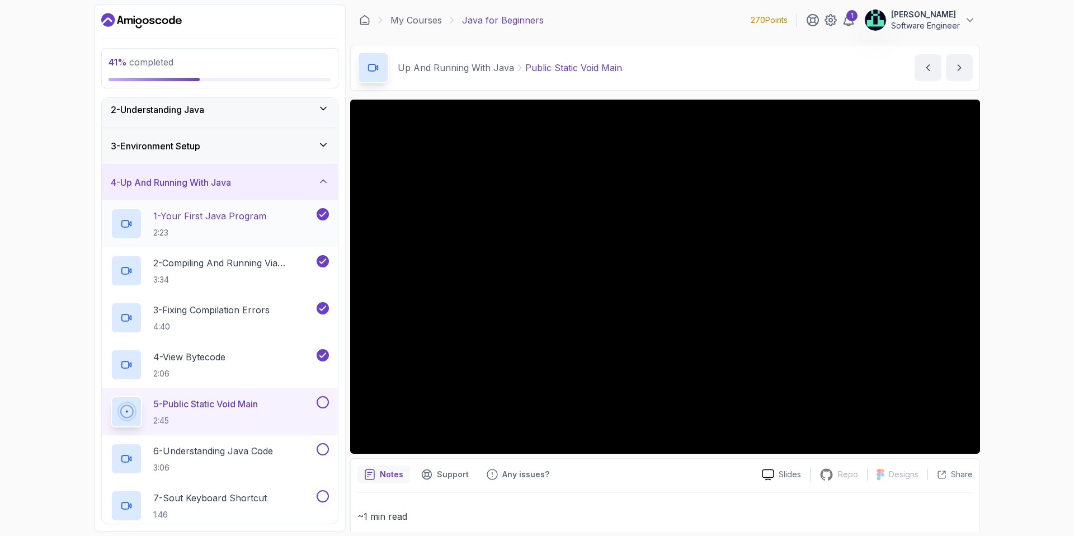
scroll to position [176, 0]
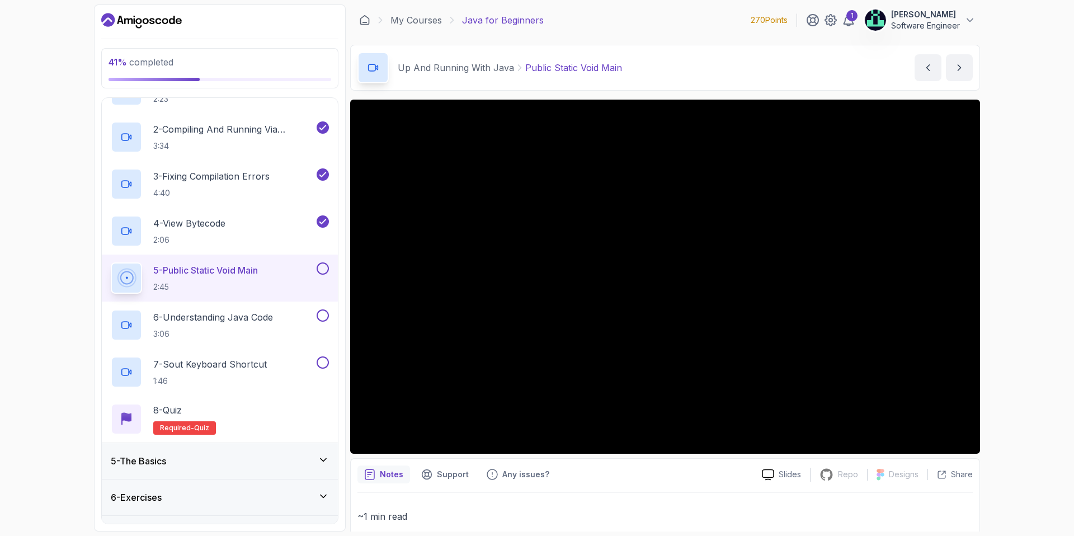
click at [323, 271] on button at bounding box center [323, 268] width 12 height 12
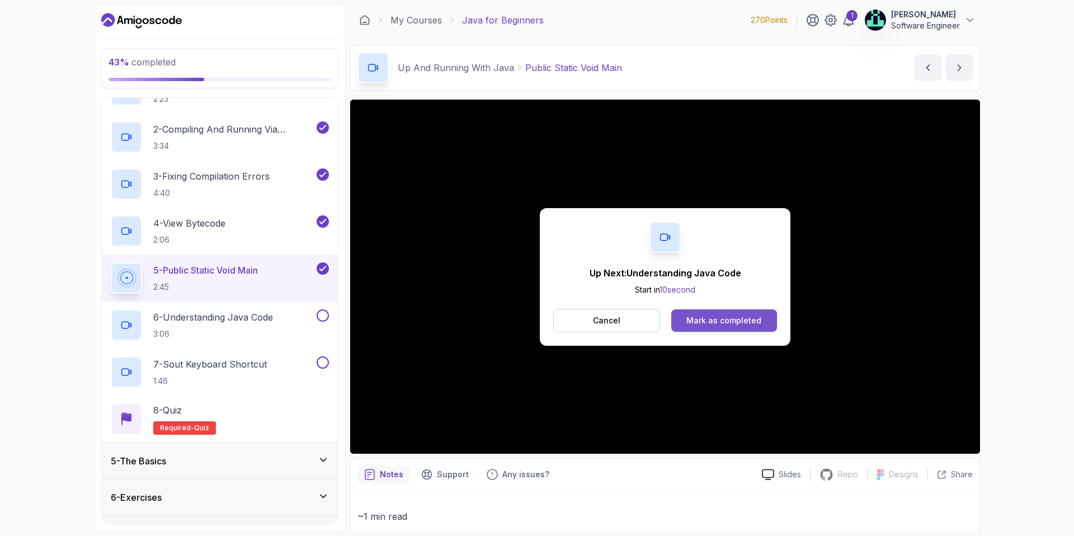
click at [692, 317] on div "Mark as completed" at bounding box center [724, 320] width 75 height 11
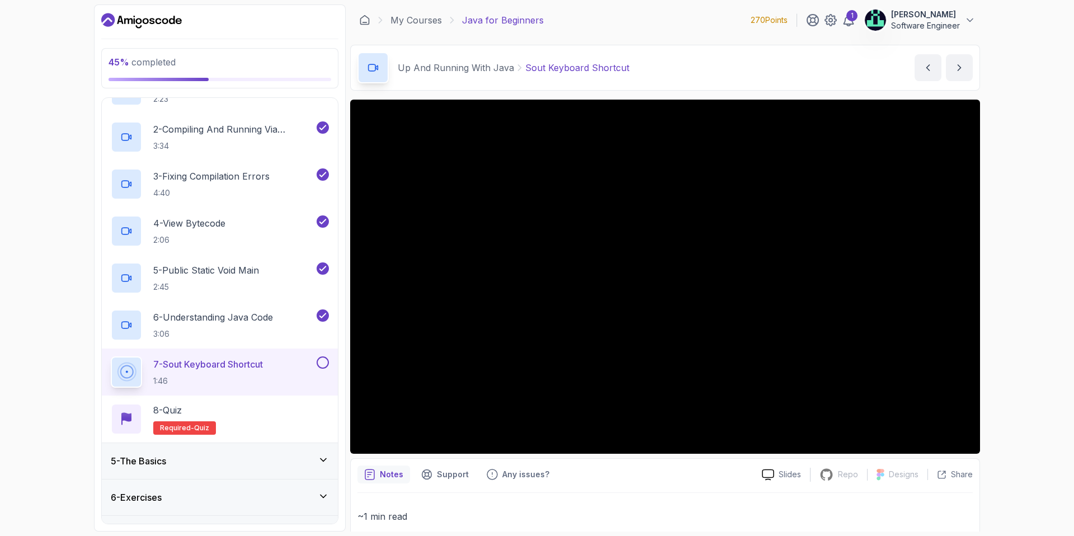
click at [318, 360] on button at bounding box center [323, 362] width 12 height 12
click at [175, 399] on div "8 - Quiz Required- quiz" at bounding box center [220, 419] width 236 height 47
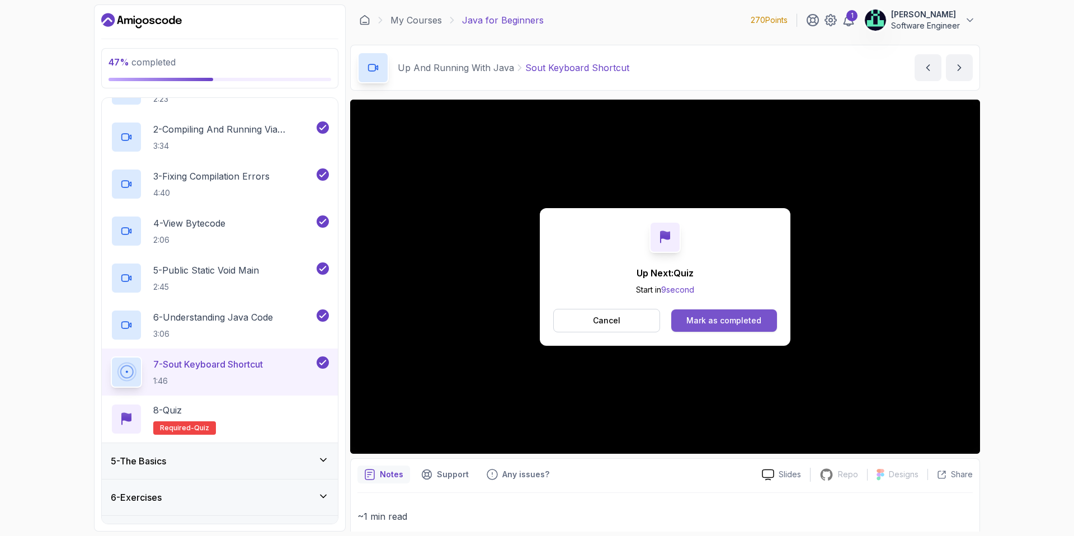
click at [694, 317] on div "Mark as completed" at bounding box center [724, 320] width 75 height 11
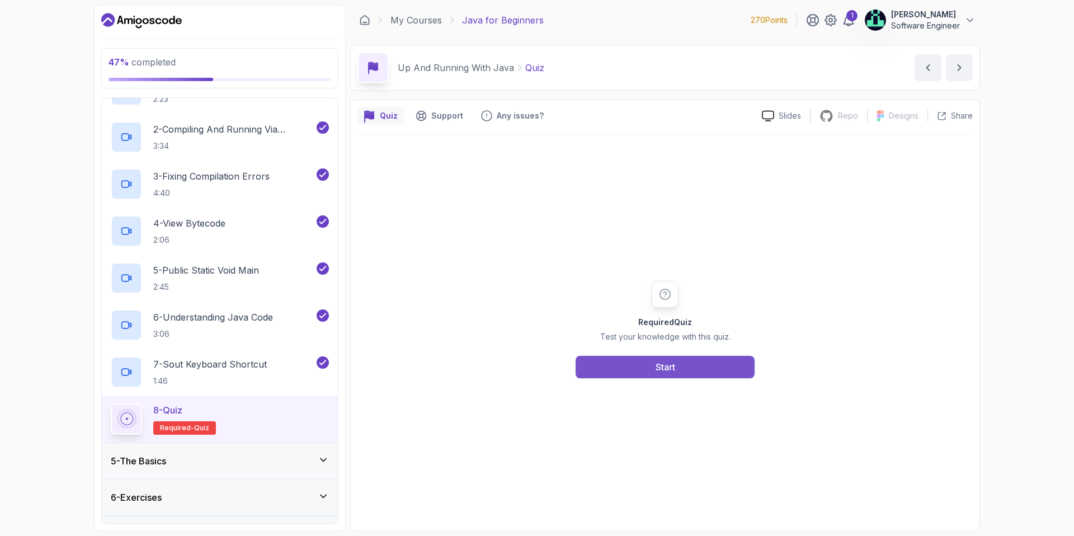
click at [631, 367] on button "Start" at bounding box center [665, 367] width 179 height 22
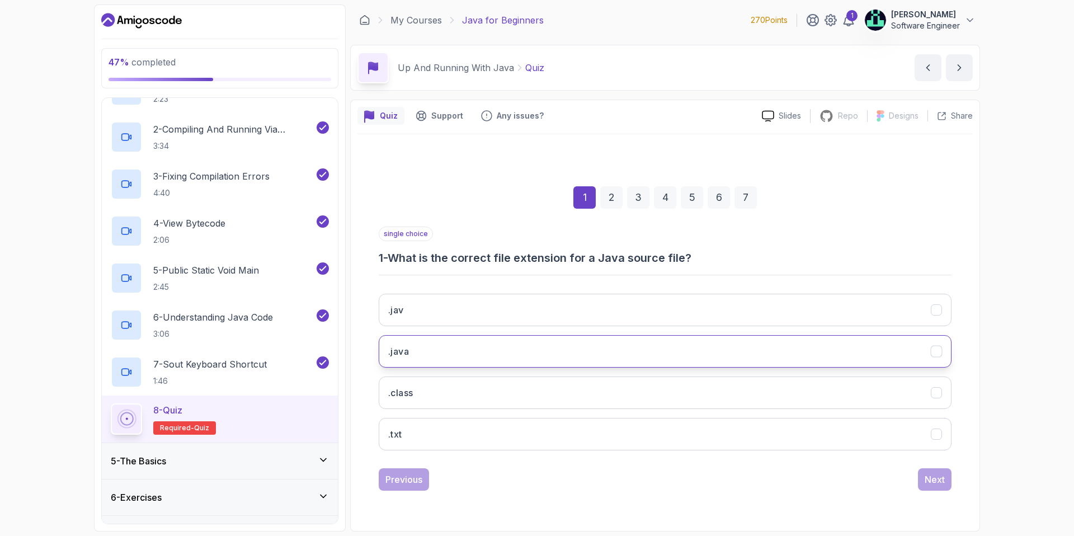
click at [435, 350] on button ".java" at bounding box center [665, 351] width 573 height 32
click at [938, 481] on div "Next" at bounding box center [935, 479] width 20 height 13
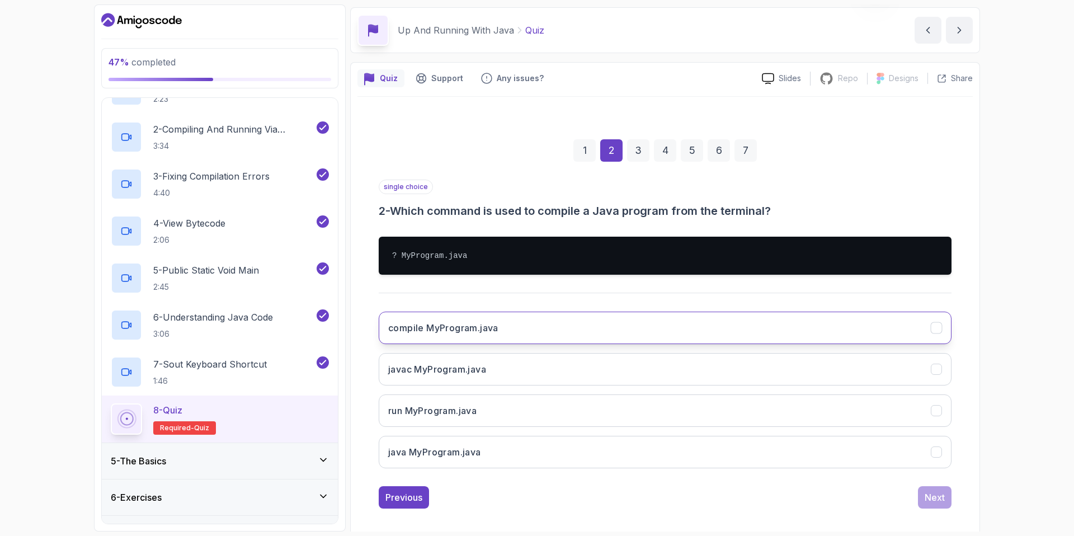
scroll to position [46, 0]
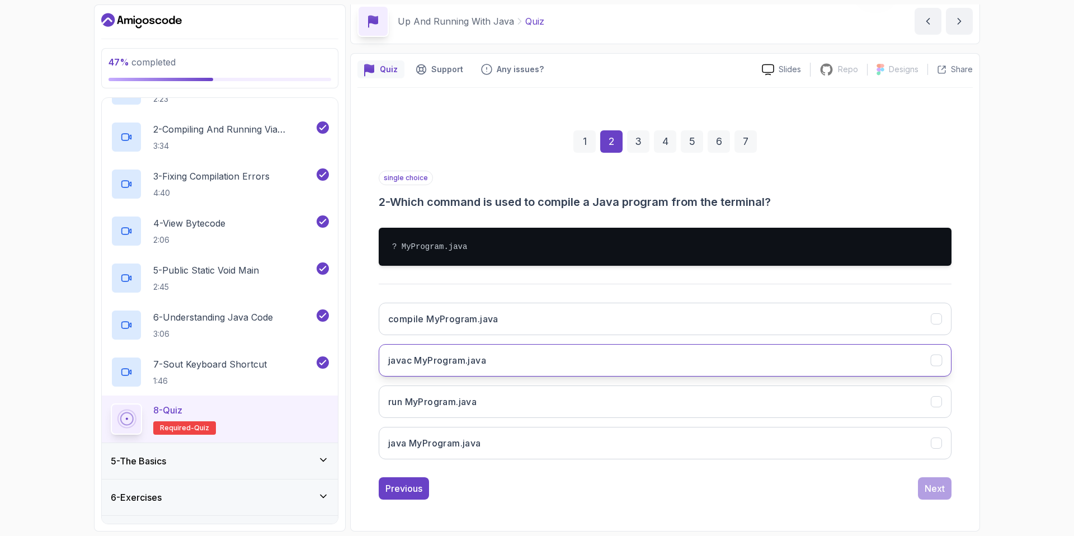
click at [444, 355] on h3 "javac MyProgram.java" at bounding box center [437, 360] width 98 height 13
click at [942, 491] on div "Next" at bounding box center [935, 488] width 20 height 13
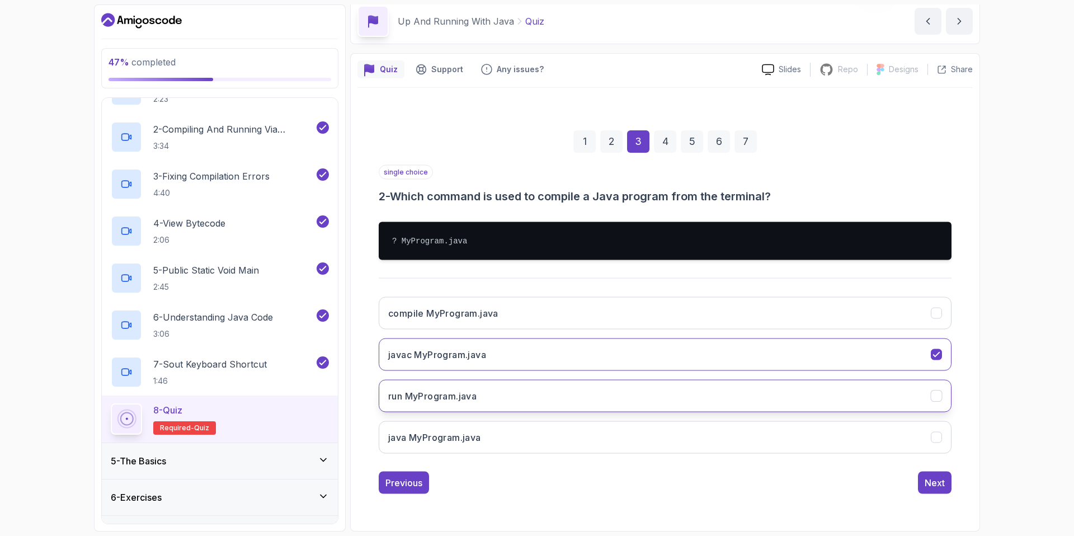
scroll to position [0, 0]
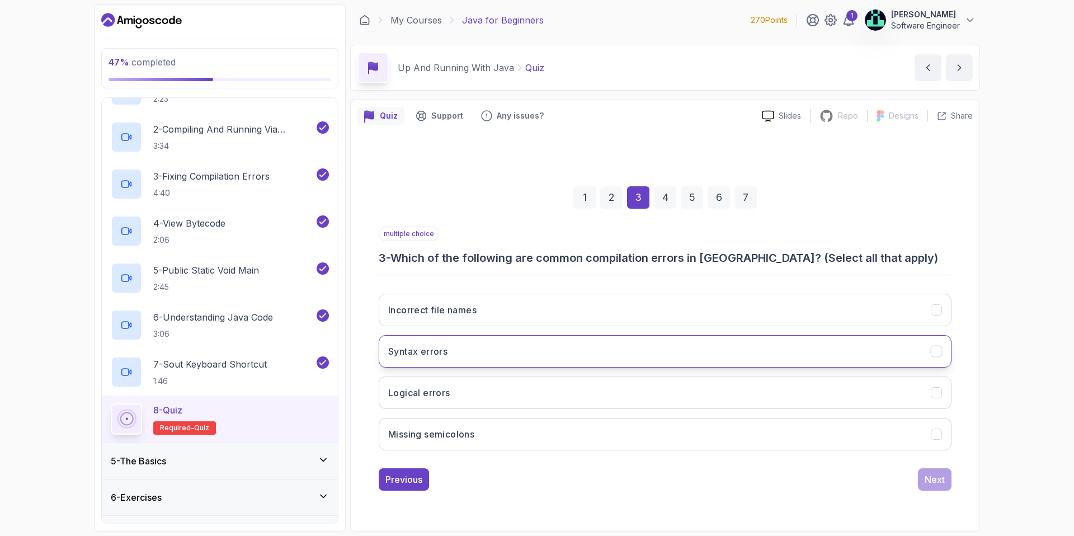
click at [418, 351] on h3 "Syntax errors" at bounding box center [417, 351] width 59 height 13
click at [915, 442] on button "Missing semicolons" at bounding box center [665, 434] width 573 height 32
click at [582, 199] on div "1" at bounding box center [585, 197] width 22 height 22
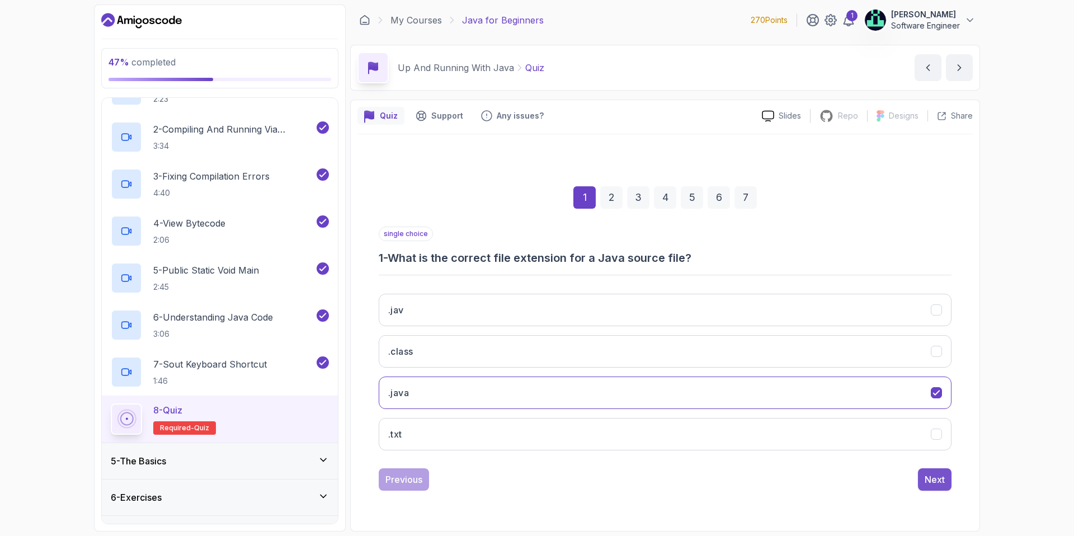
click at [925, 480] on div "Next" at bounding box center [935, 479] width 20 height 13
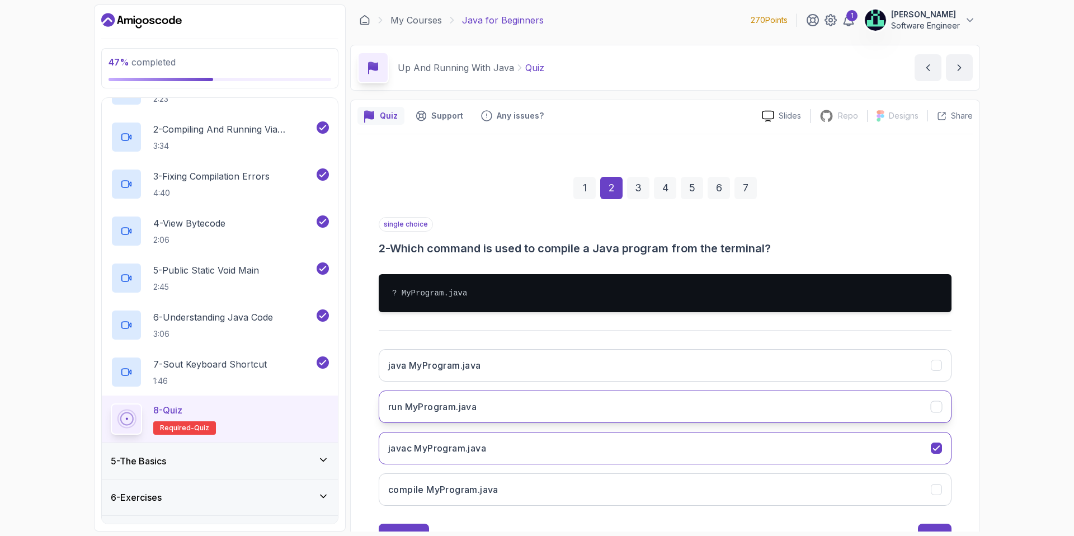
scroll to position [46, 0]
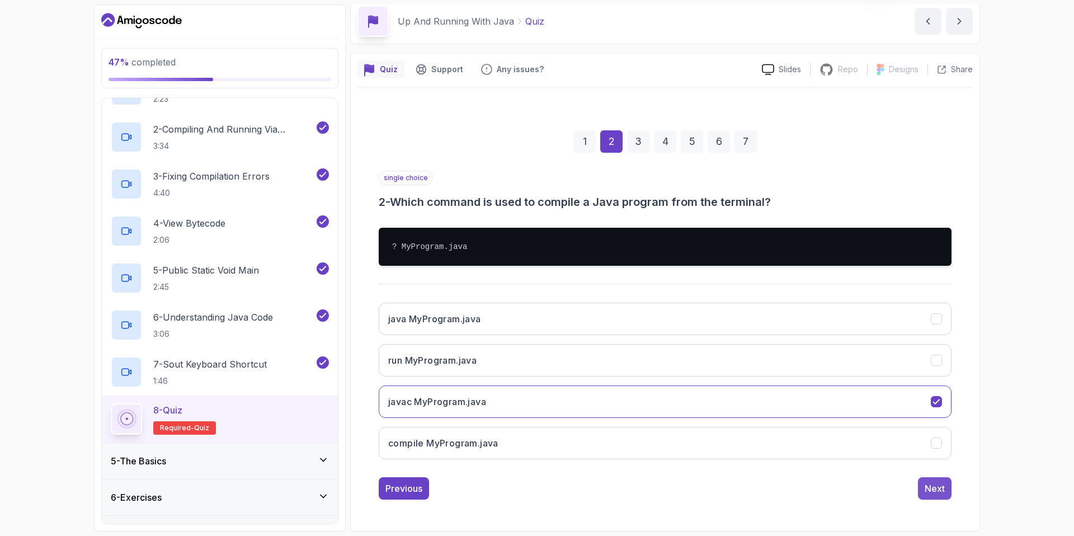
click at [939, 490] on div "Next" at bounding box center [935, 488] width 20 height 13
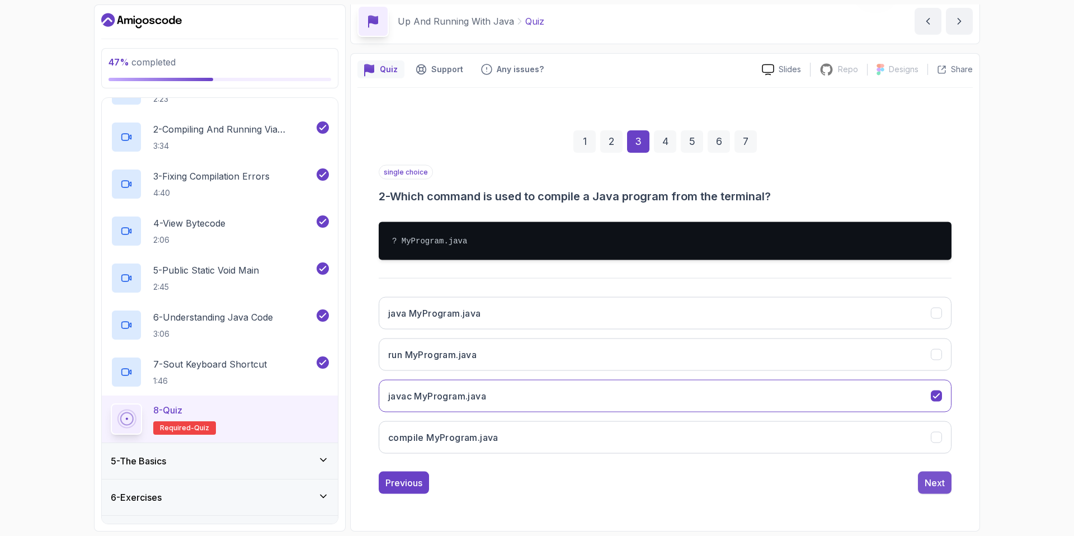
scroll to position [0, 0]
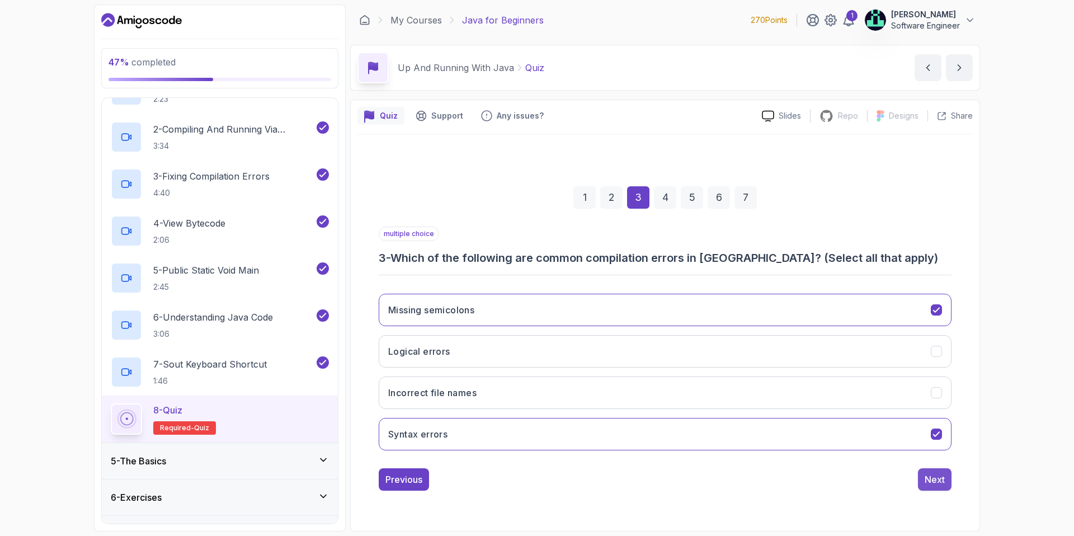
click at [940, 484] on div "Next" at bounding box center [935, 479] width 20 height 13
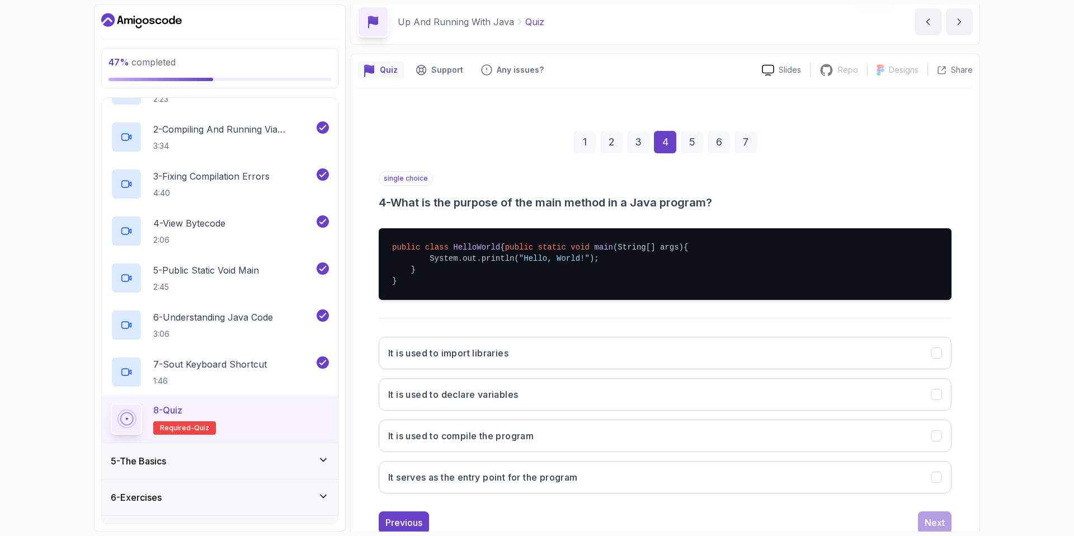
scroll to position [91, 0]
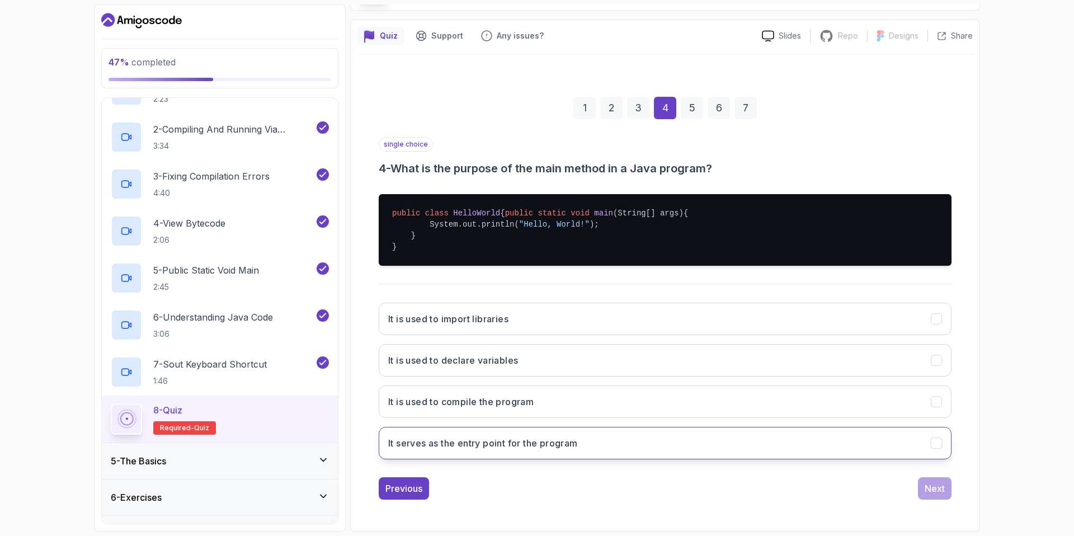
click at [454, 449] on h3 "It serves as the entry point for the program" at bounding box center [483, 442] width 190 height 13
click at [938, 487] on div "Next" at bounding box center [935, 488] width 20 height 13
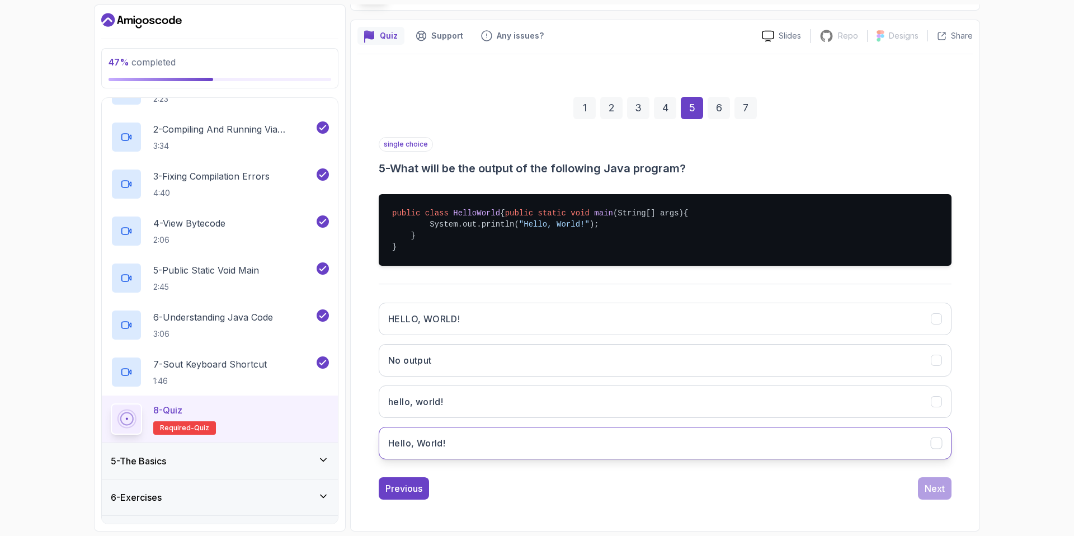
click at [458, 445] on button "Hello, World!" at bounding box center [665, 443] width 573 height 32
click at [711, 97] on div "6" at bounding box center [719, 108] width 22 height 22
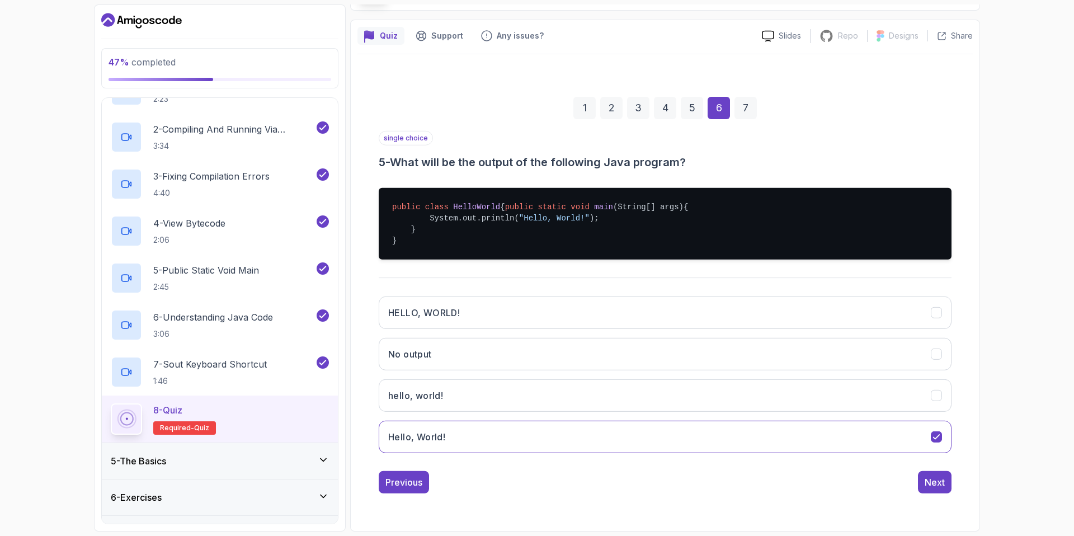
scroll to position [0, 0]
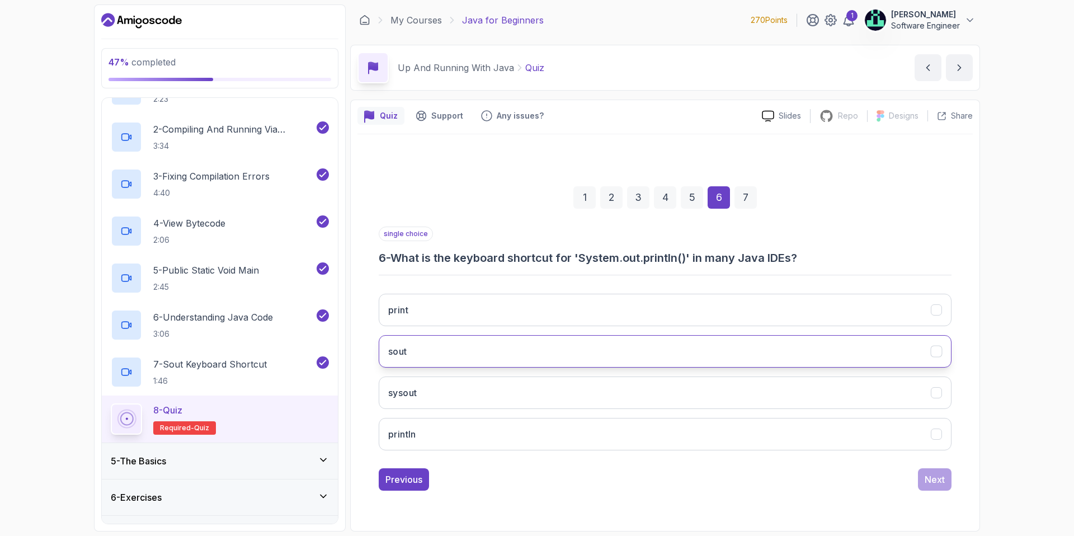
click at [407, 354] on h3 "sout" at bounding box center [397, 351] width 19 height 13
click at [931, 486] on div "Next" at bounding box center [935, 479] width 20 height 13
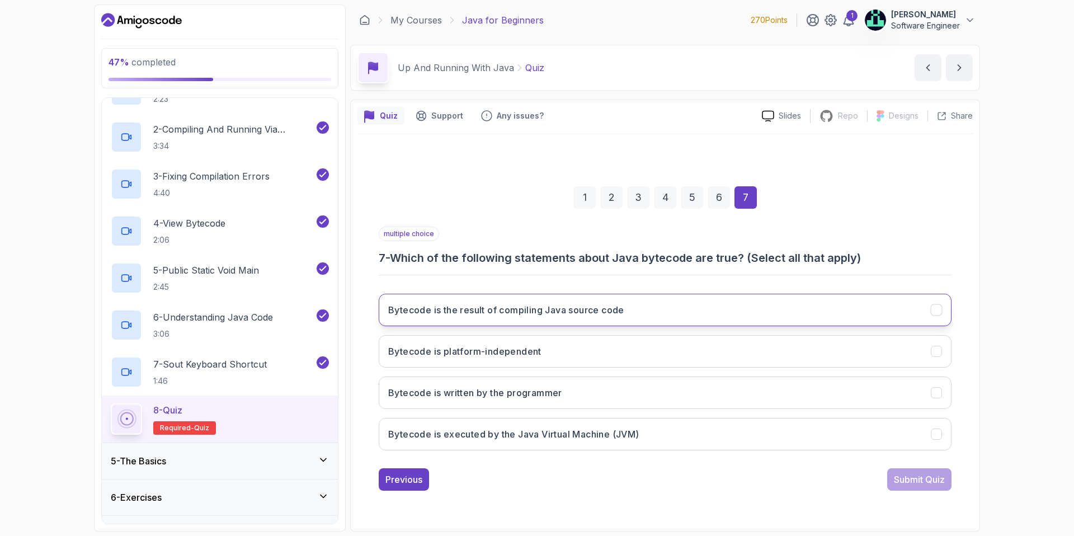
click at [438, 311] on h3 "Bytecode is the result of compiling Java source code" at bounding box center [506, 309] width 236 height 13
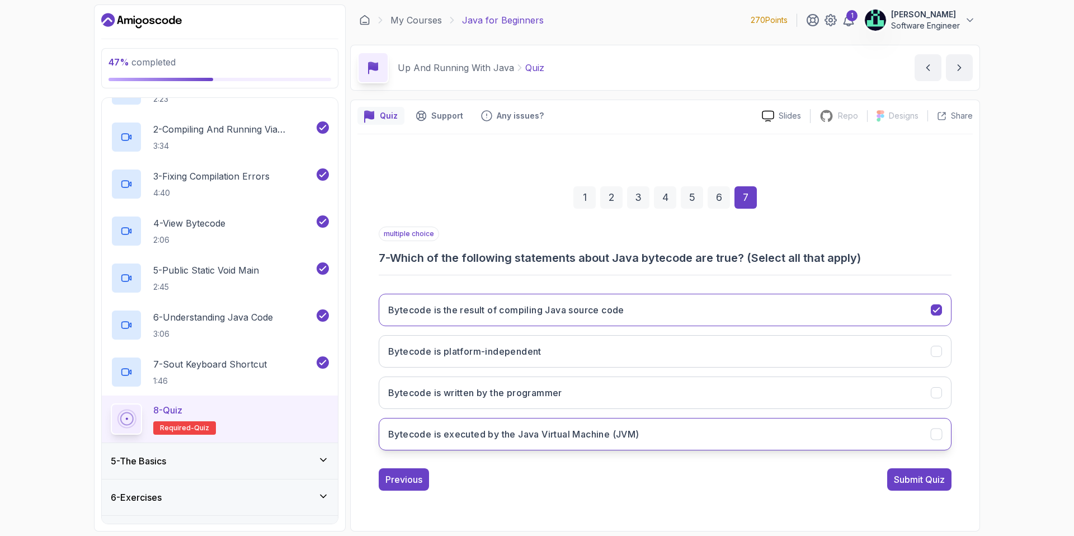
click at [456, 429] on h3 "Bytecode is executed by the Java Virtual Machine (JVM)" at bounding box center [513, 434] width 251 height 13
click at [692, 196] on div "5" at bounding box center [692, 197] width 22 height 22
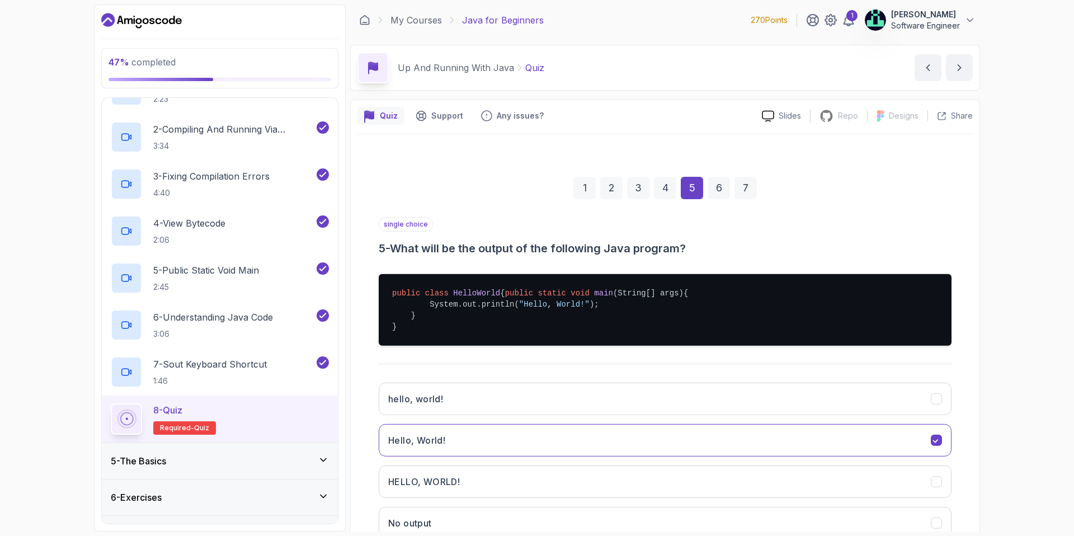
click at [668, 201] on div "1 2 3 4 5 6 7" at bounding box center [665, 188] width 573 height 58
click at [667, 193] on div "4" at bounding box center [665, 188] width 22 height 22
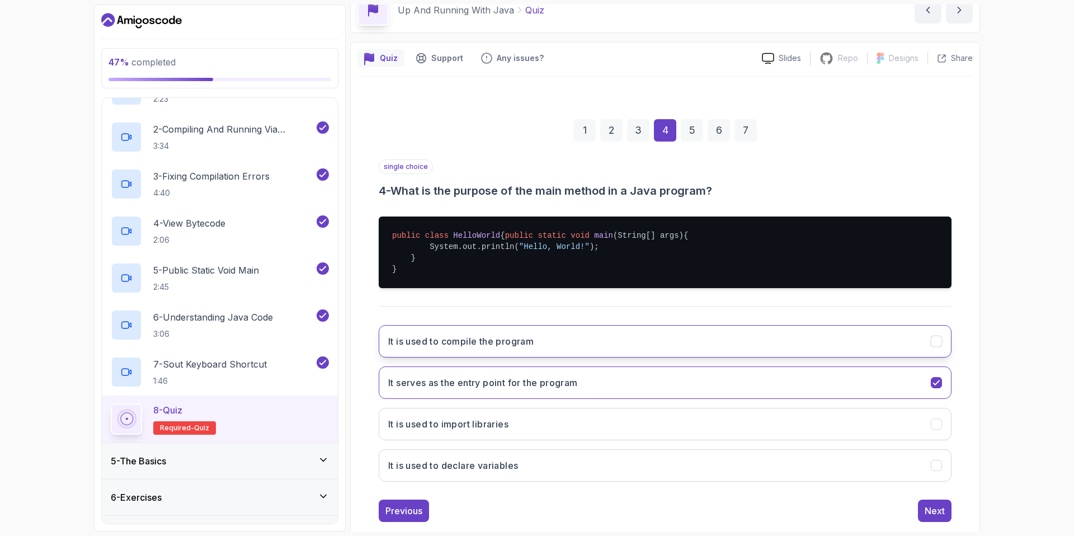
scroll to position [91, 0]
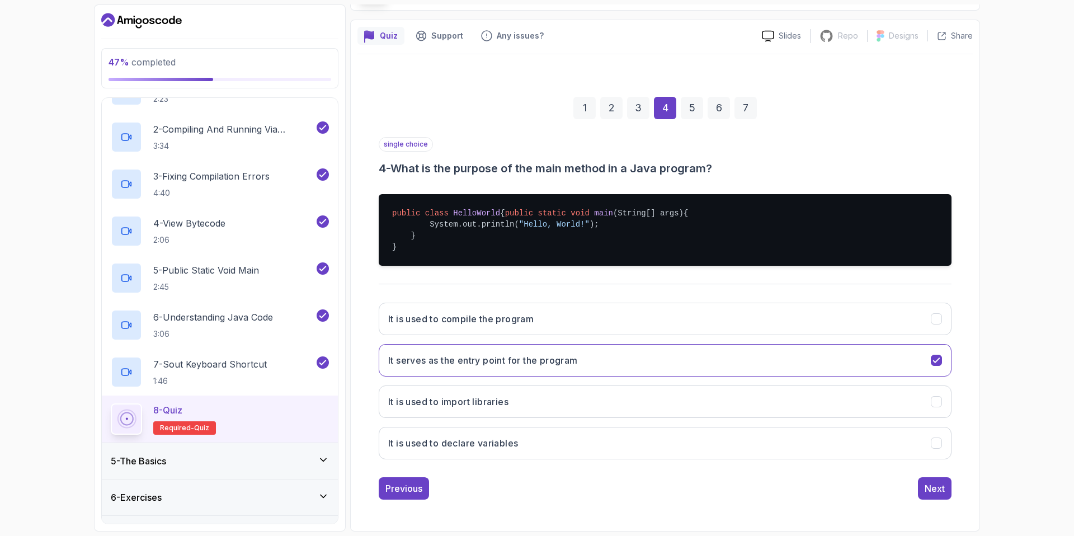
click at [686, 101] on div "5" at bounding box center [692, 108] width 22 height 22
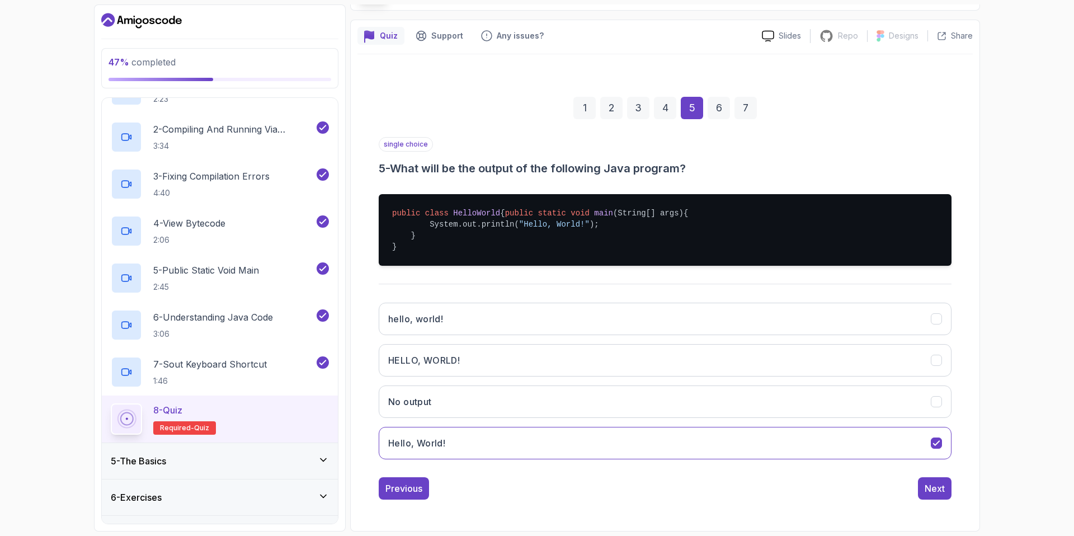
click at [716, 98] on div "6" at bounding box center [719, 108] width 22 height 22
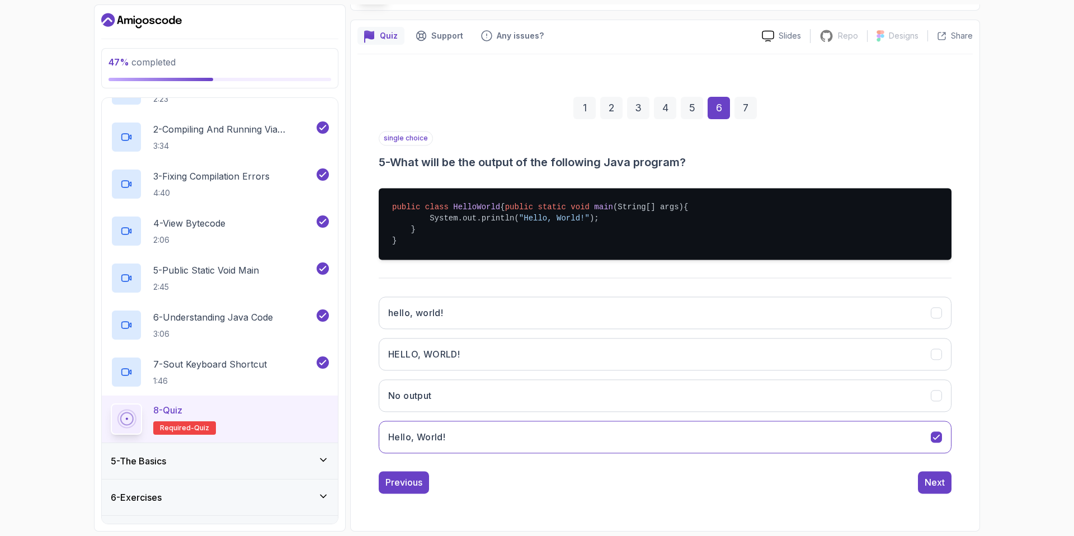
scroll to position [0, 0]
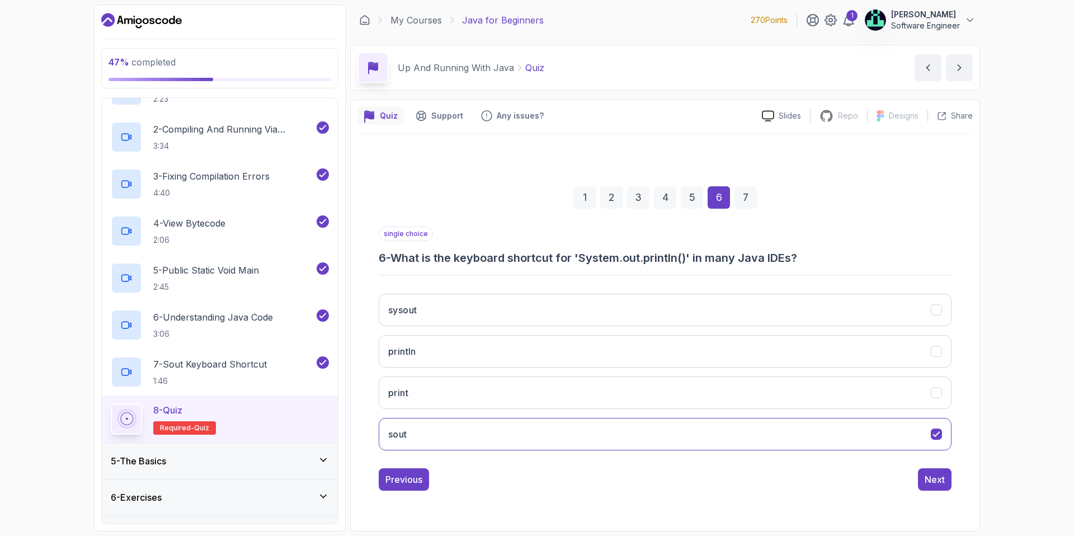
click at [752, 194] on div "7" at bounding box center [746, 197] width 22 height 22
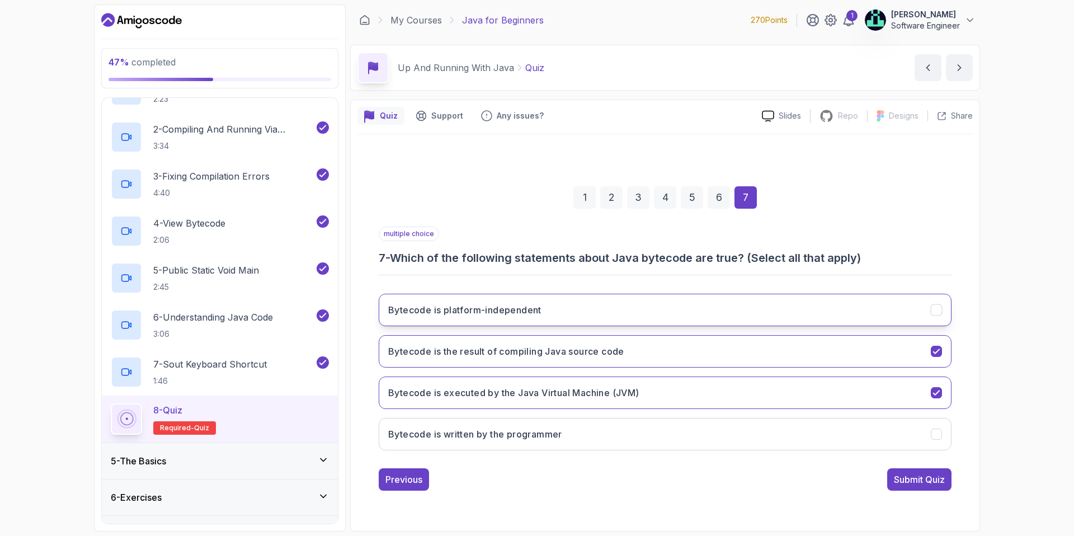
click at [503, 301] on button "Bytecode is platform-independent" at bounding box center [665, 310] width 573 height 32
click at [929, 481] on div "Submit Quiz" at bounding box center [919, 479] width 51 height 13
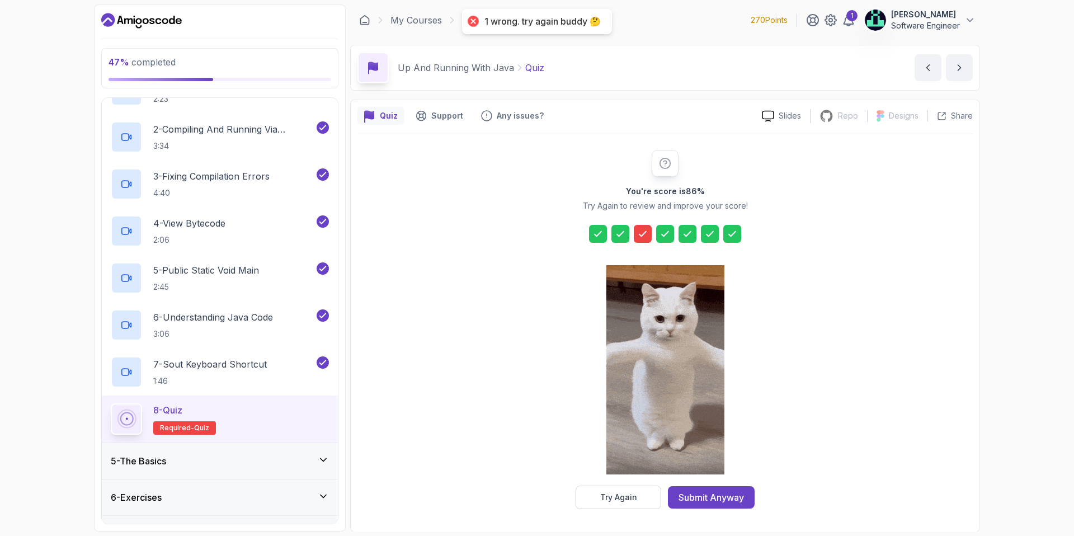
click at [641, 230] on icon at bounding box center [642, 233] width 11 height 11
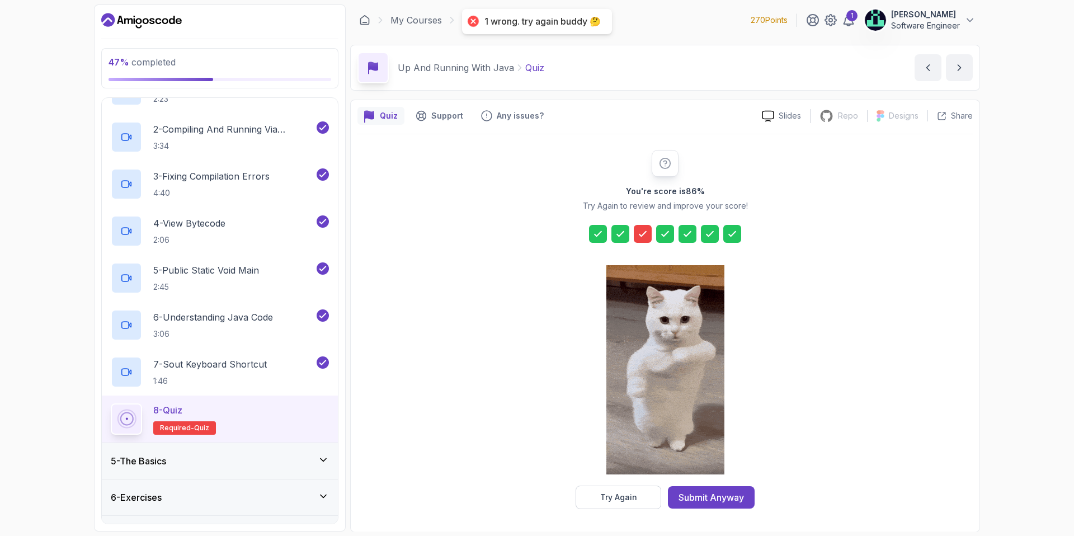
scroll to position [1, 0]
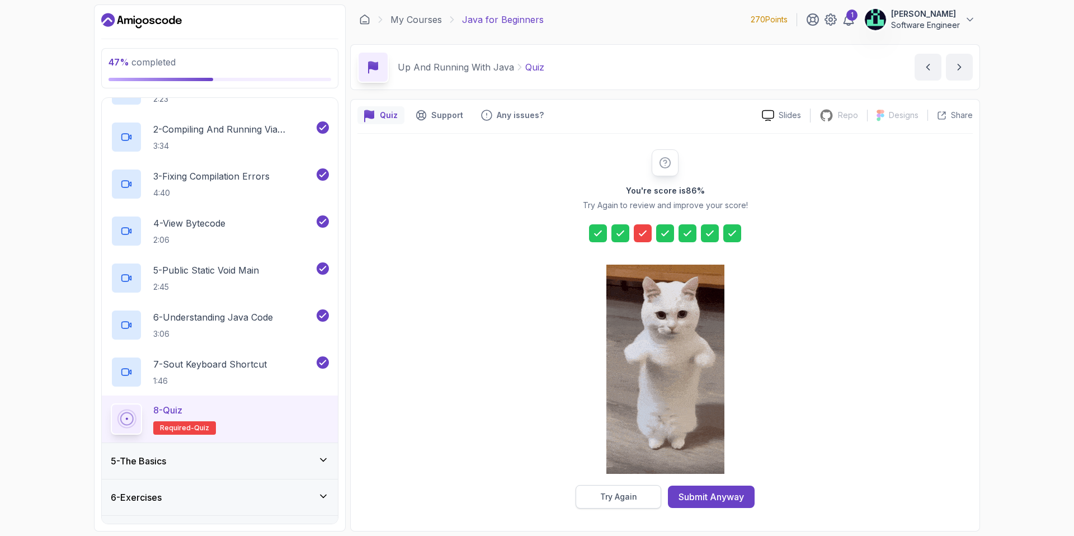
click at [604, 500] on div "Try Again" at bounding box center [618, 496] width 37 height 11
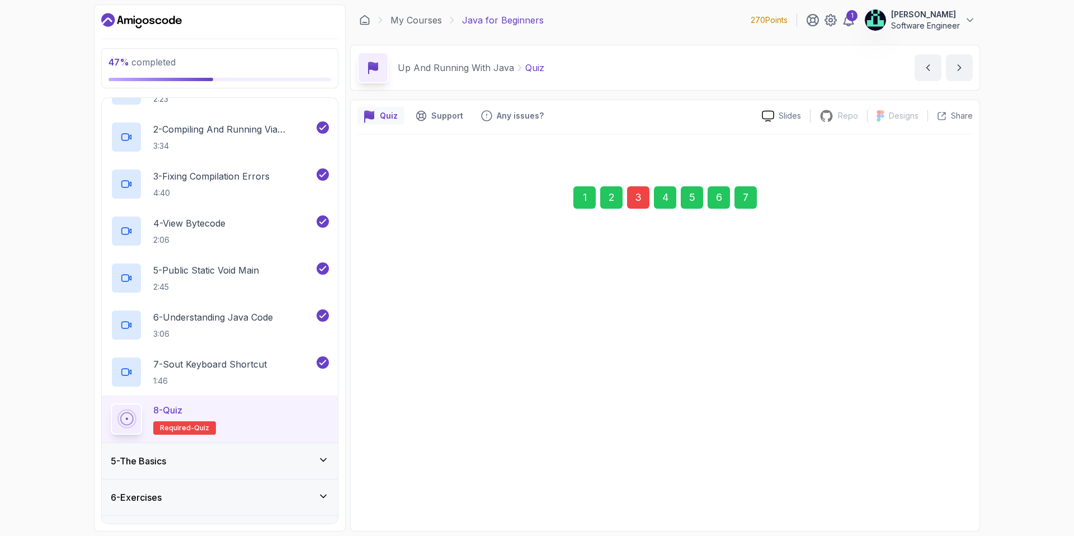
scroll to position [0, 0]
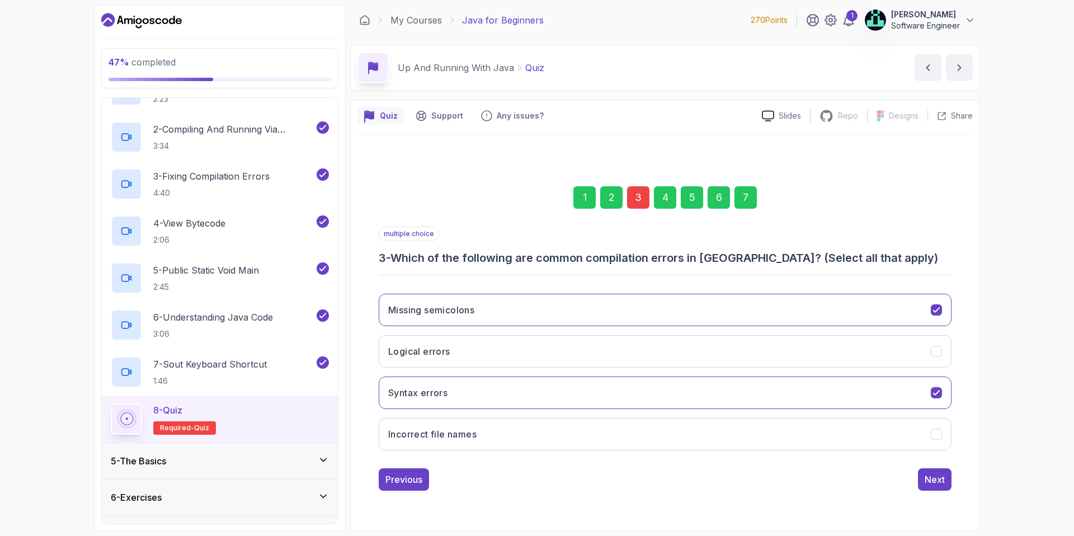
click at [642, 190] on div "3" at bounding box center [638, 197] width 22 height 22
click at [468, 434] on h3 "Incorrect file names" at bounding box center [432, 434] width 88 height 13
click at [935, 483] on div "Next" at bounding box center [935, 479] width 20 height 13
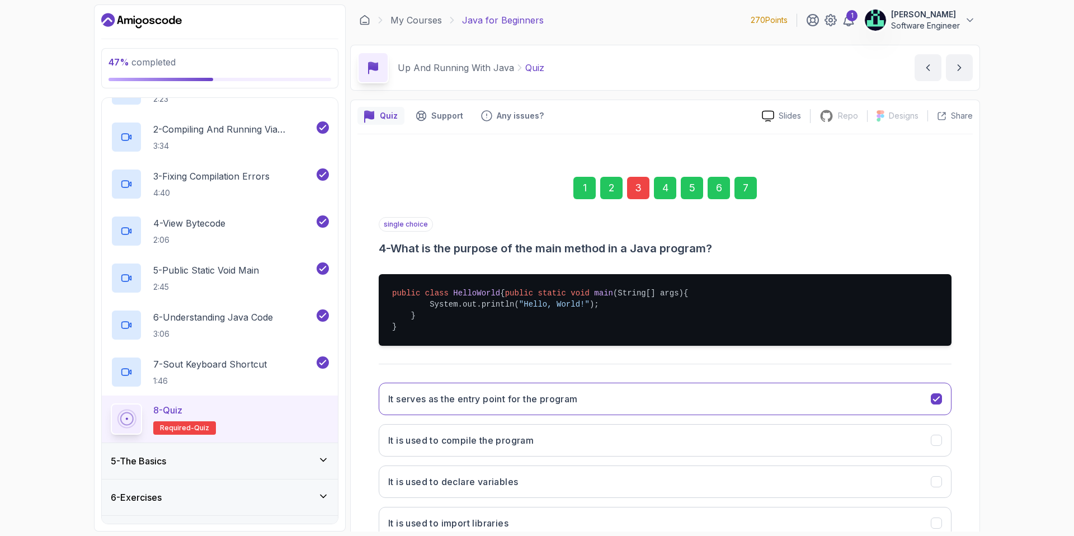
scroll to position [91, 0]
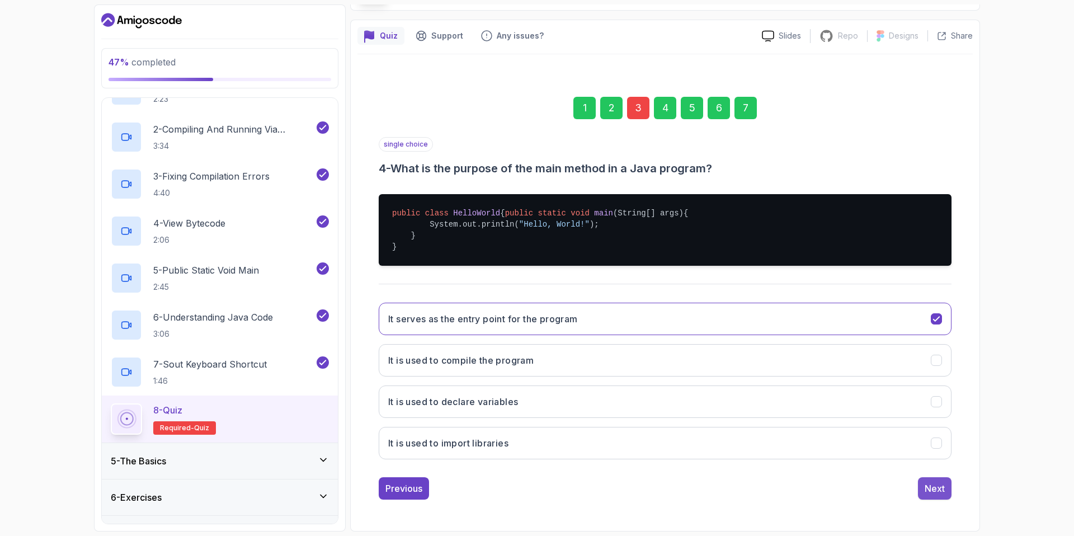
click at [936, 491] on div "Next" at bounding box center [935, 488] width 20 height 13
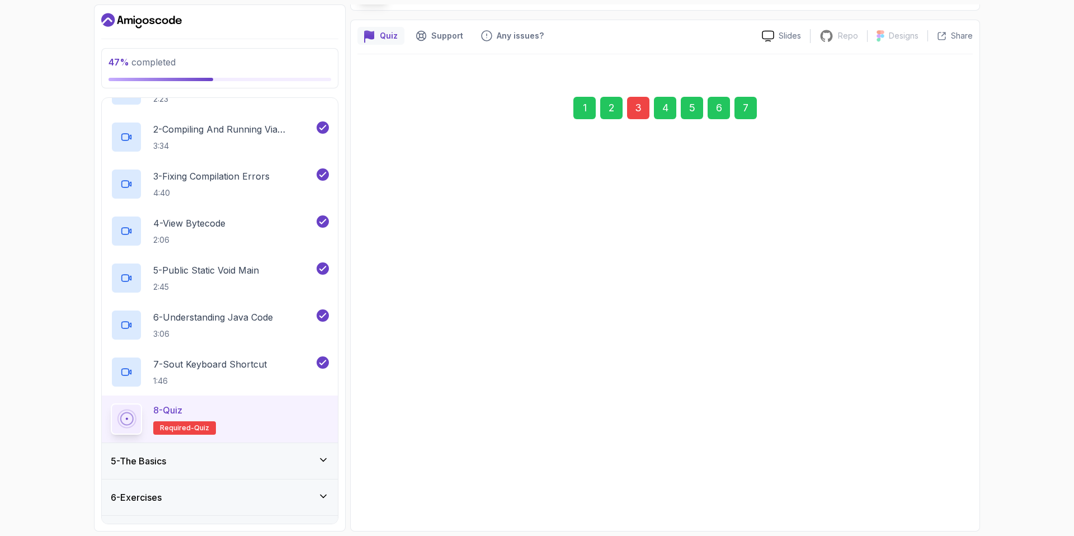
click at [936, 490] on div "Next" at bounding box center [935, 488] width 20 height 13
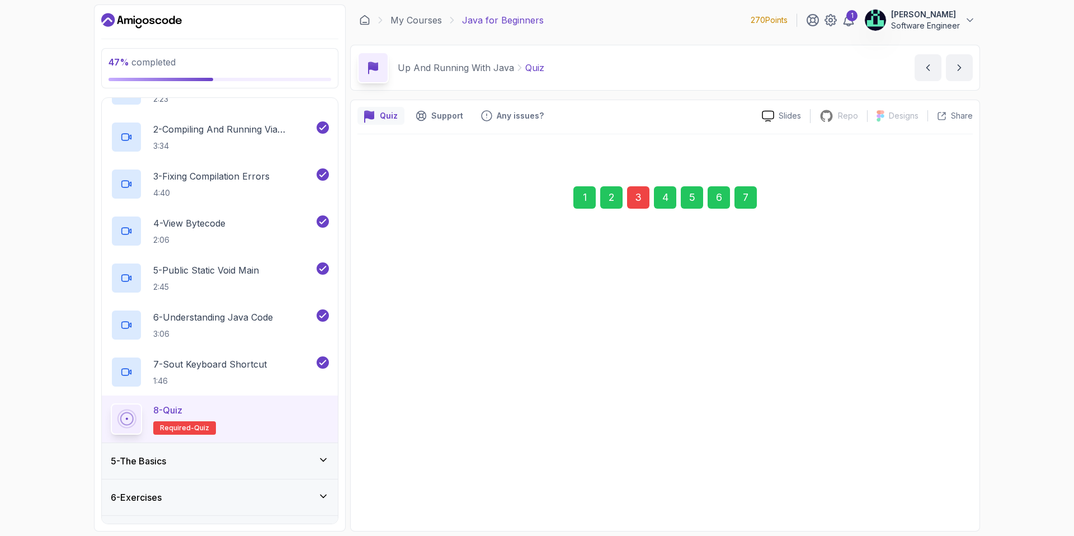
scroll to position [0, 0]
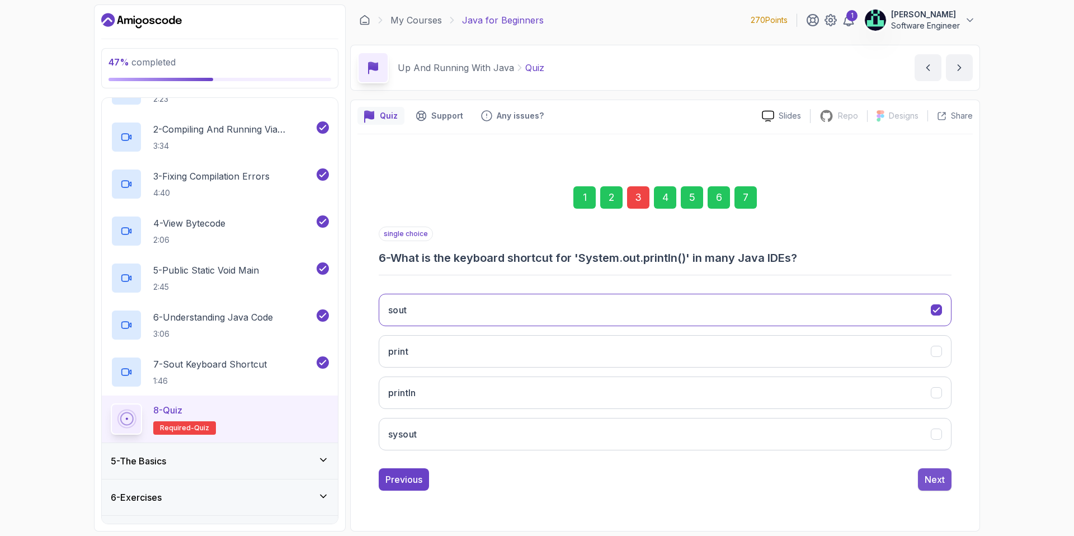
click at [936, 483] on div "Next" at bounding box center [935, 479] width 20 height 13
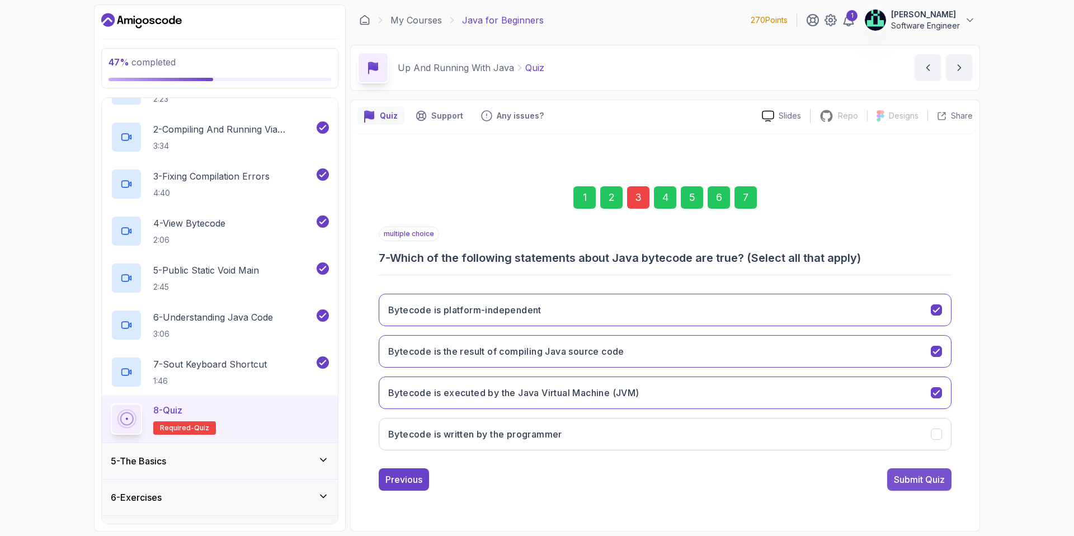
click at [928, 478] on div "Submit Quiz" at bounding box center [919, 479] width 51 height 13
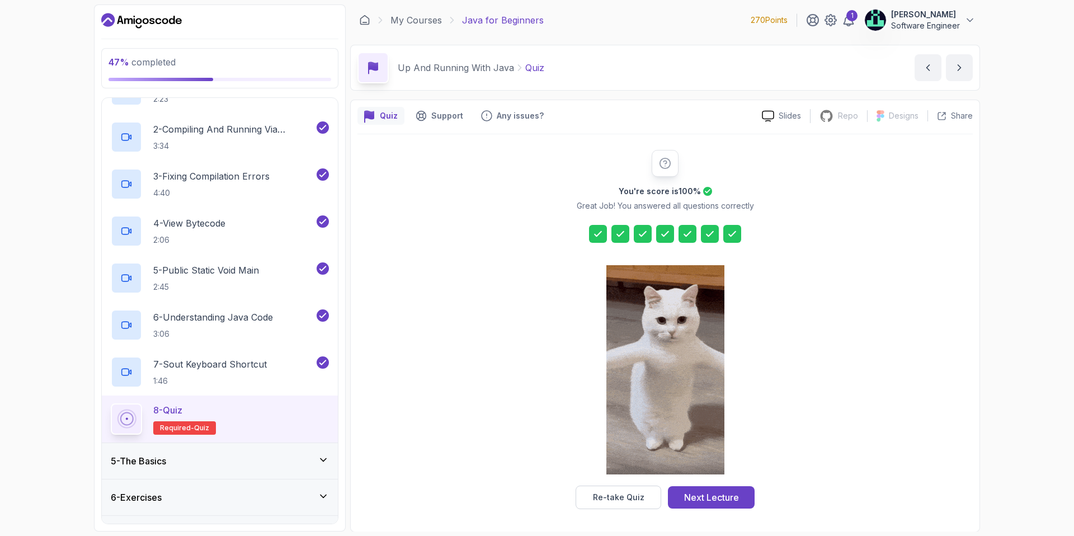
scroll to position [1, 0]
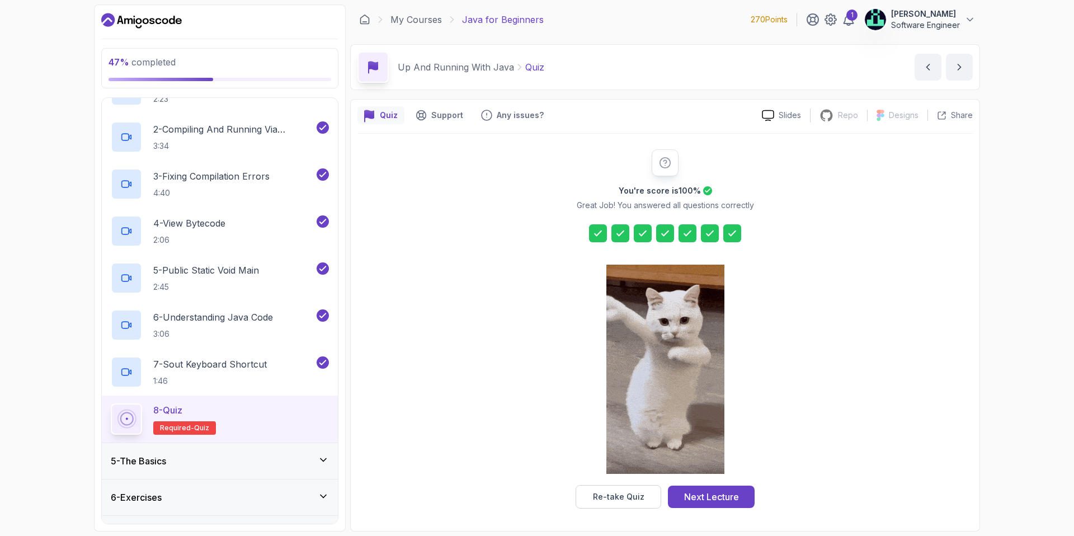
click at [175, 459] on div "5 - The Basics" at bounding box center [220, 460] width 218 height 13
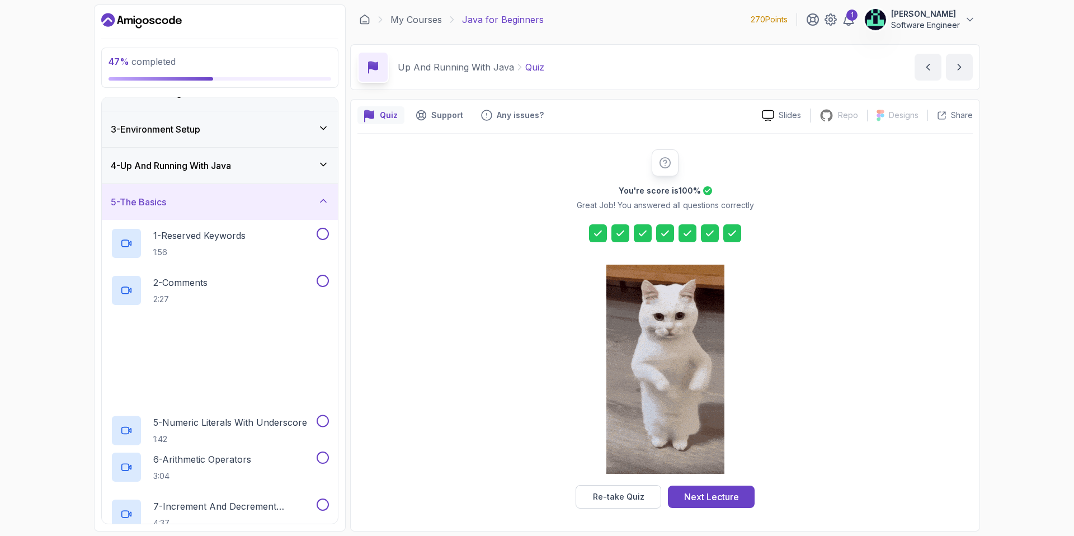
scroll to position [104, 0]
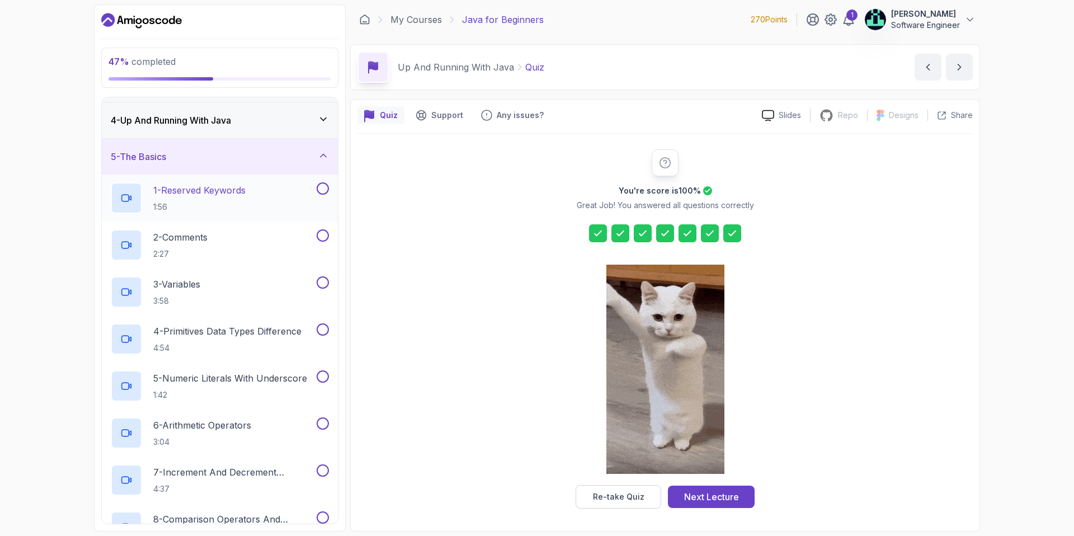
click at [255, 200] on div "1 - Reserved Keywords 1:56" at bounding box center [213, 197] width 204 height 31
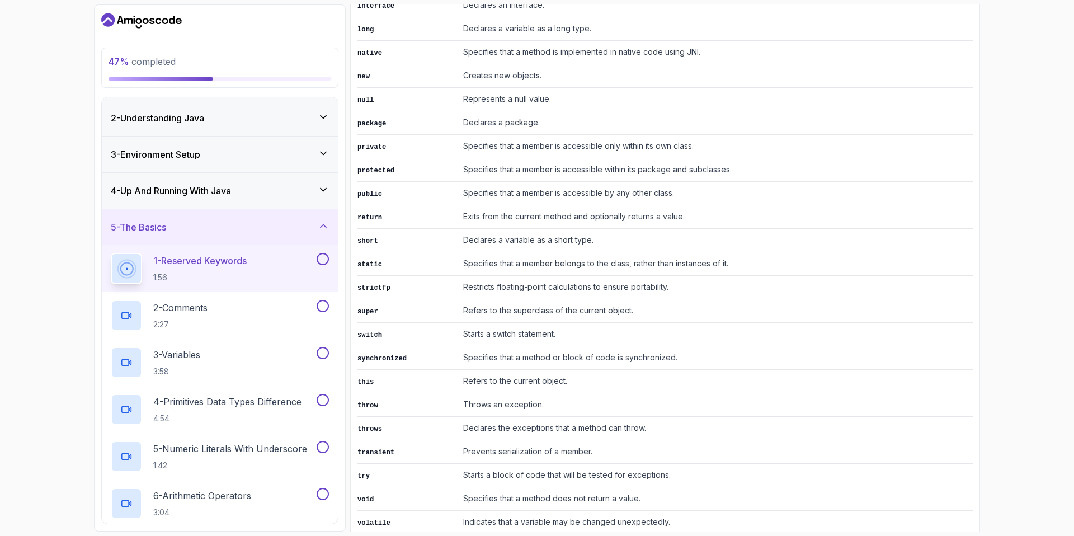
scroll to position [1253, 0]
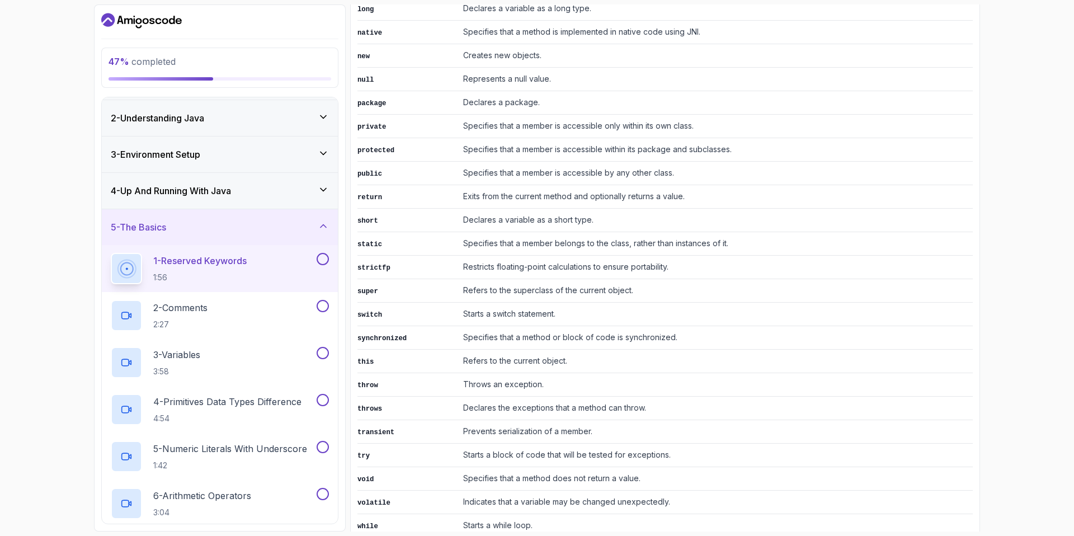
click at [535, 514] on td "Starts a while loop." at bounding box center [716, 526] width 514 height 24
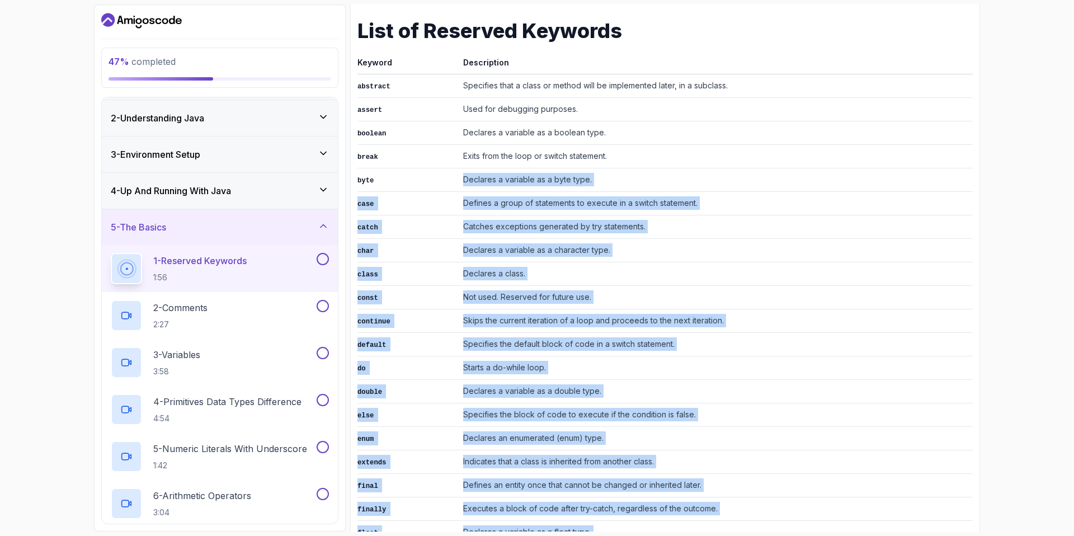
scroll to position [517, 0]
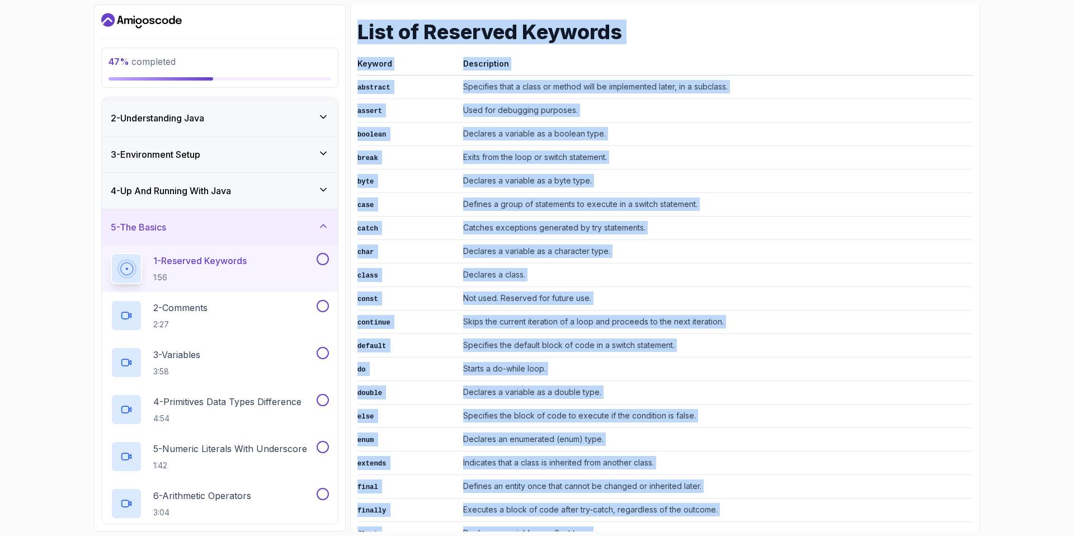
drag, startPoint x: 539, startPoint y: 504, endPoint x: 356, endPoint y: 40, distance: 499.4
copy div "List of Reserved Keywords Keyword Description abstract Specifies that a class o…"
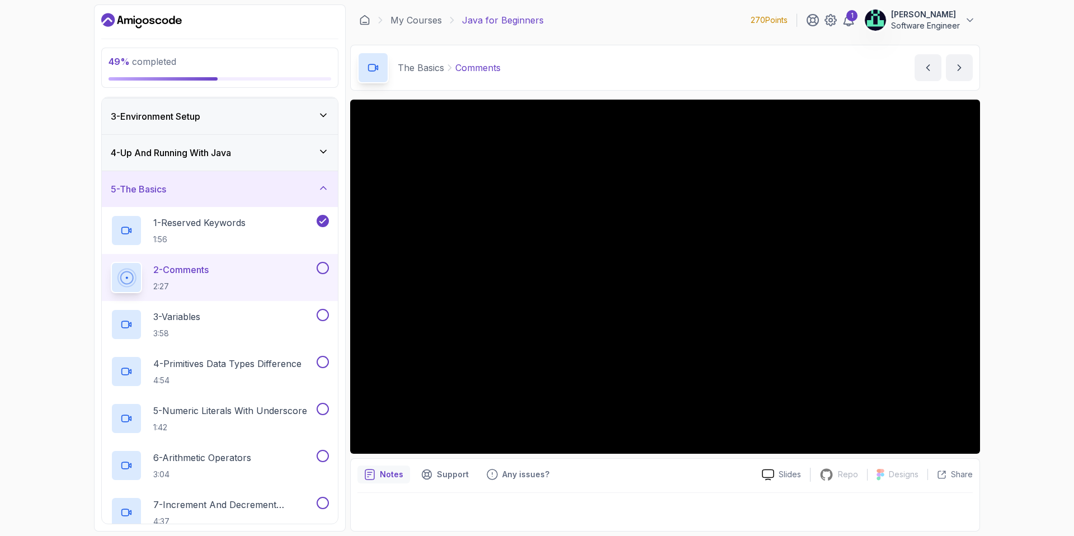
scroll to position [76, 0]
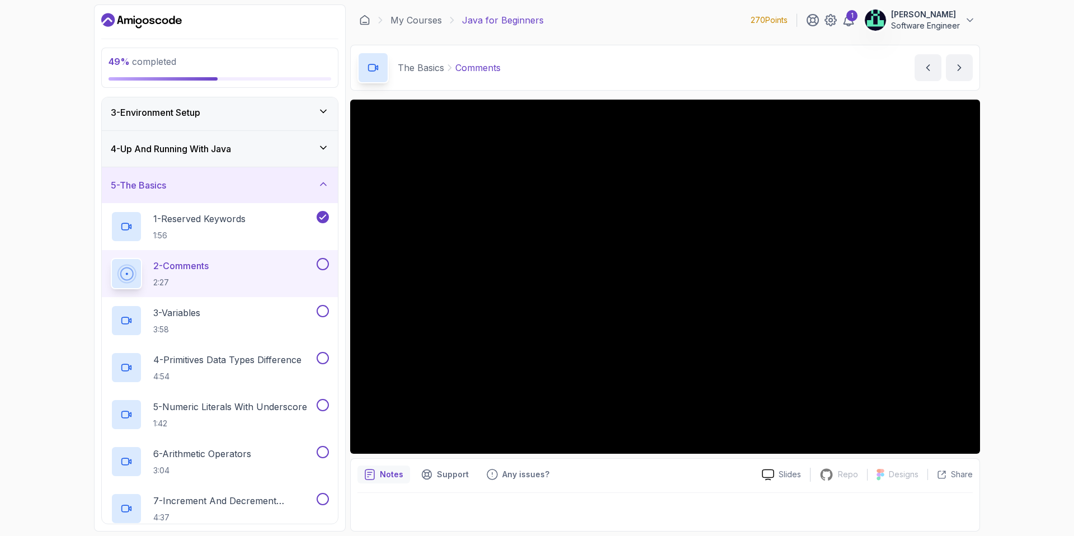
click at [330, 257] on div "2 - Comments 2:27" at bounding box center [220, 273] width 236 height 47
click at [322, 266] on button at bounding box center [323, 264] width 12 height 12
click at [218, 308] on div "3 - Variables 3:58" at bounding box center [213, 320] width 204 height 31
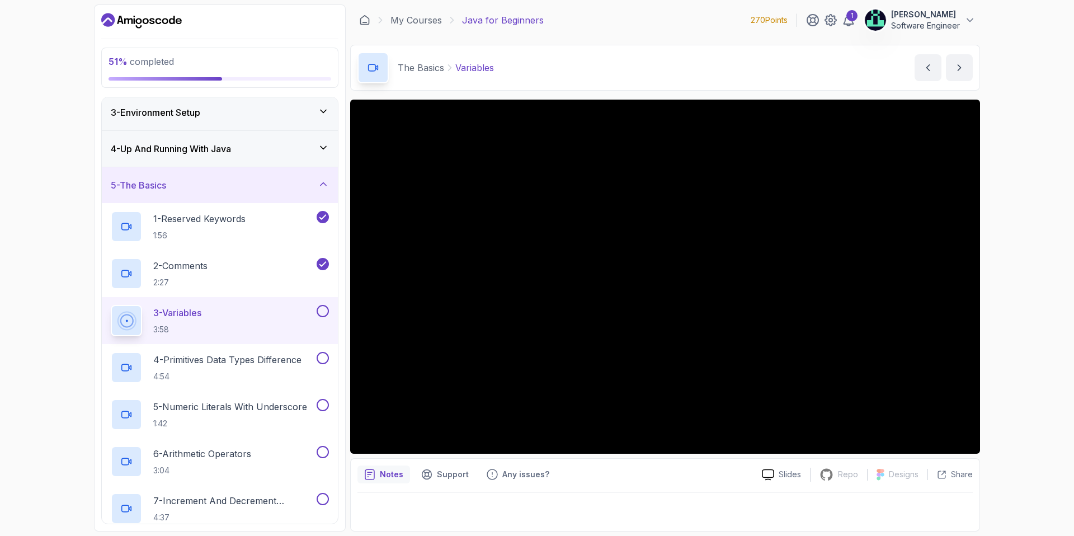
click at [327, 308] on button at bounding box center [323, 311] width 12 height 12
click at [264, 357] on p "4 - Primitives Data Types Difference" at bounding box center [227, 359] width 148 height 13
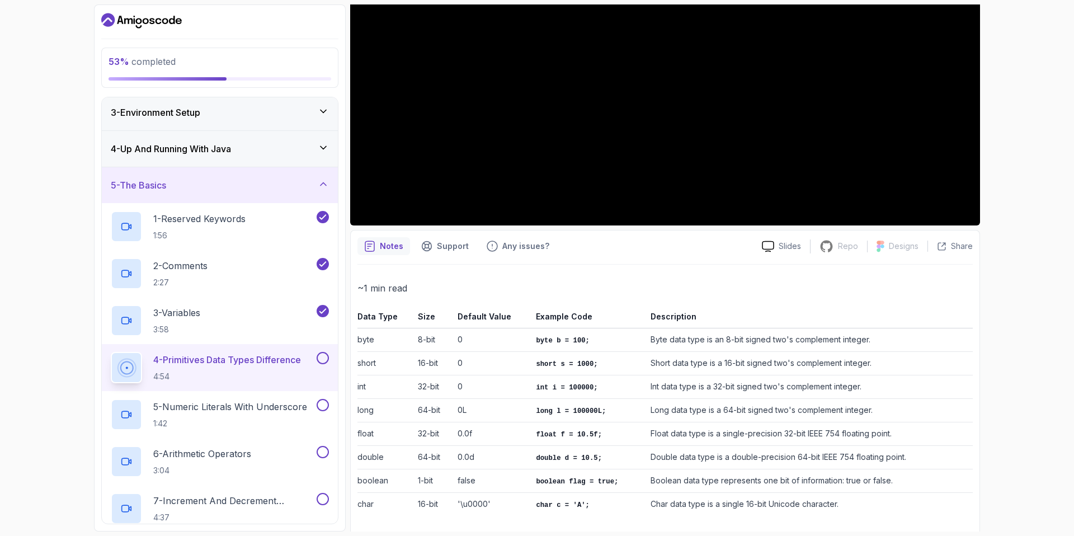
scroll to position [231, 0]
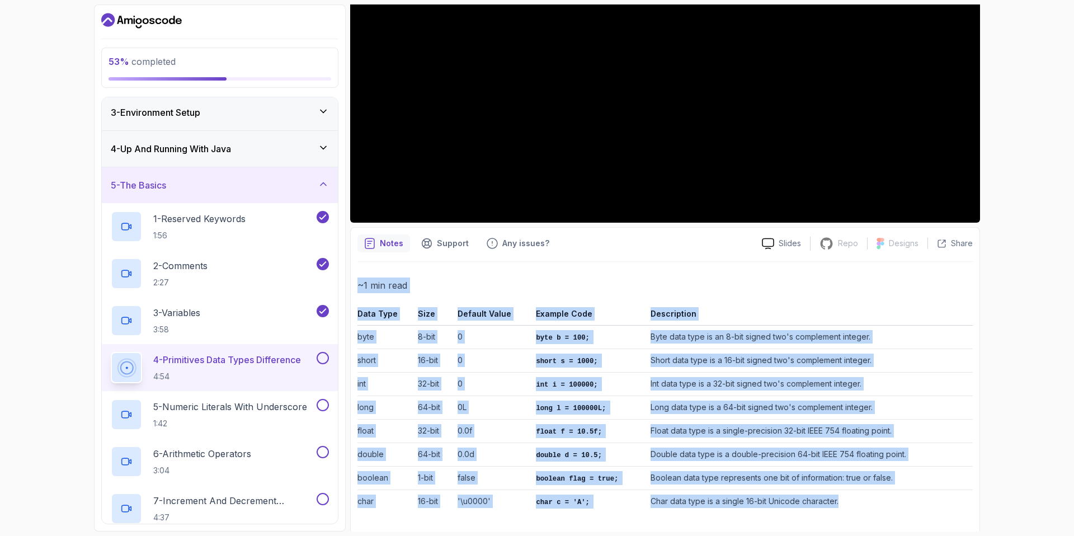
drag, startPoint x: 840, startPoint y: 497, endPoint x: 353, endPoint y: 320, distance: 518.7
click at [353, 320] on div "Notes Support Any issues? Slides Repo Repository not available Designs Design n…" at bounding box center [665, 381] width 630 height 309
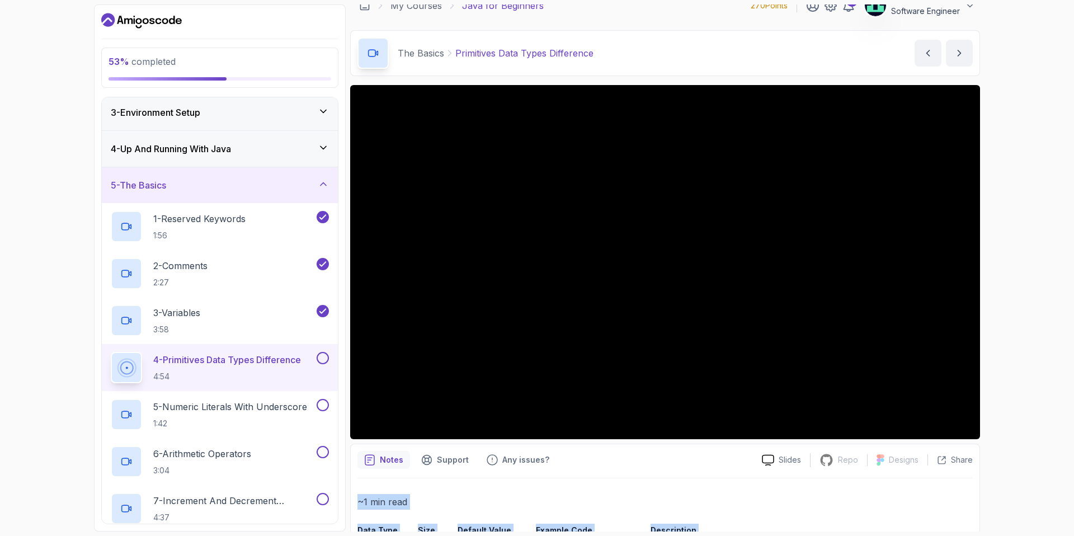
scroll to position [227, 0]
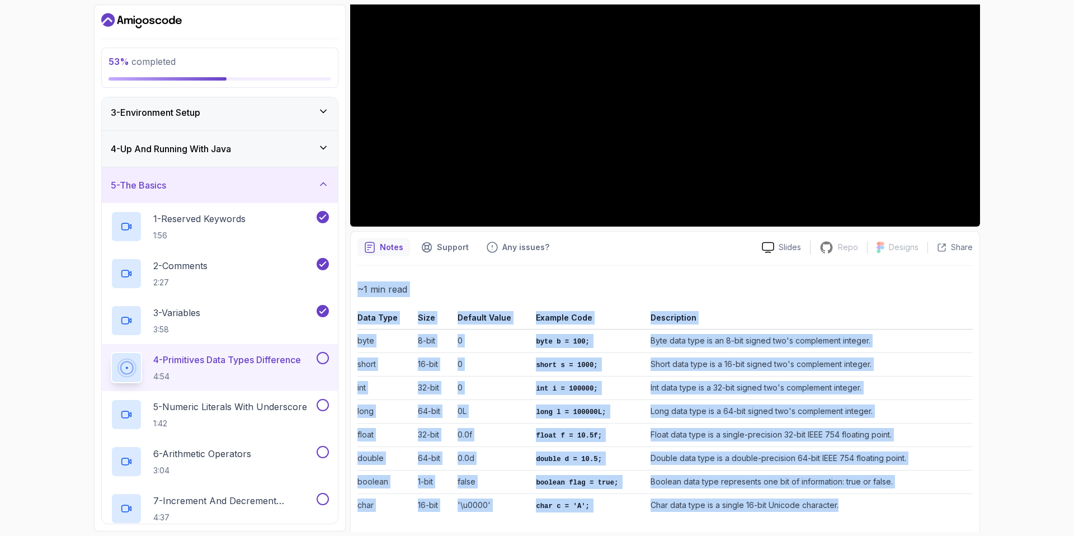
copy div "~1 min read Data Type Size Default Value Example Code Description byte 8-bit 0 …"
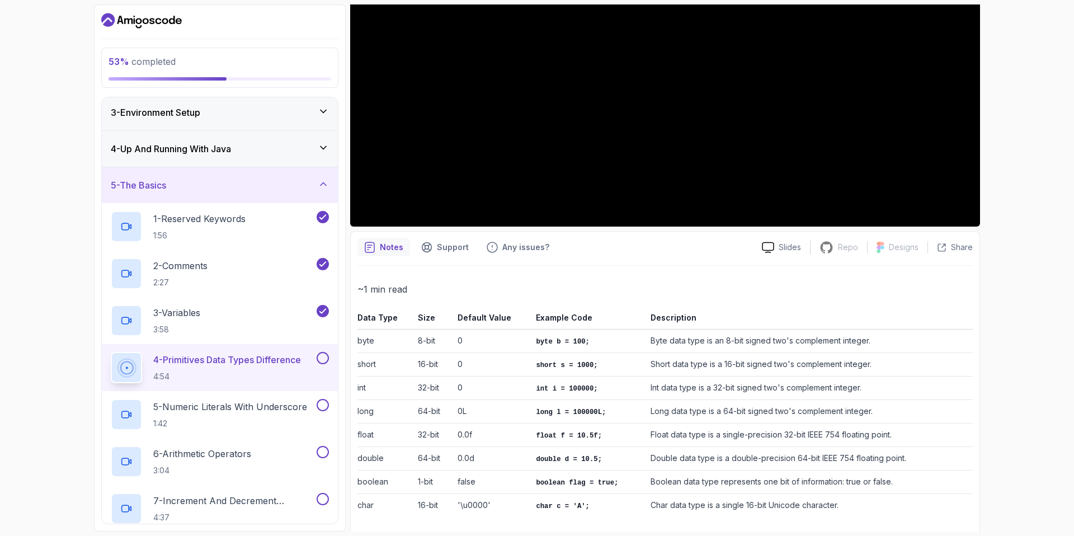
click at [591, 268] on div "~1 min read Data Type Size Default Value Example Code Description byte 8-bit 0 …" at bounding box center [666, 399] width 616 height 267
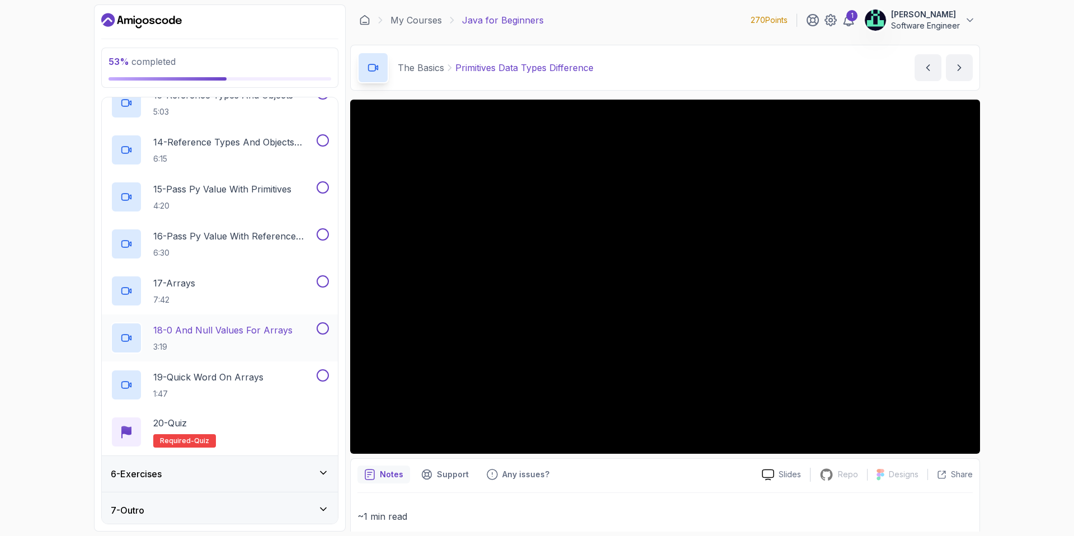
scroll to position [768, 0]
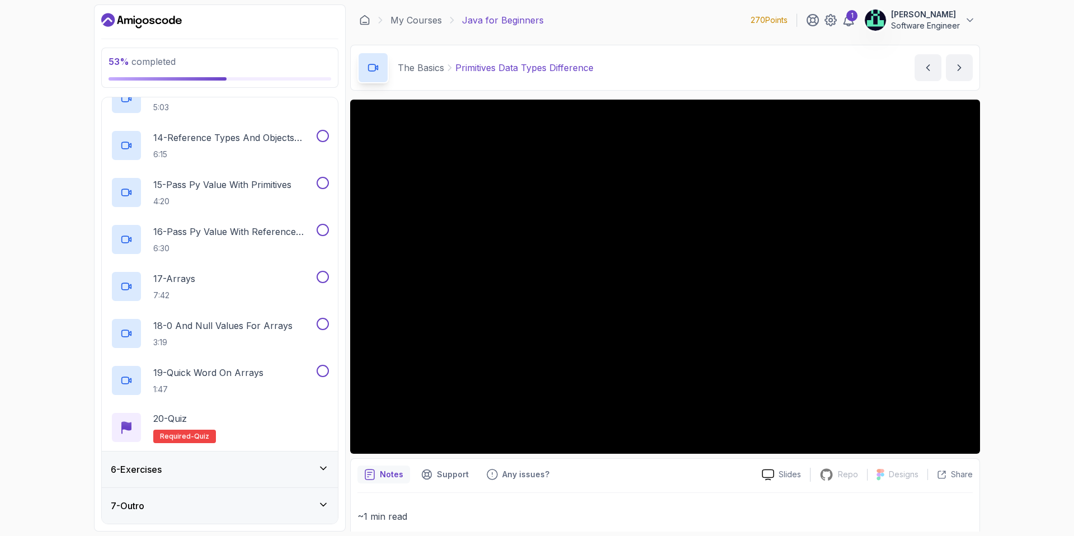
click at [190, 473] on div "6 - Exercises" at bounding box center [220, 469] width 218 height 13
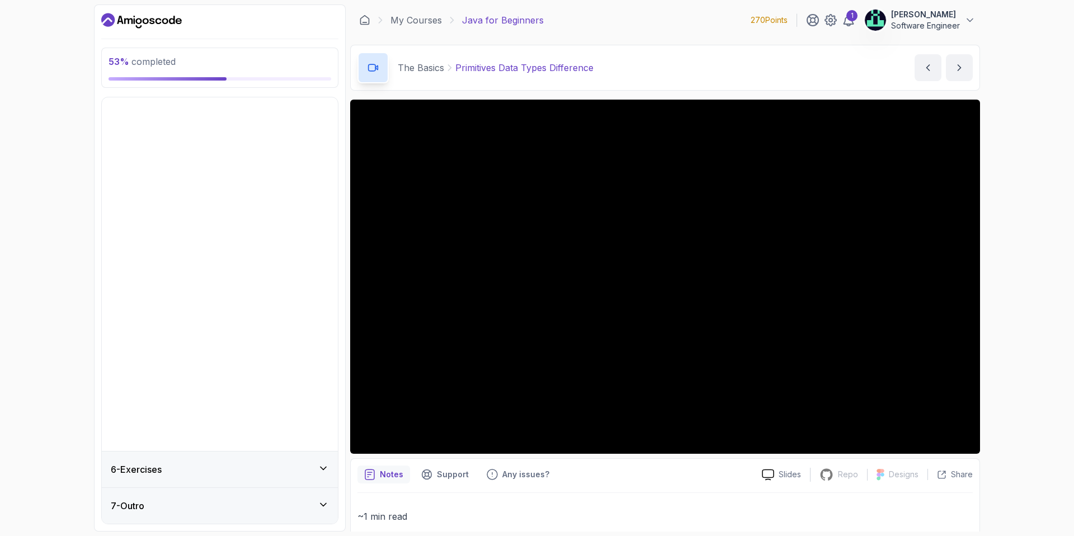
scroll to position [0, 0]
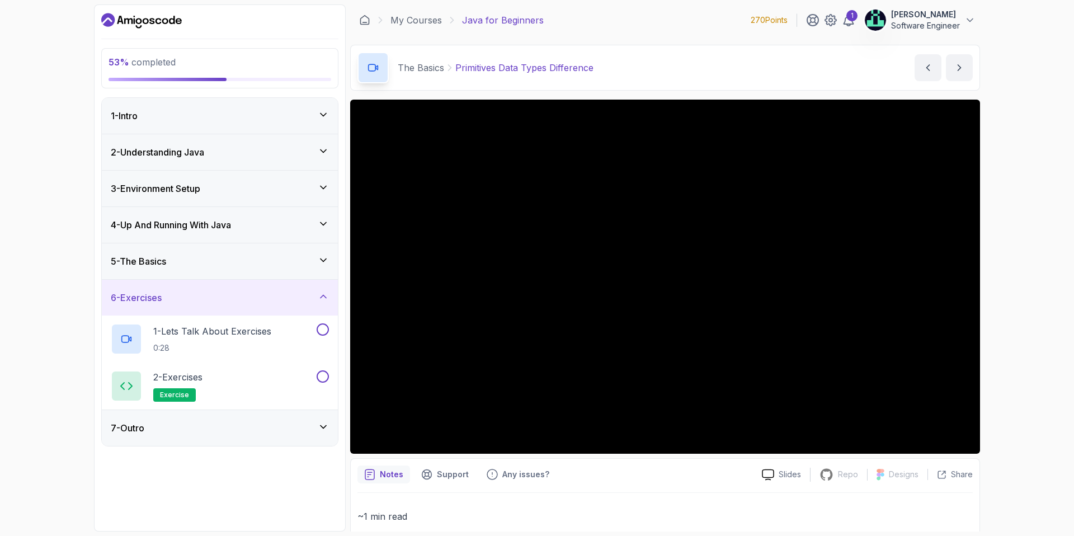
click at [201, 417] on div "7 - Outro" at bounding box center [220, 428] width 236 height 36
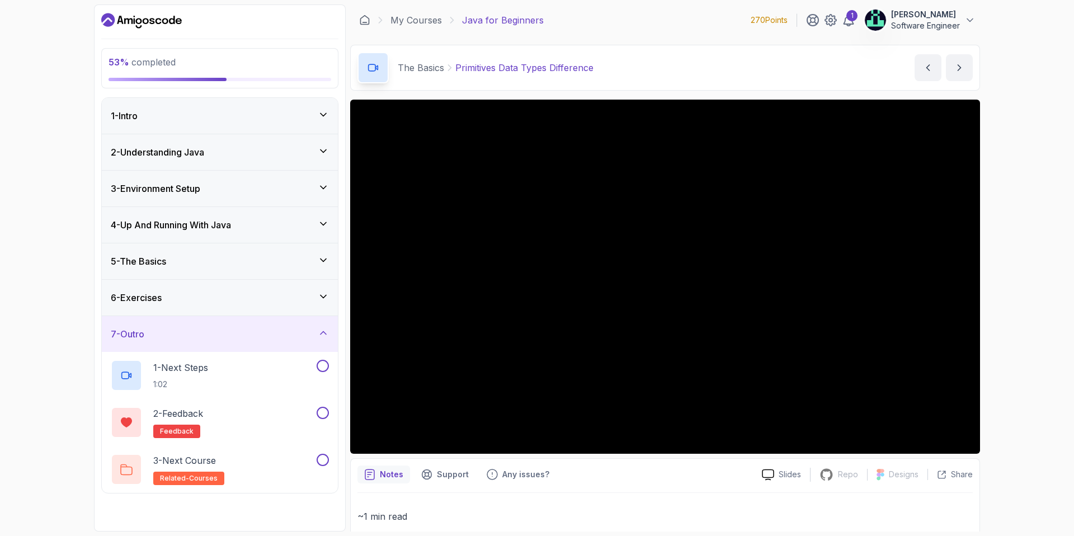
click at [200, 336] on div "7 - Outro" at bounding box center [220, 333] width 218 height 13
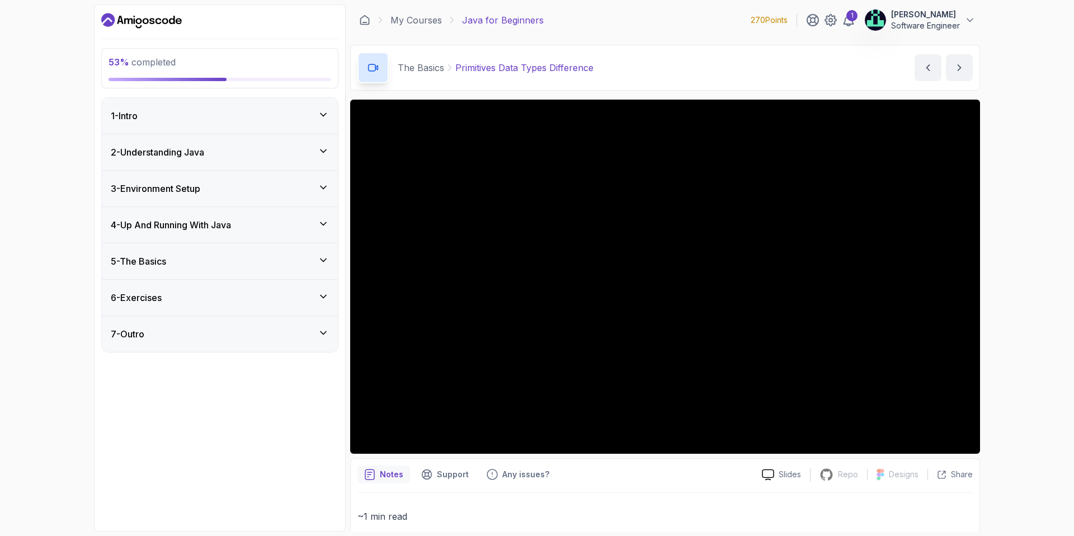
click at [162, 233] on div "4 - Up And Running With Java" at bounding box center [220, 225] width 236 height 36
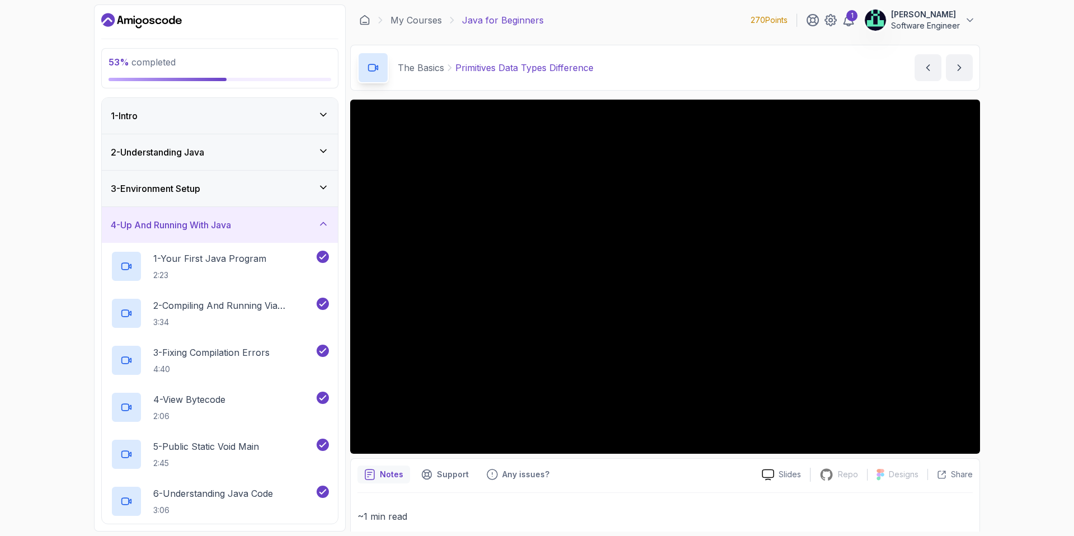
click at [170, 226] on h3 "4 - Up And Running With Java" at bounding box center [171, 224] width 120 height 13
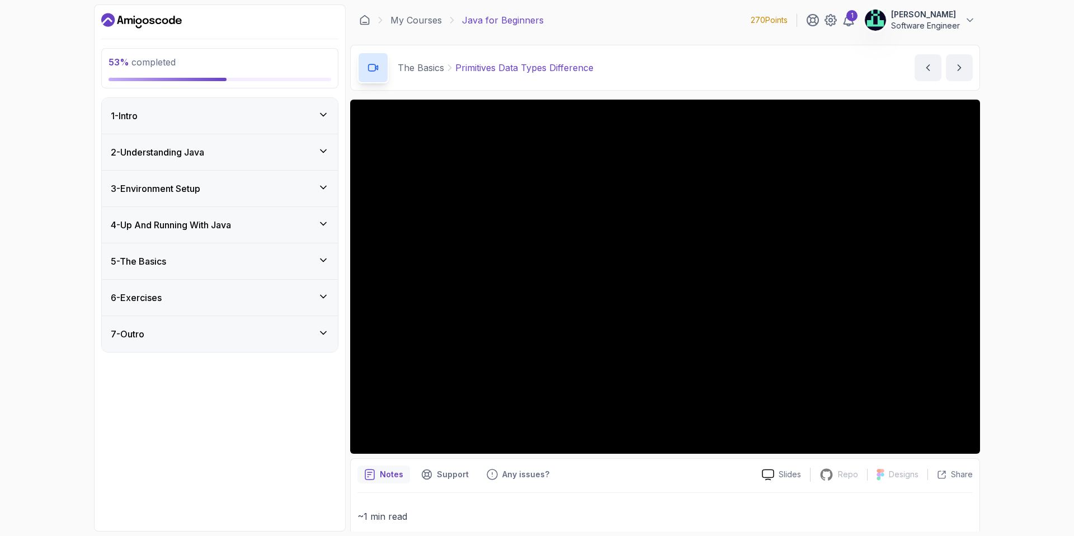
click at [166, 256] on h3 "5 - The Basics" at bounding box center [138, 261] width 55 height 13
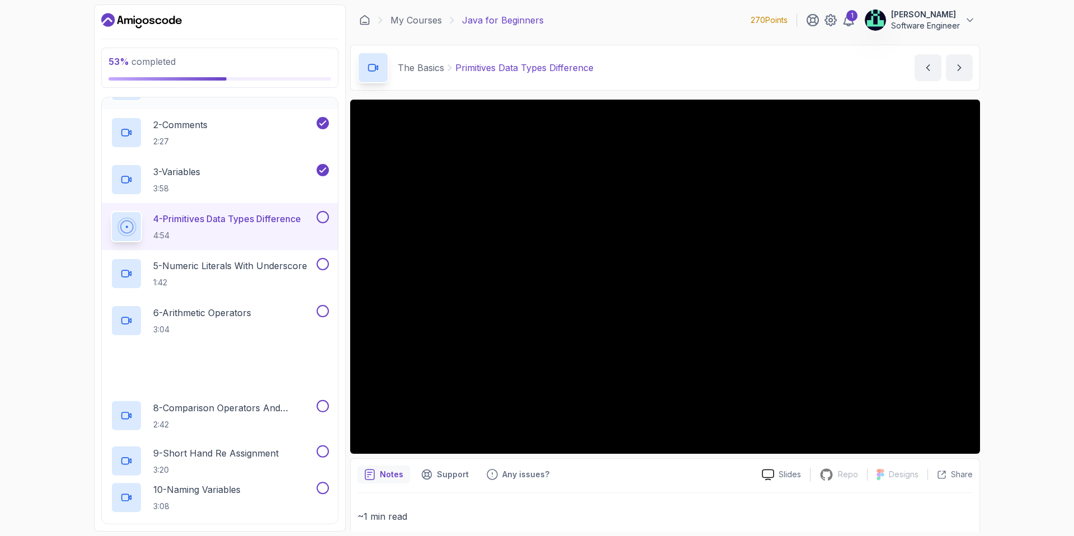
scroll to position [217, 0]
click at [323, 215] on button at bounding box center [323, 217] width 12 height 12
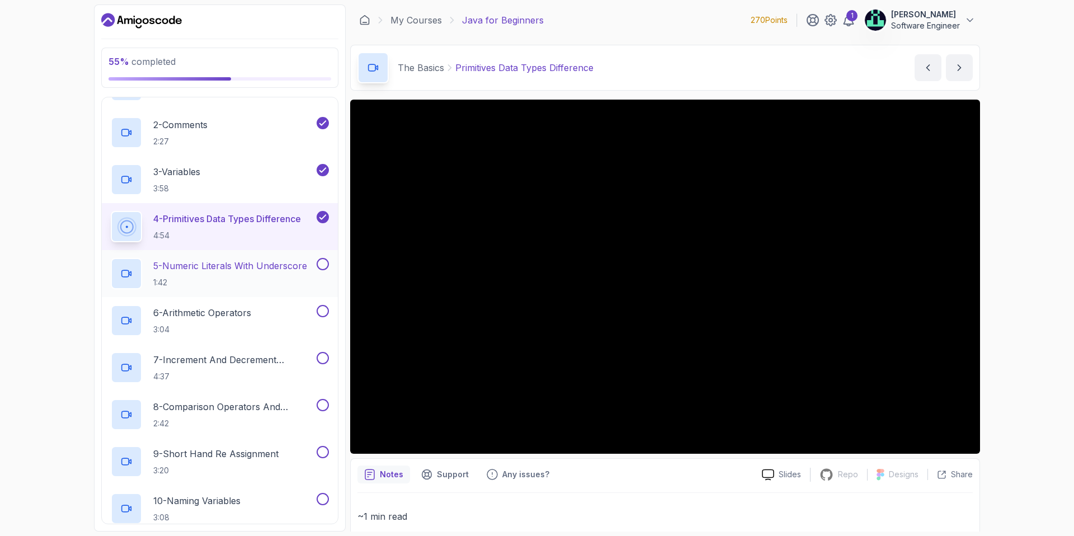
click at [219, 265] on p "5 - Numeric Literals With Underscore" at bounding box center [230, 265] width 154 height 13
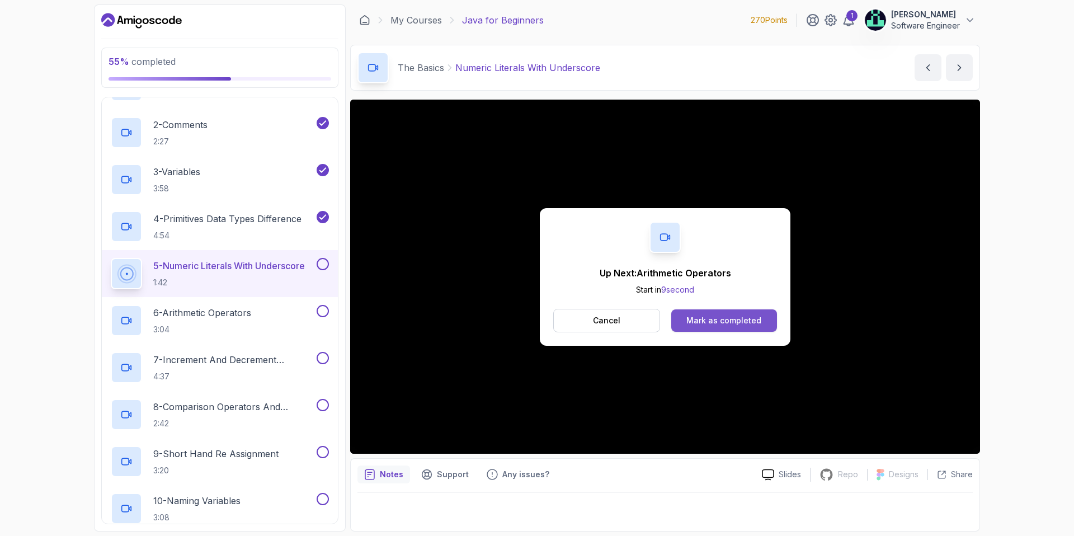
click at [726, 326] on button "Mark as completed" at bounding box center [725, 320] width 106 height 22
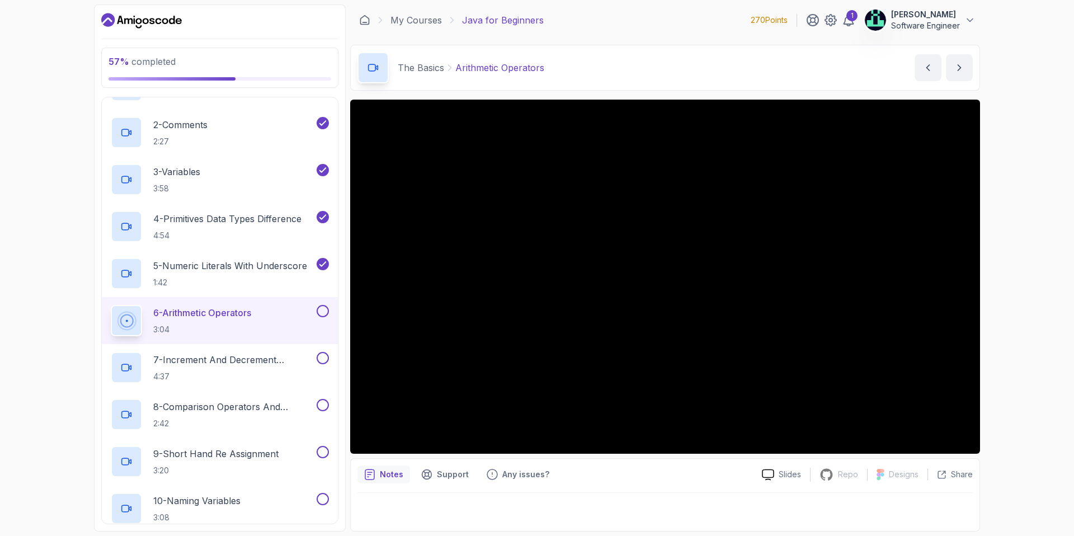
click at [321, 307] on button at bounding box center [323, 311] width 12 height 12
click at [325, 360] on button at bounding box center [323, 358] width 12 height 12
click at [250, 363] on p "7 - Increment And Decrement Operators" at bounding box center [233, 359] width 161 height 13
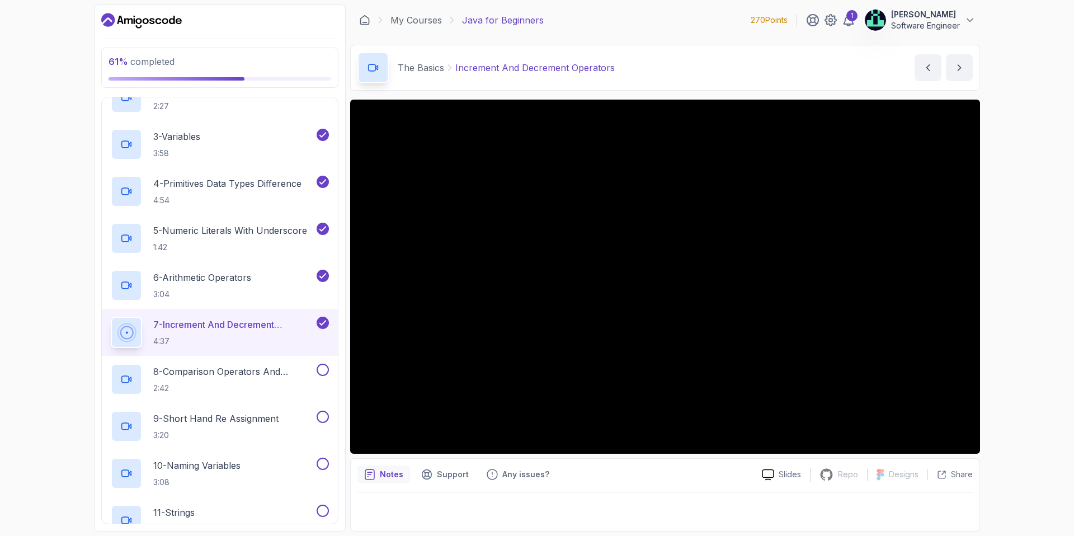
scroll to position [395, 0]
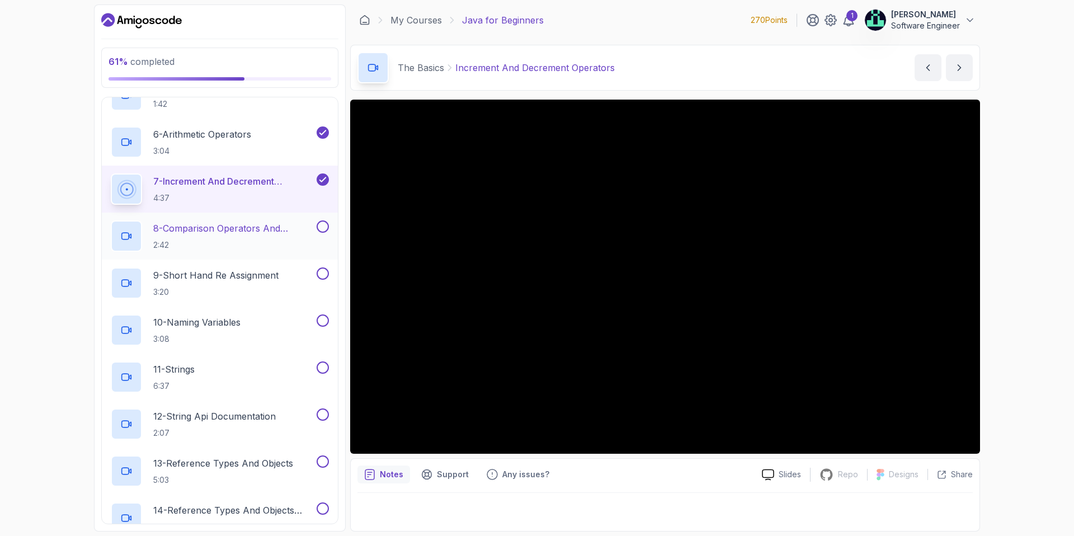
click at [325, 229] on button at bounding box center [323, 226] width 12 height 12
click at [231, 225] on p "8 - Comparison Operators and Booleans" at bounding box center [233, 228] width 161 height 13
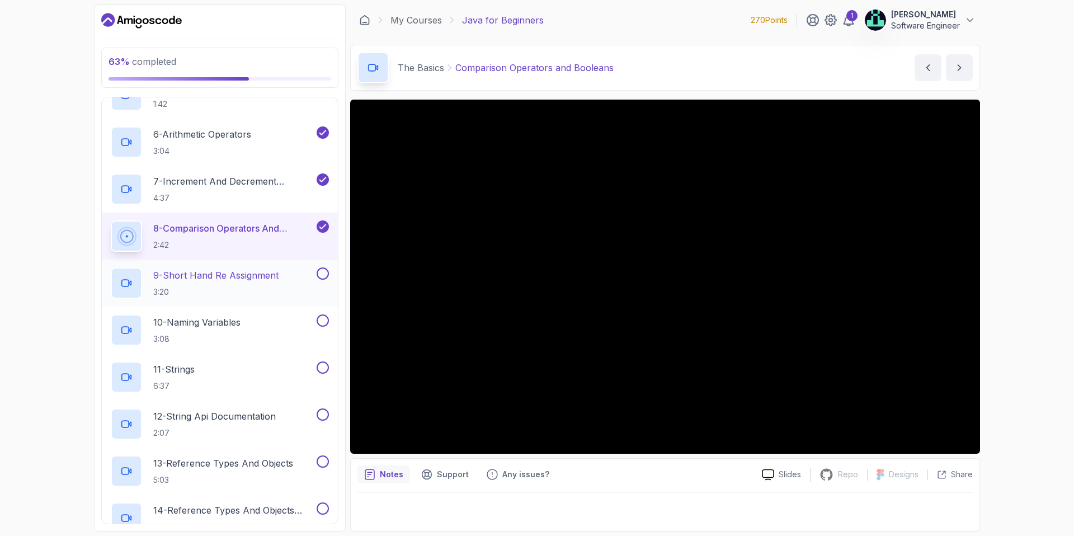
click at [278, 274] on p "9 - Short Hand Re Assignment" at bounding box center [215, 275] width 125 height 13
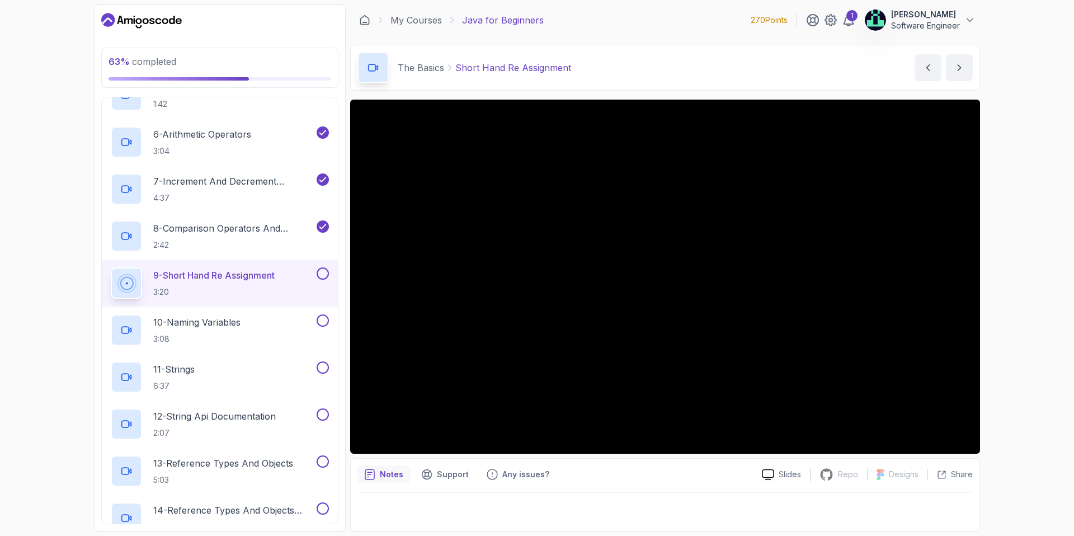
click at [328, 274] on button at bounding box center [323, 273] width 12 height 12
click at [325, 318] on button at bounding box center [323, 320] width 12 height 12
click at [189, 317] on p "10 - Naming Variables" at bounding box center [196, 322] width 87 height 13
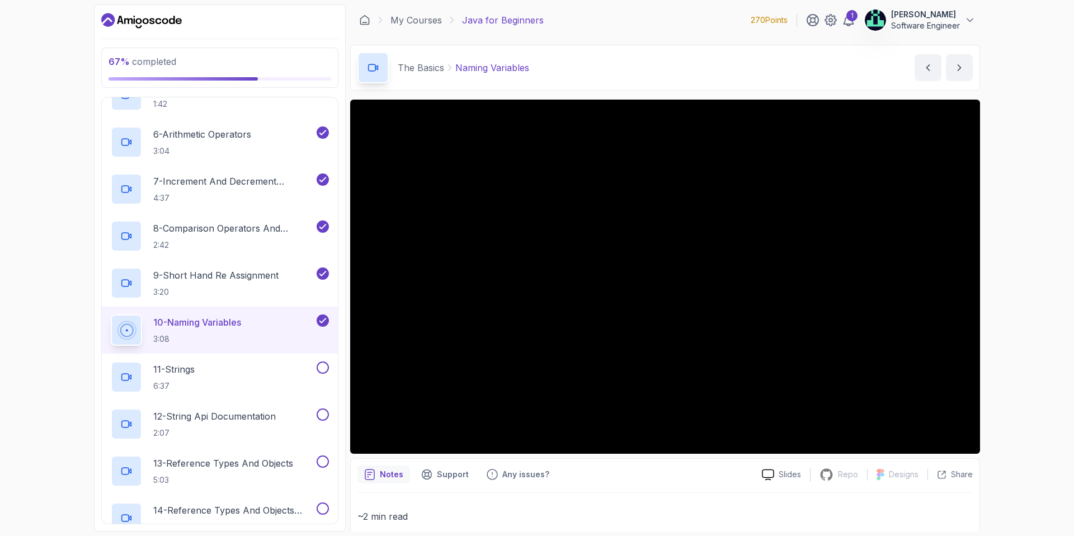
scroll to position [591, 0]
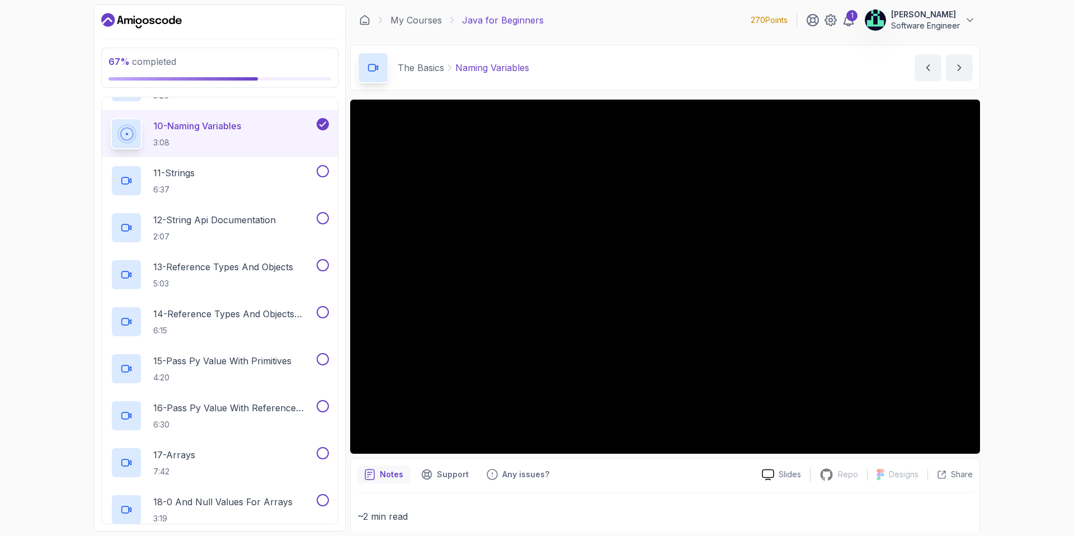
click at [45, 358] on div "67 % completed 1 - Intro 2 - Understanding Java 3 - Environment Setup 4 - Up An…" at bounding box center [537, 268] width 1074 height 536
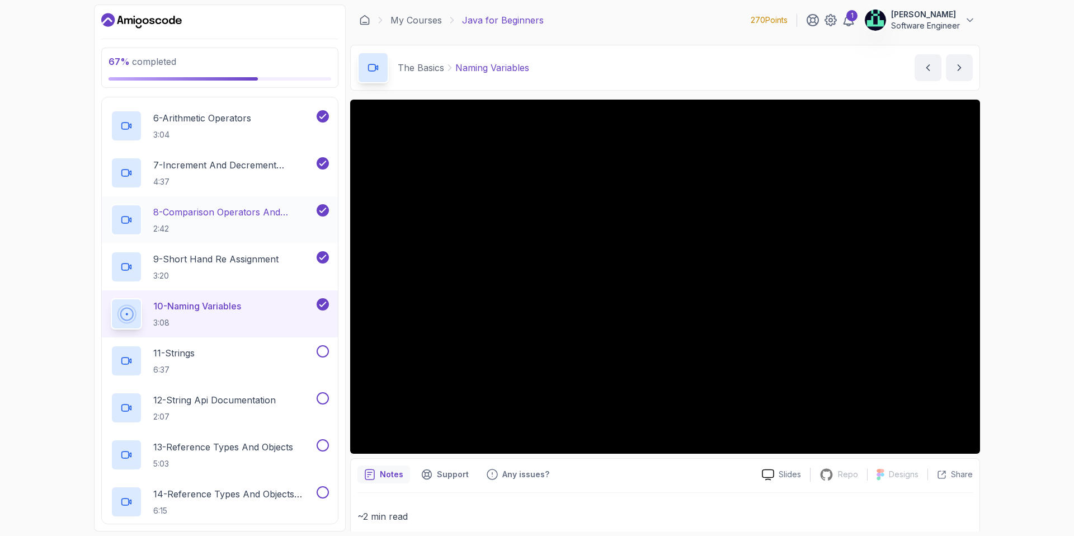
scroll to position [412, 0]
click at [290, 353] on div "11 - Strings 6:37" at bounding box center [213, 360] width 204 height 31
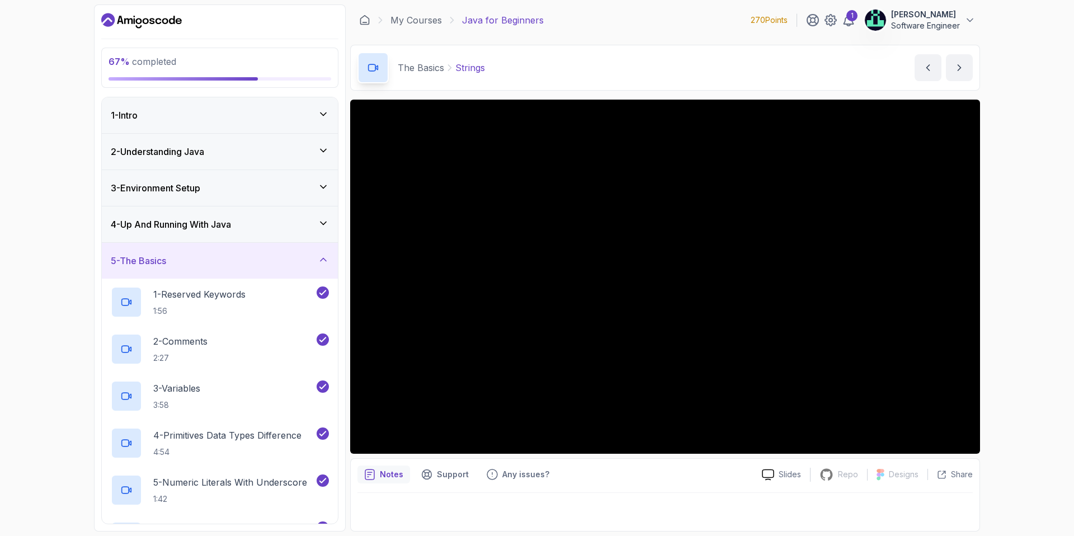
click at [316, 220] on div "4 - Up And Running With Java" at bounding box center [220, 224] width 218 height 13
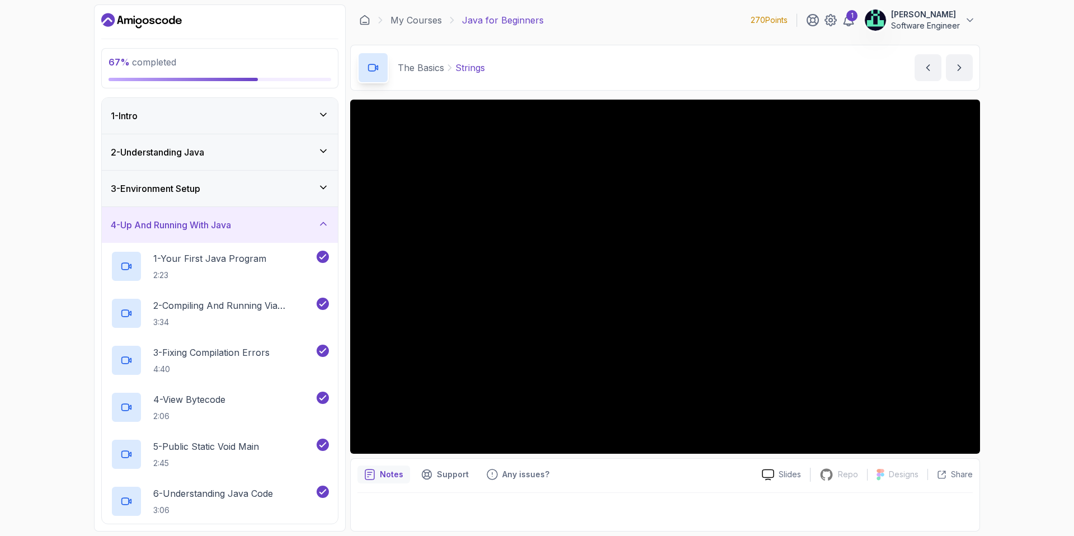
click at [303, 191] on div "3 - Environment Setup" at bounding box center [220, 188] width 218 height 13
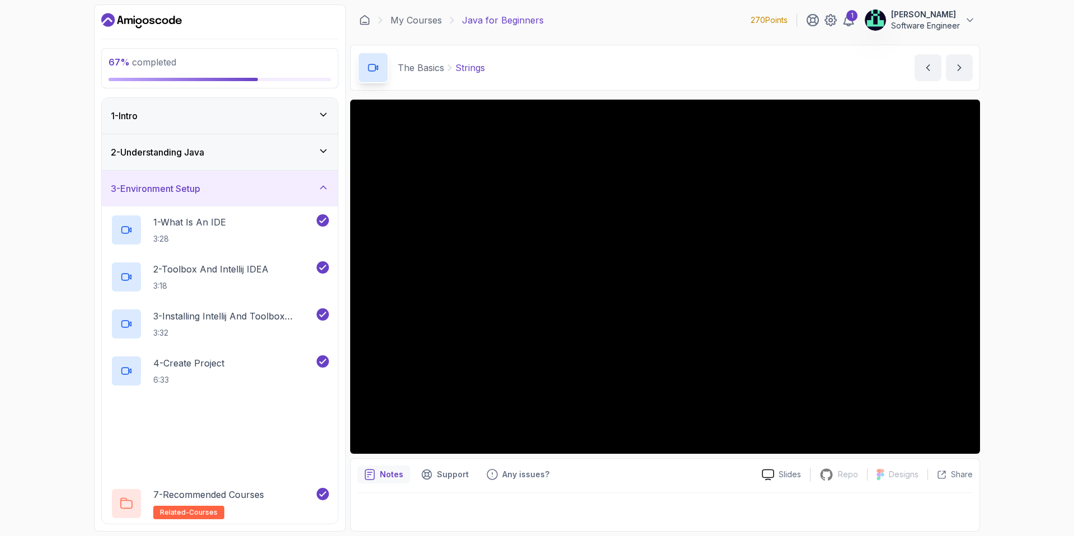
click at [292, 149] on div "2 - Understanding Java" at bounding box center [220, 151] width 218 height 13
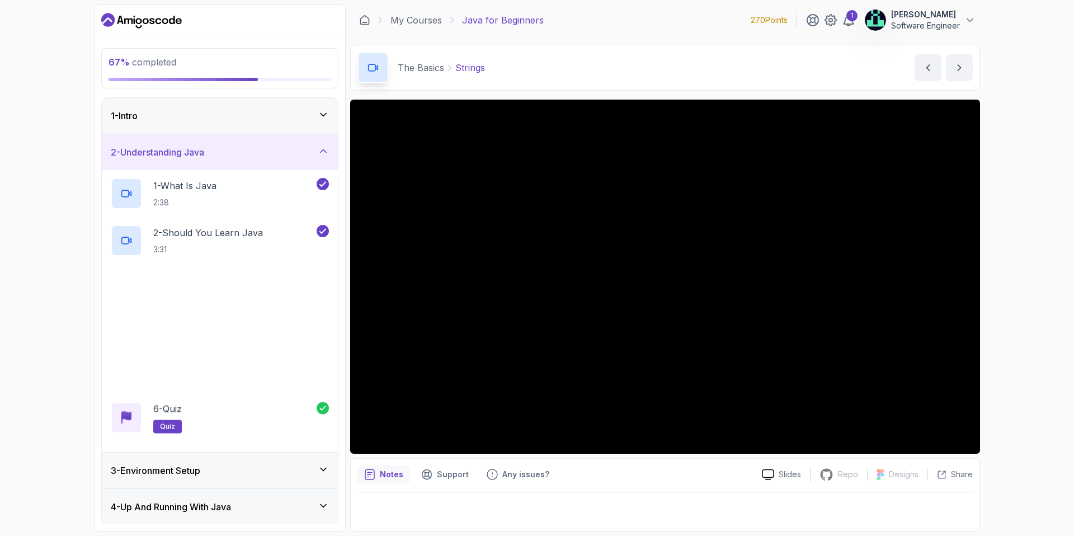
click at [284, 114] on div "1 - Intro" at bounding box center [220, 115] width 218 height 13
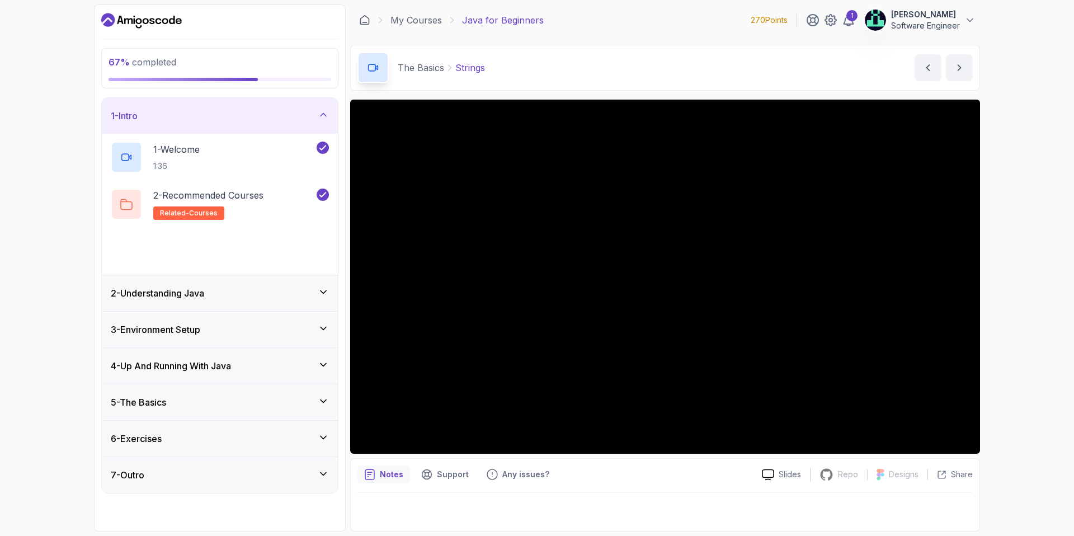
click at [284, 114] on div "1 - Intro" at bounding box center [220, 115] width 218 height 13
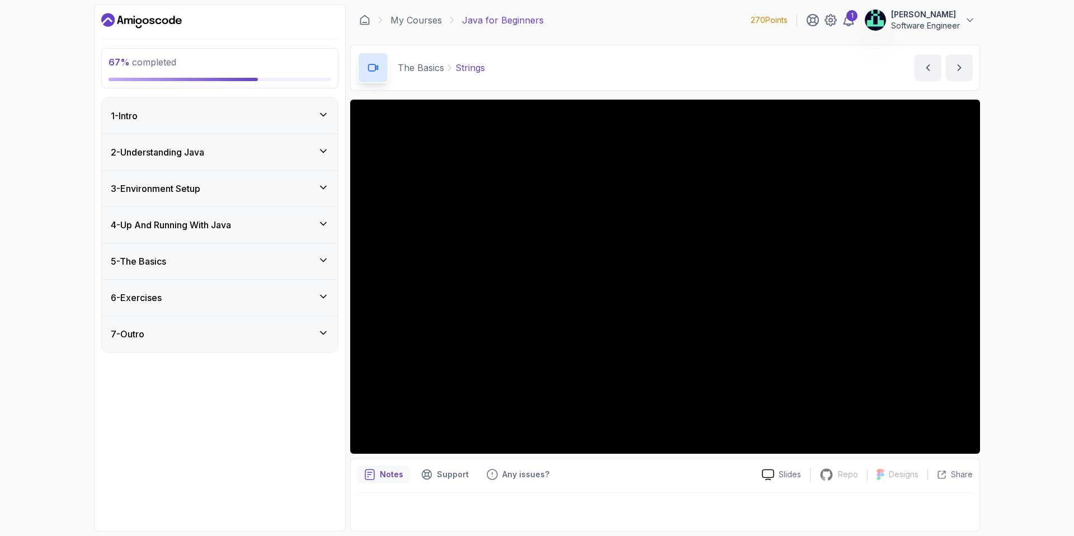
click at [212, 256] on div "5 - The Basics" at bounding box center [220, 261] width 218 height 13
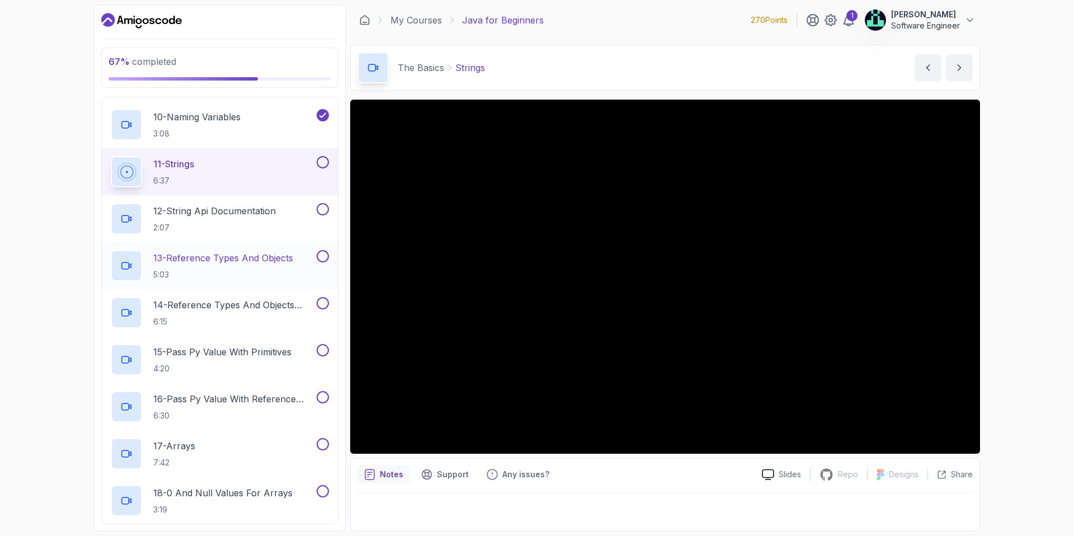
scroll to position [560, 0]
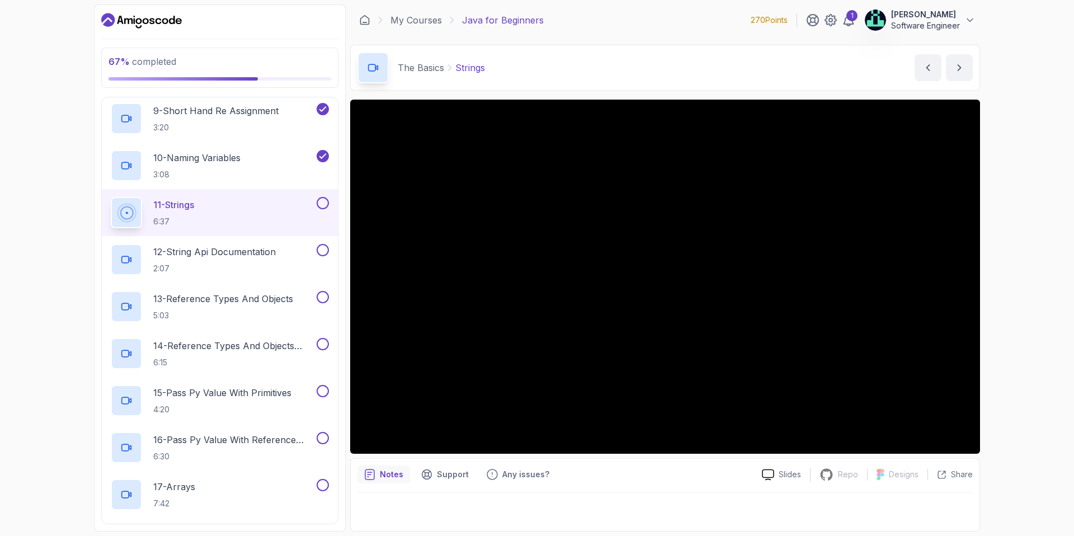
click at [322, 204] on button at bounding box center [323, 203] width 12 height 12
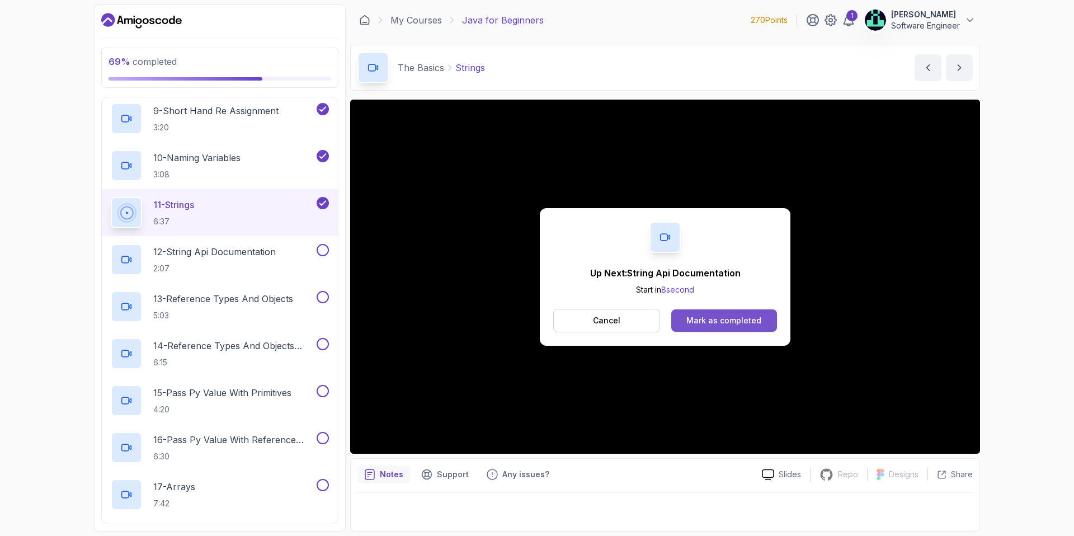
click at [715, 318] on div "Mark as completed" at bounding box center [724, 320] width 75 height 11
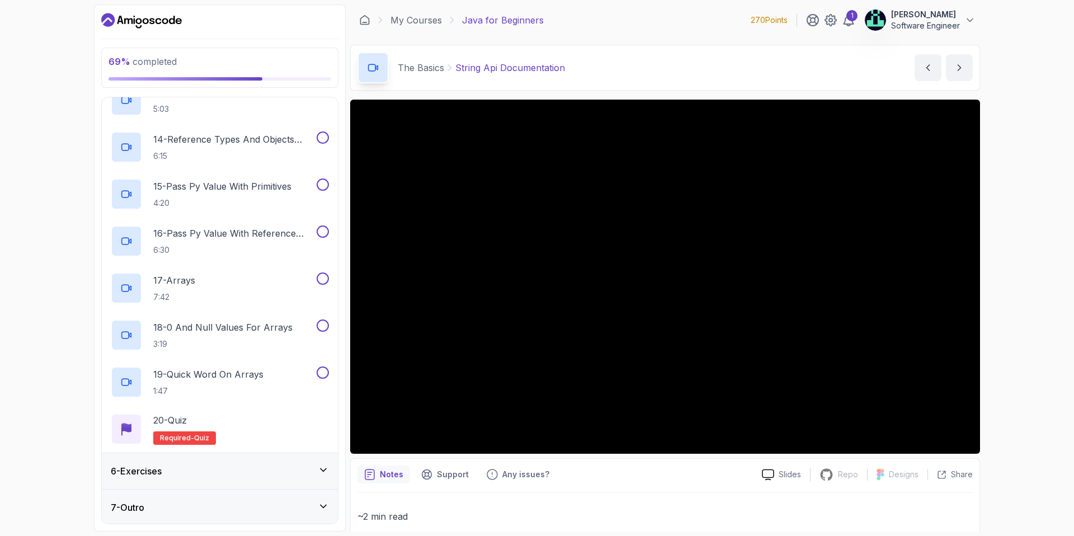
scroll to position [766, 0]
click at [226, 459] on div "6 - Exercises" at bounding box center [220, 472] width 236 height 36
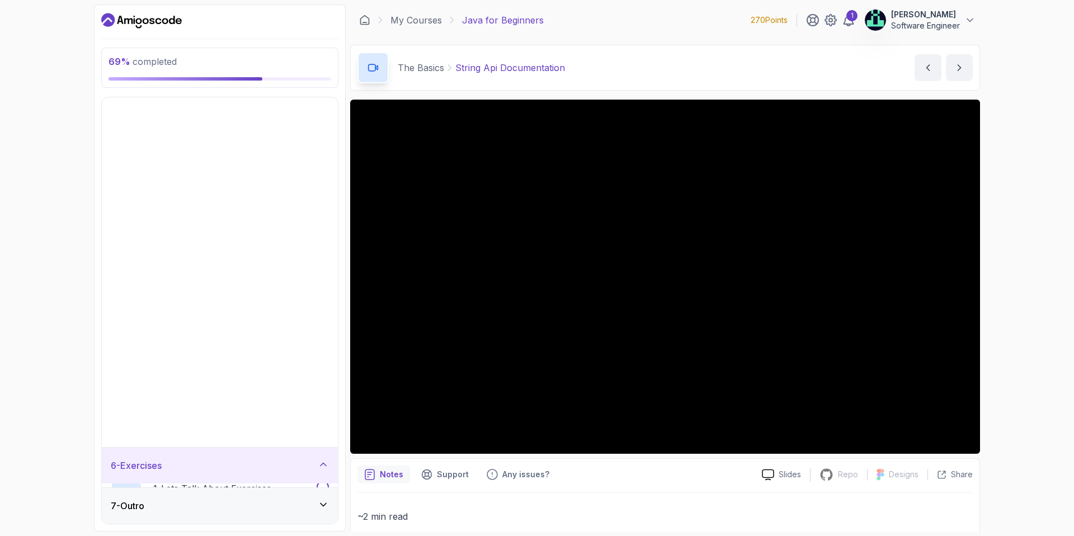
scroll to position [0, 0]
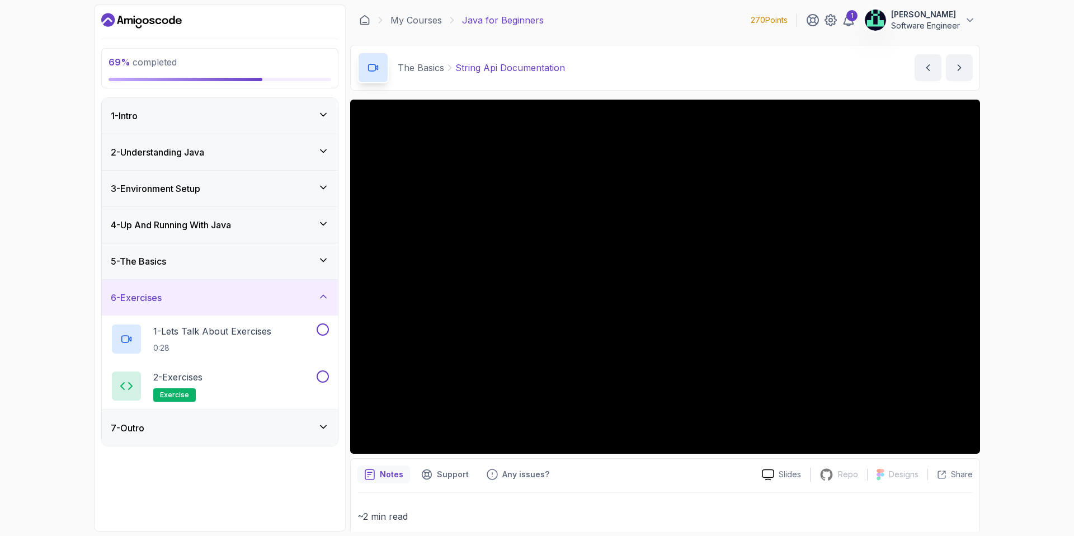
click at [243, 303] on div "6 - Exercises" at bounding box center [220, 297] width 218 height 13
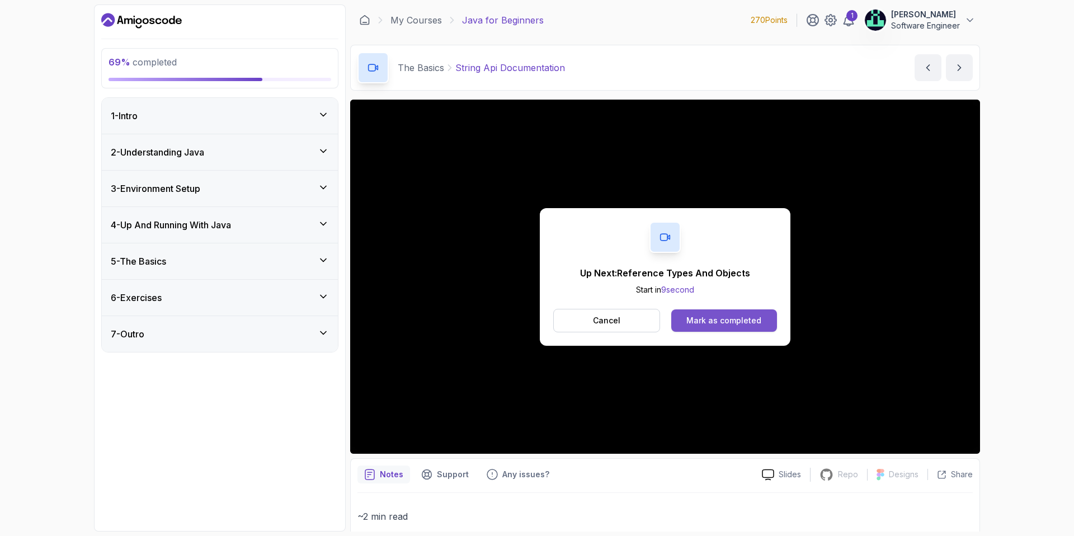
click at [695, 315] on div "Mark as completed" at bounding box center [724, 320] width 75 height 11
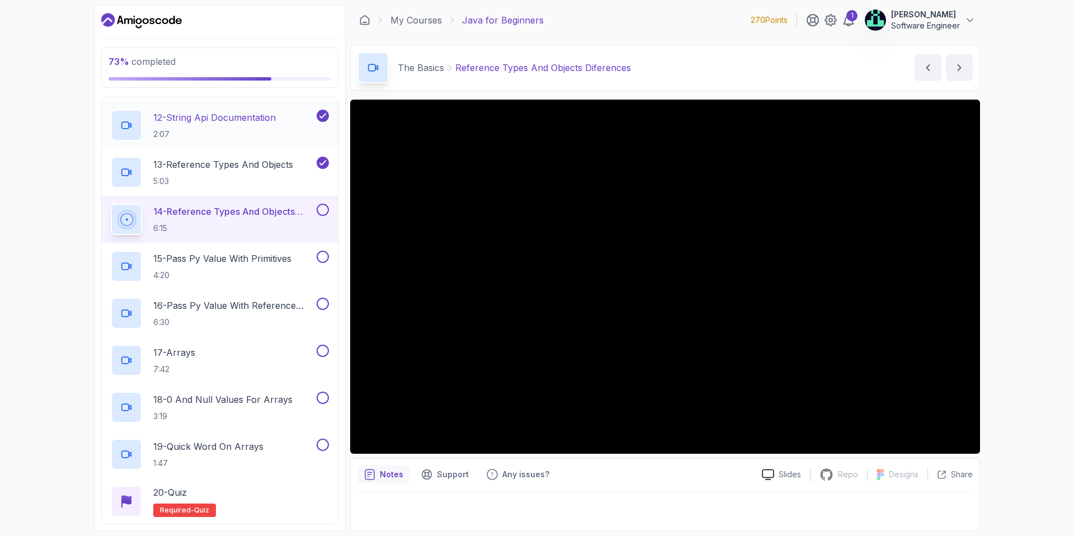
scroll to position [694, 0]
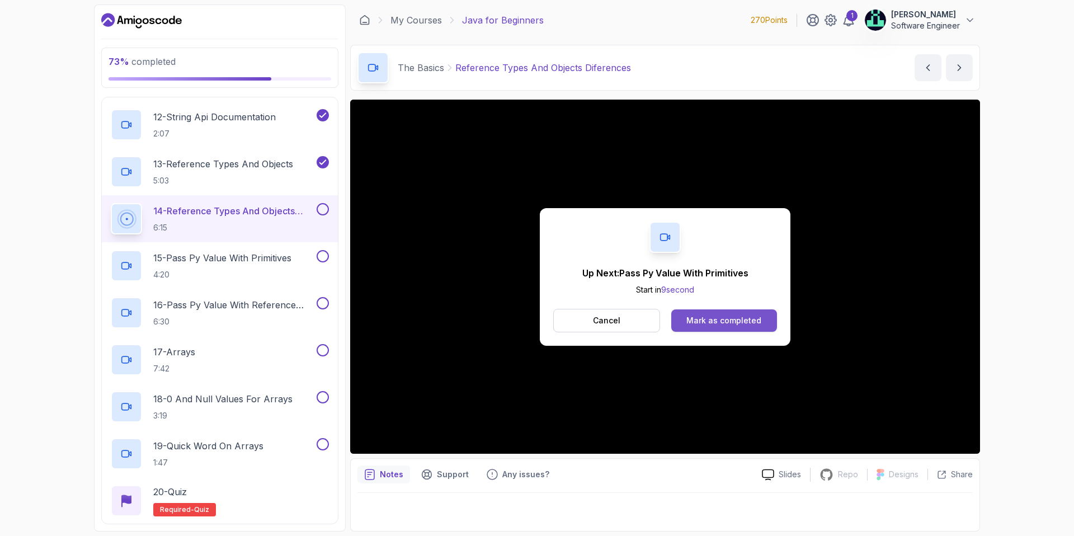
click at [688, 318] on div "Mark as completed" at bounding box center [724, 320] width 75 height 11
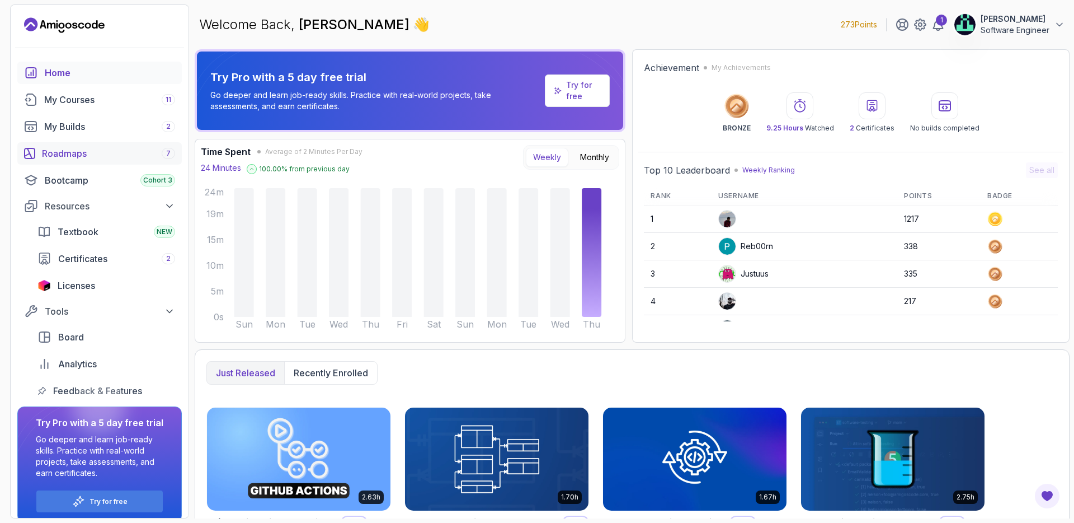
click at [87, 156] on div "Roadmaps 7" at bounding box center [108, 153] width 133 height 13
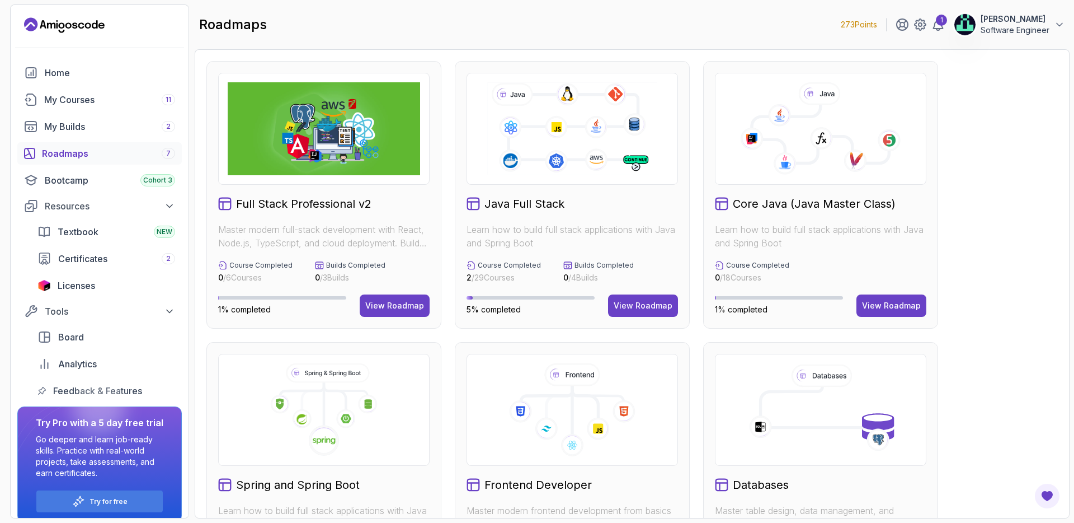
click at [537, 114] on icon at bounding box center [572, 129] width 173 height 96
click at [652, 307] on div "View Roadmap" at bounding box center [643, 305] width 59 height 11
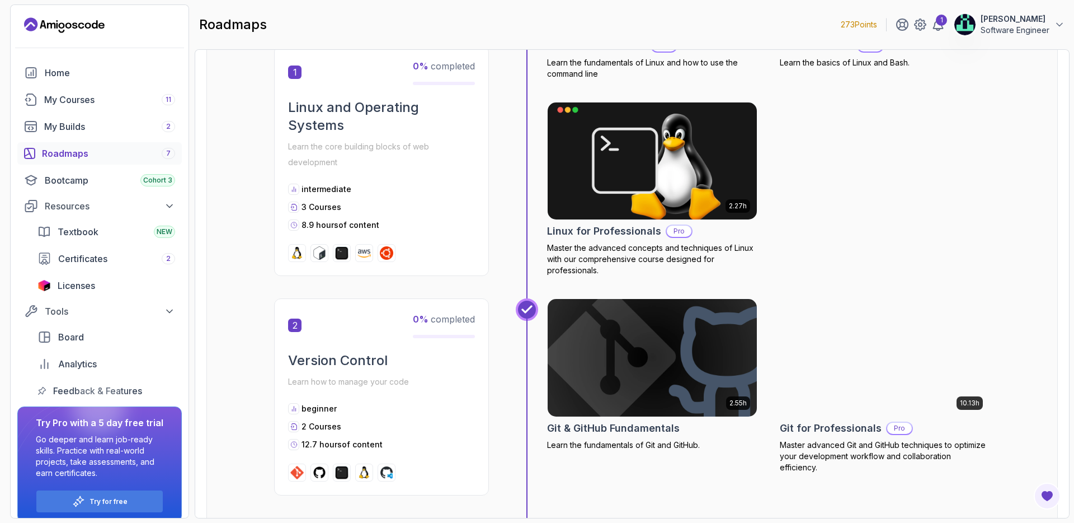
scroll to position [372, 0]
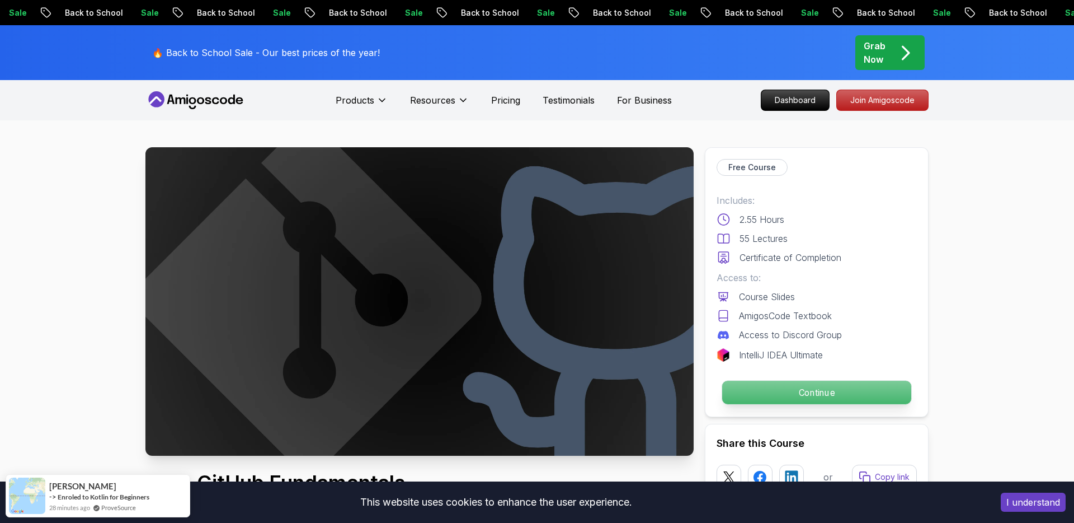
click at [824, 389] on p "Continue" at bounding box center [816, 393] width 189 height 24
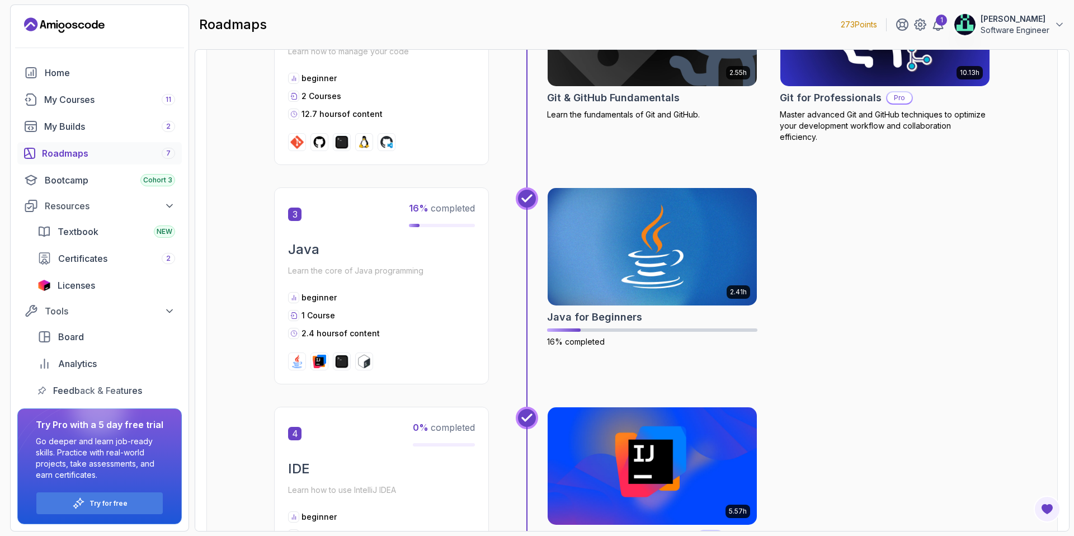
scroll to position [480, 0]
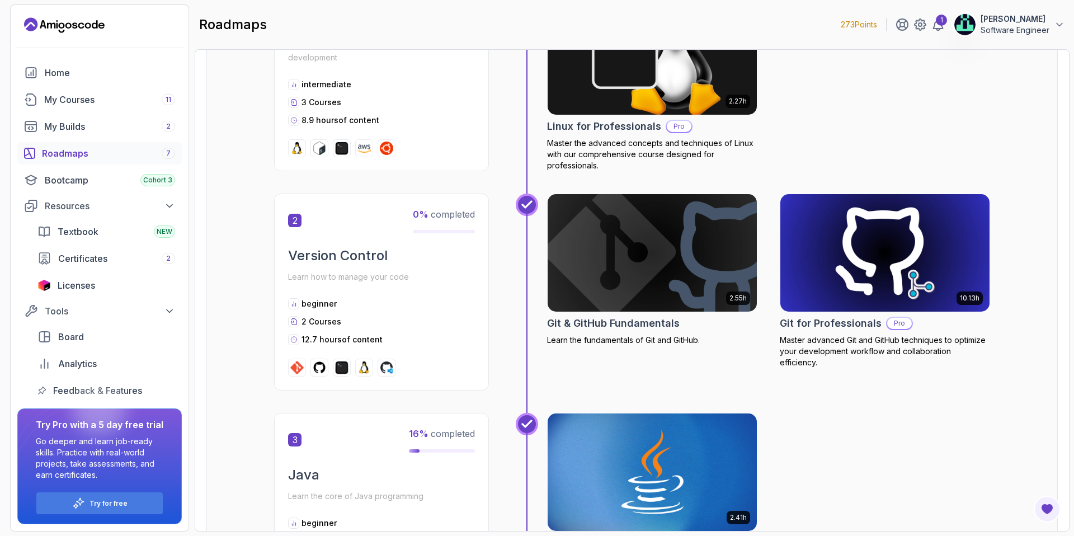
click at [936, 259] on img at bounding box center [886, 252] width 220 height 123
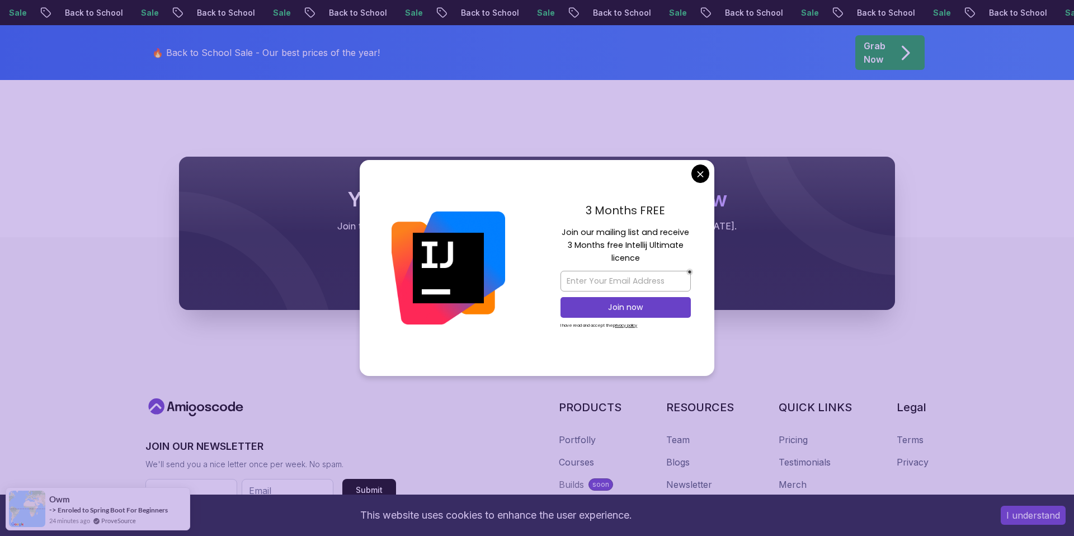
scroll to position [666, 0]
